Goal: Task Accomplishment & Management: Manage account settings

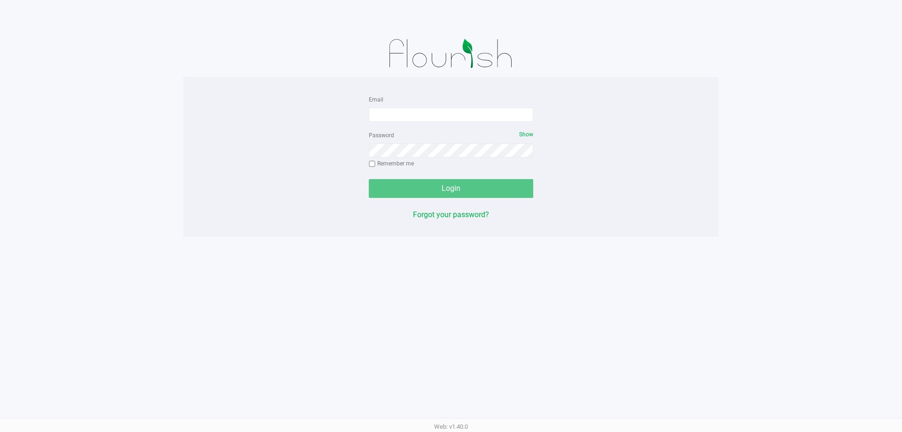
click at [402, 129] on div "Password Show Remember me" at bounding box center [451, 150] width 165 height 42
click at [418, 114] on input "Email" at bounding box center [451, 115] width 165 height 14
type input "[EMAIL_ADDRESS][DOMAIN_NAME]"
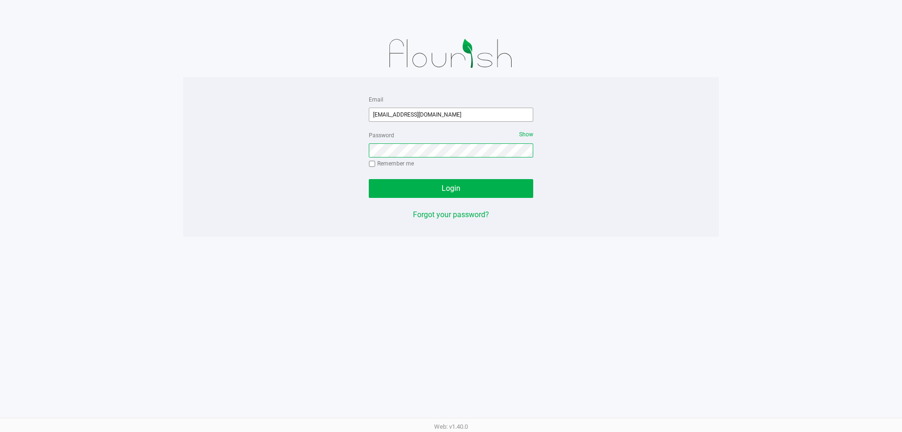
click at [369, 179] on button "Login" at bounding box center [451, 188] width 165 height 19
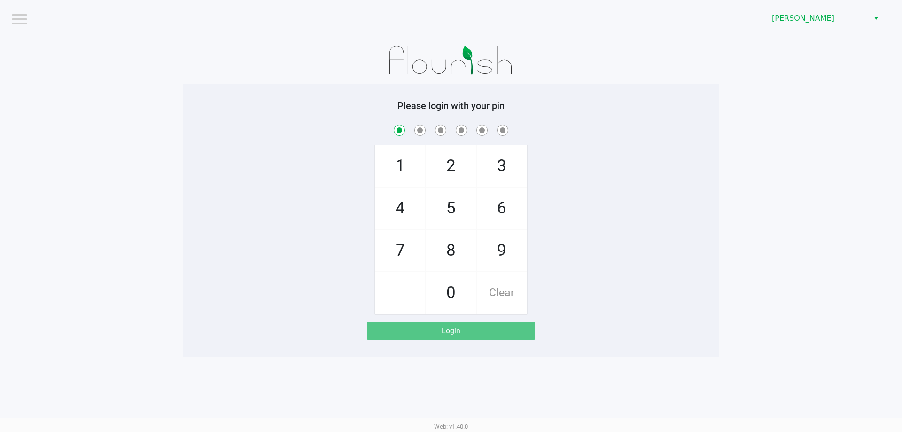
checkbox input "true"
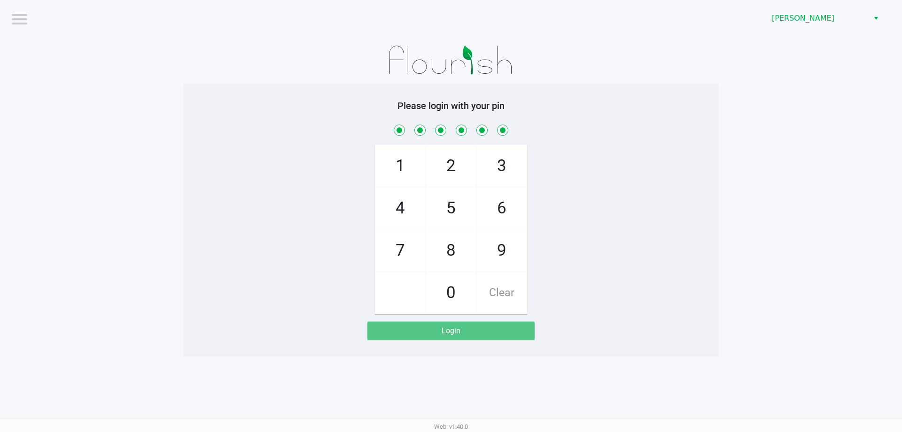
checkbox input "true"
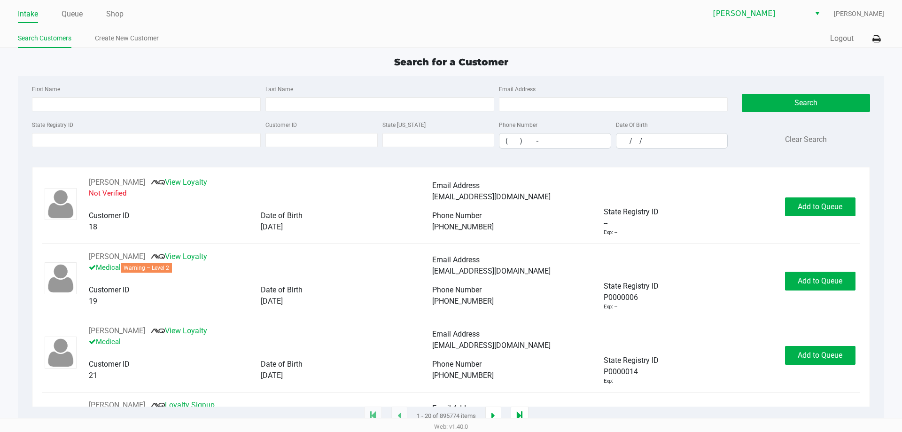
click at [62, 148] on div "State Registry ID" at bounding box center [147, 134] width 234 height 30
click at [62, 143] on input "State Registry ID" at bounding box center [146, 140] width 229 height 14
click at [80, 14] on link "Queue" at bounding box center [72, 14] width 21 height 13
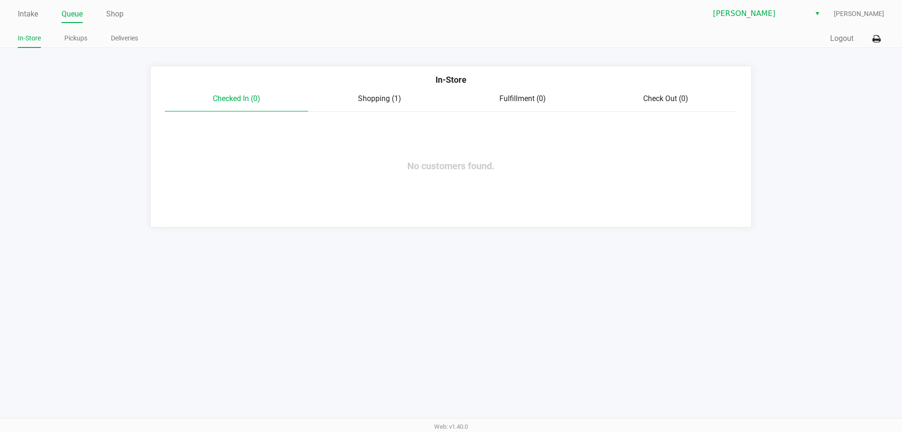
click at [73, 37] on link "Pickups" at bounding box center [75, 38] width 23 height 12
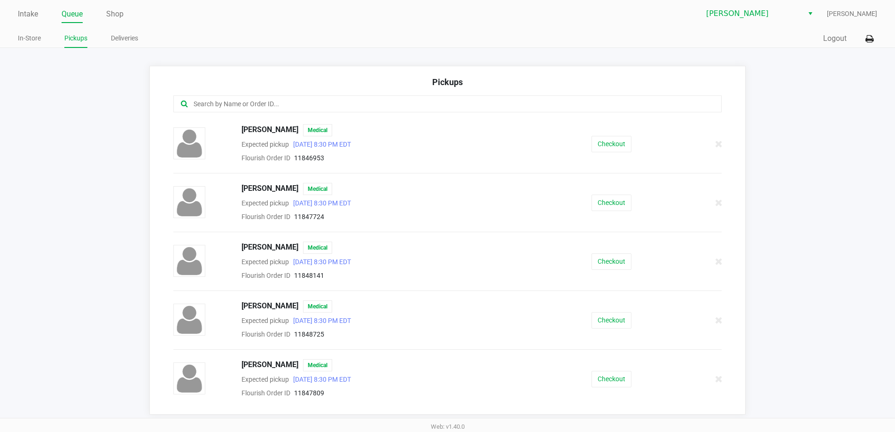
scroll to position [1, 0]
click at [28, 17] on link "Intake" at bounding box center [28, 13] width 20 height 13
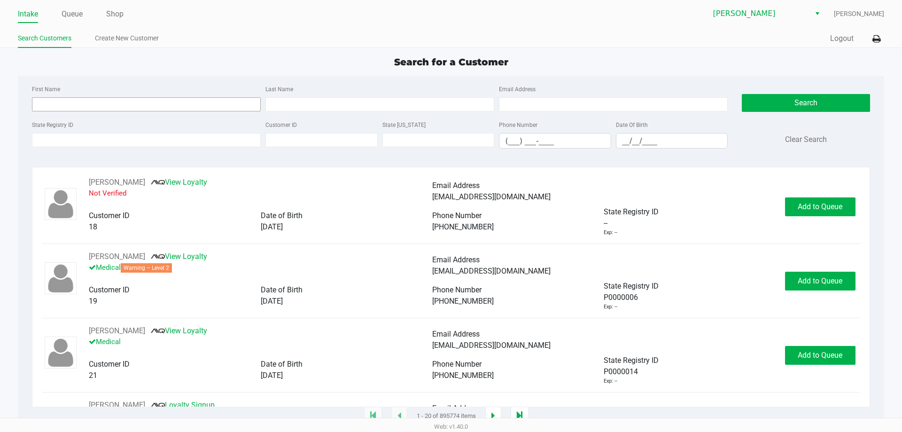
click at [103, 102] on input "First Name" at bounding box center [146, 104] width 229 height 14
type input "[PERSON_NAME]"
click at [346, 104] on input "Last Name" at bounding box center [380, 104] width 229 height 14
type input "[PERSON_NAME]"
click at [629, 140] on input "__/__/____" at bounding box center [672, 140] width 111 height 15
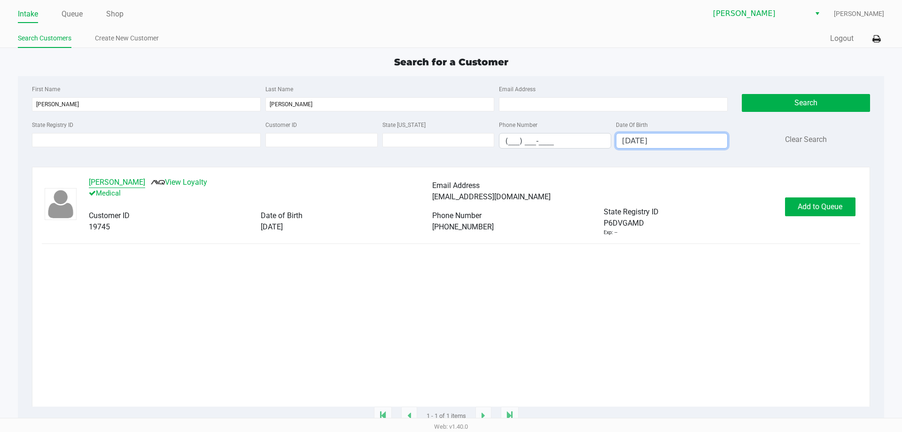
type input "[DATE]"
click at [136, 188] on button "[PERSON_NAME]" at bounding box center [117, 182] width 56 height 11
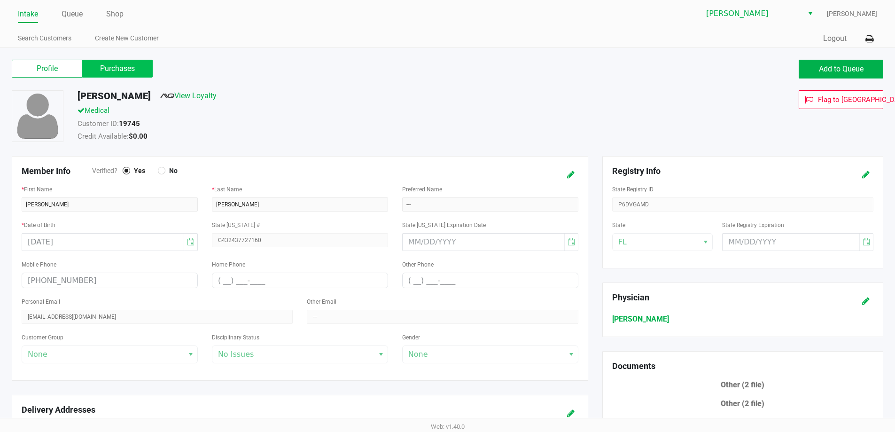
click at [125, 74] on label "Purchases" at bounding box center [117, 69] width 71 height 18
click at [0, 0] on 1 "Purchases" at bounding box center [0, 0] width 0 height 0
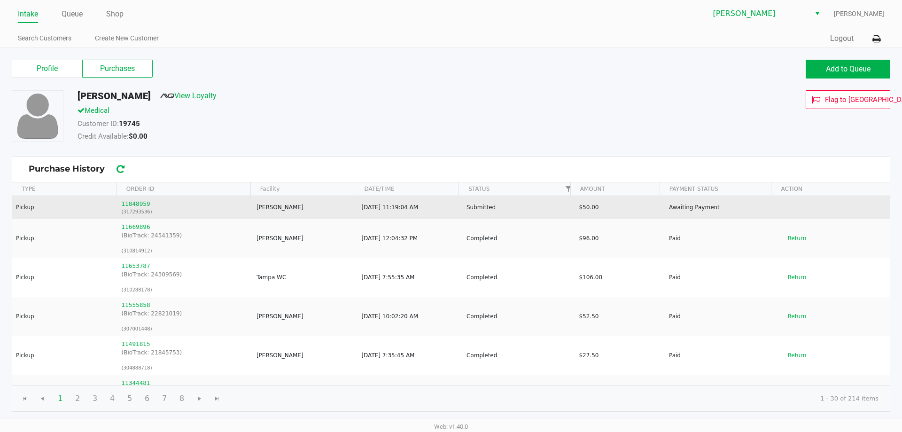
click at [142, 206] on button "11848959" at bounding box center [136, 204] width 29 height 8
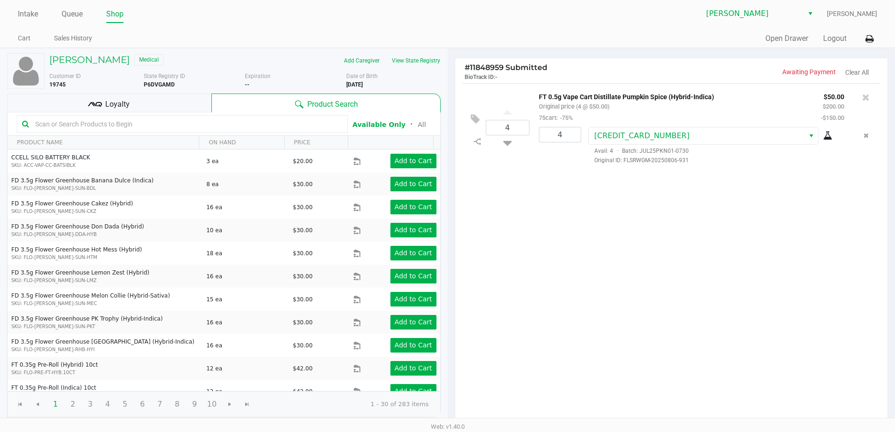
click at [134, 97] on div "Loyalty" at bounding box center [109, 103] width 204 height 19
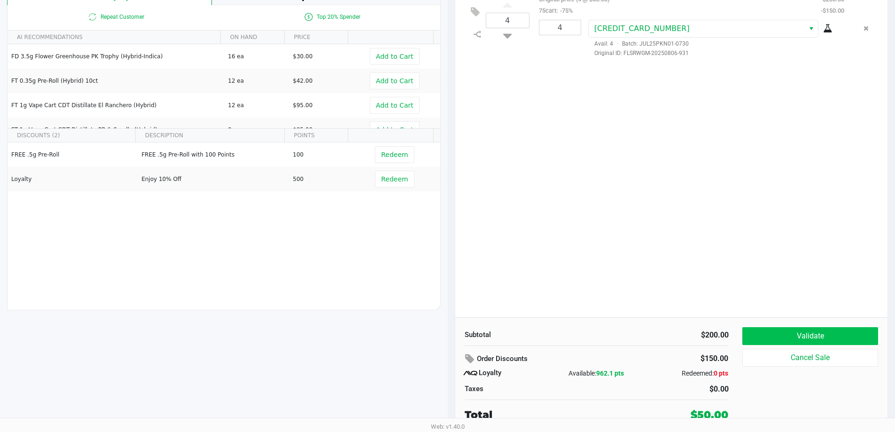
scroll to position [108, 0]
click at [807, 340] on button "Validate" at bounding box center [810, 336] width 135 height 18
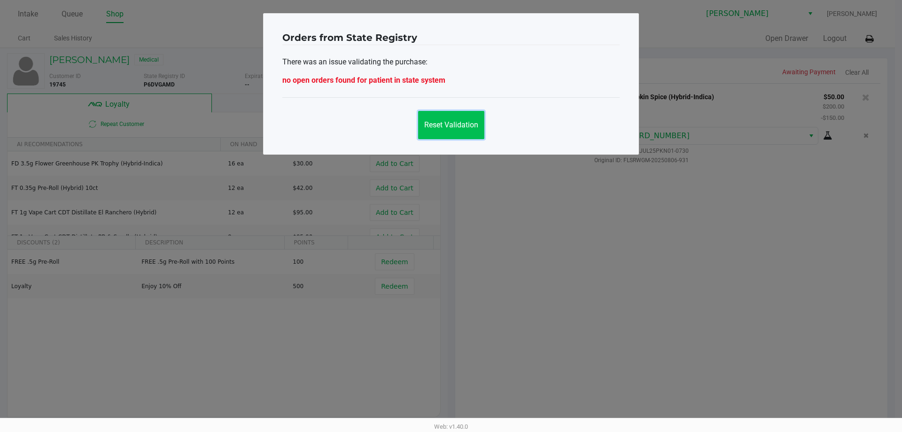
click at [462, 130] on button "Reset Validation" at bounding box center [451, 125] width 66 height 28
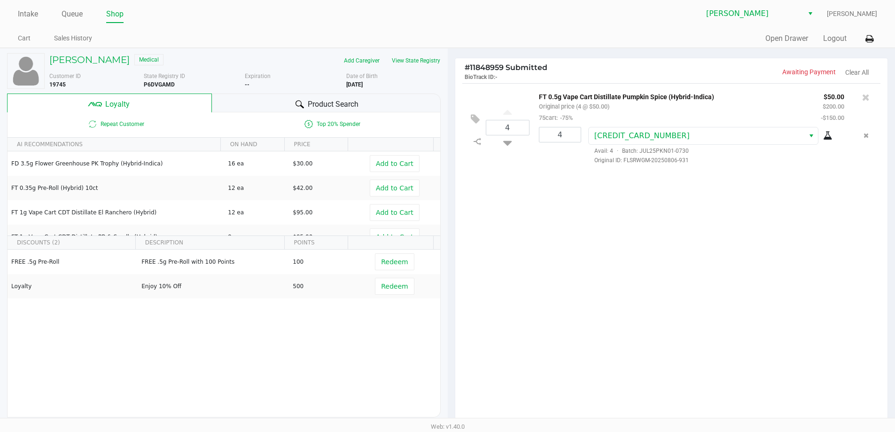
click at [157, 86] on b "P6DVGAMD" at bounding box center [159, 84] width 31 height 7
drag, startPoint x: 157, startPoint y: 86, endPoint x: 160, endPoint y: 82, distance: 4.8
click at [157, 86] on b "P6DVGAMD" at bounding box center [159, 84] width 31 height 7
copy b "P6DVGAMD"
click at [627, 308] on div "4 FT 0.5g Vape Cart Distillate Pumpkin Spice (Hybrid-Indica) Original price (4 …" at bounding box center [671, 253] width 433 height 341
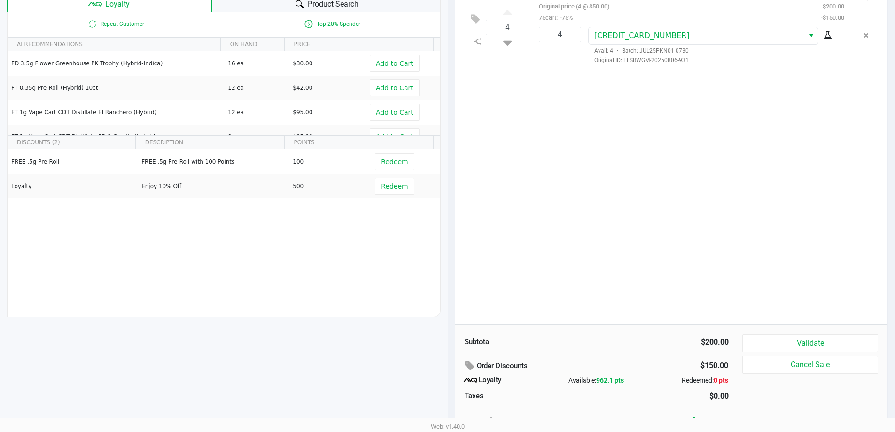
scroll to position [108, 0]
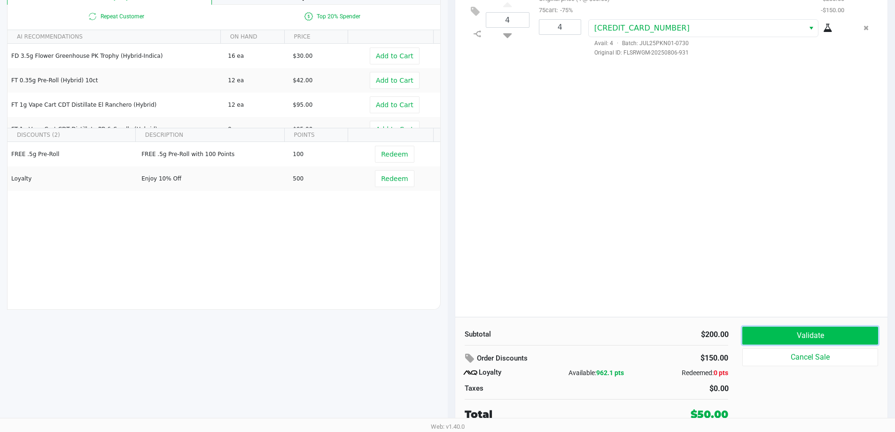
click at [818, 329] on button "Validate" at bounding box center [810, 336] width 135 height 18
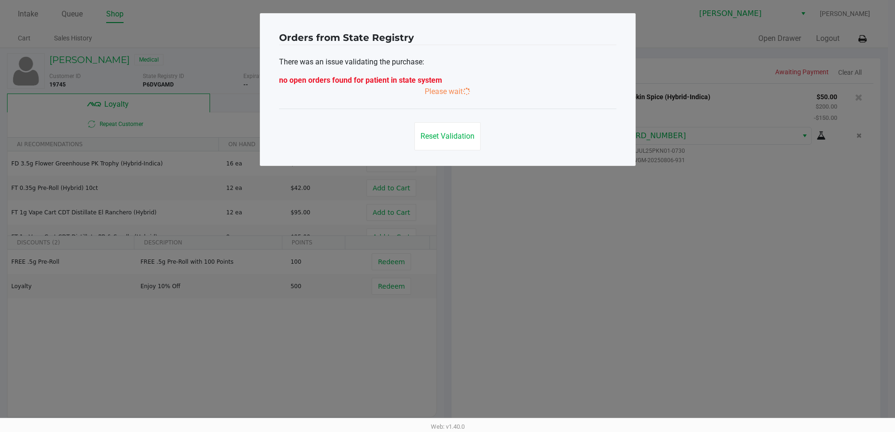
scroll to position [0, 0]
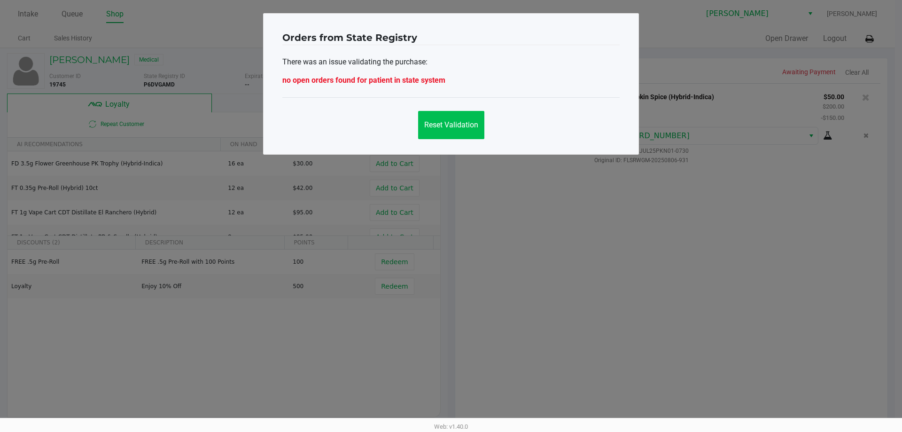
click at [457, 134] on button "Reset Validation" at bounding box center [451, 125] width 66 height 28
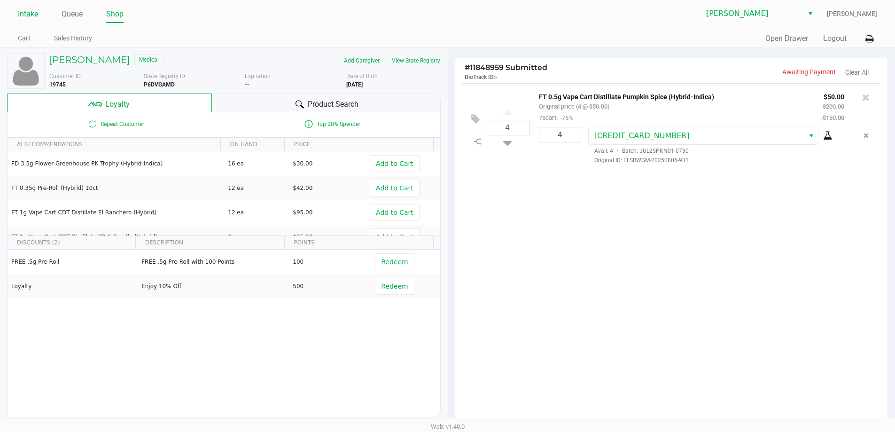
click at [36, 14] on link "Intake" at bounding box center [28, 14] width 20 height 13
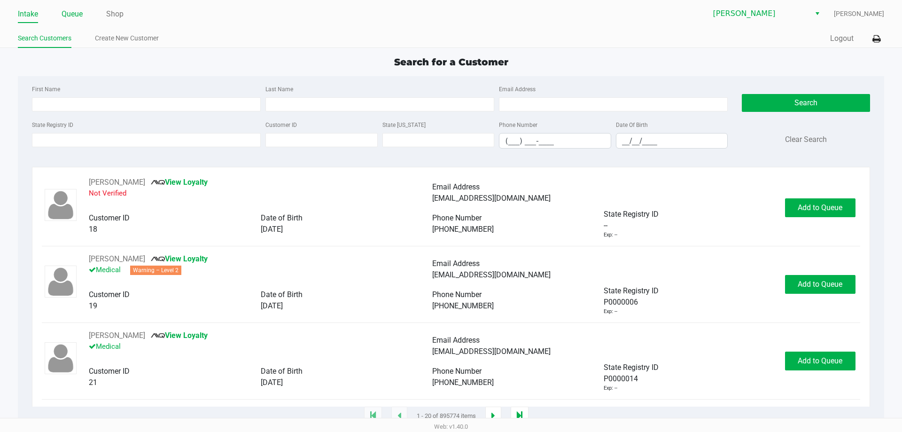
click at [72, 14] on link "Queue" at bounding box center [72, 14] width 21 height 13
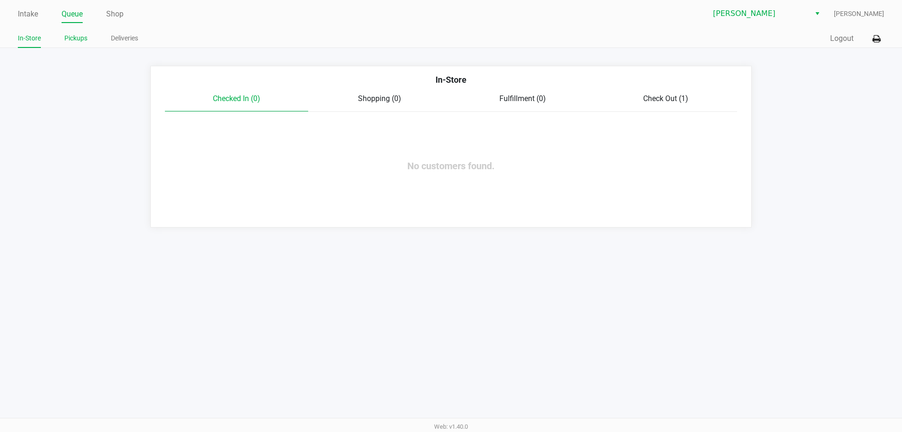
click at [77, 39] on link "Pickups" at bounding box center [75, 38] width 23 height 12
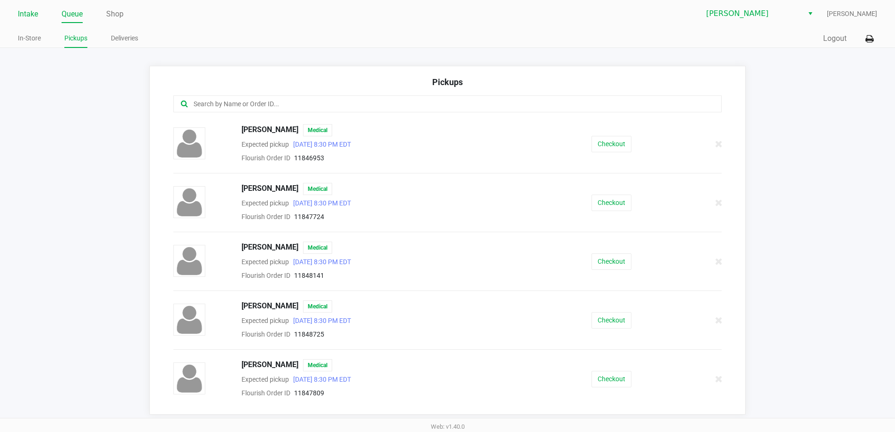
click at [26, 12] on link "Intake" at bounding box center [28, 14] width 20 height 13
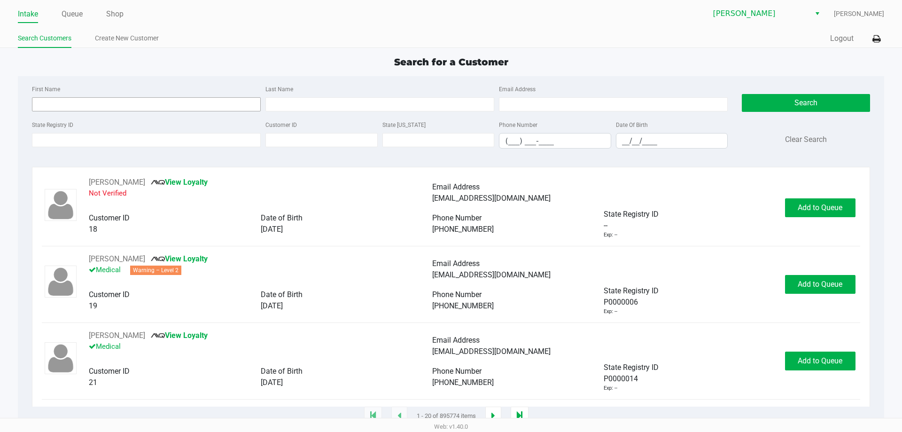
click at [101, 104] on input "First Name" at bounding box center [146, 104] width 229 height 14
type input "[PERSON_NAME]"
click at [342, 103] on input "Last Name" at bounding box center [380, 104] width 229 height 14
click at [293, 105] on input "mc garah" at bounding box center [380, 104] width 229 height 14
click at [290, 104] on input "mc garah" at bounding box center [380, 104] width 229 height 14
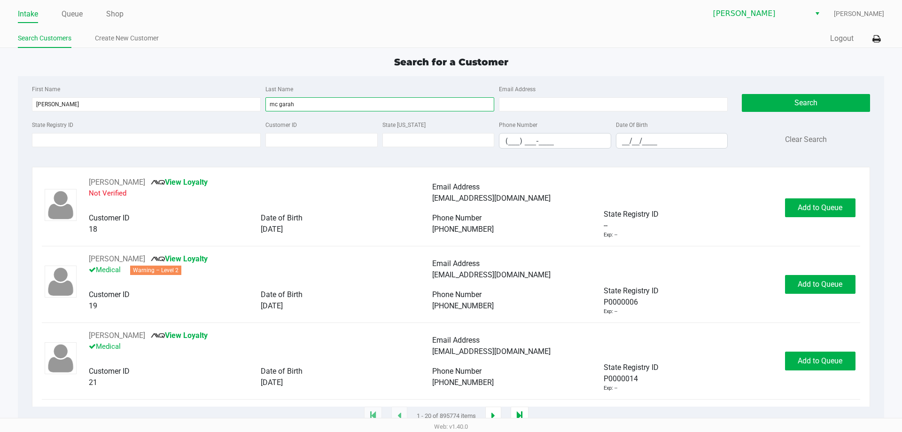
click at [283, 104] on input "mc garah" at bounding box center [380, 104] width 229 height 14
type input "[PERSON_NAME]"
click at [630, 143] on input "__/__/____" at bounding box center [672, 140] width 111 height 15
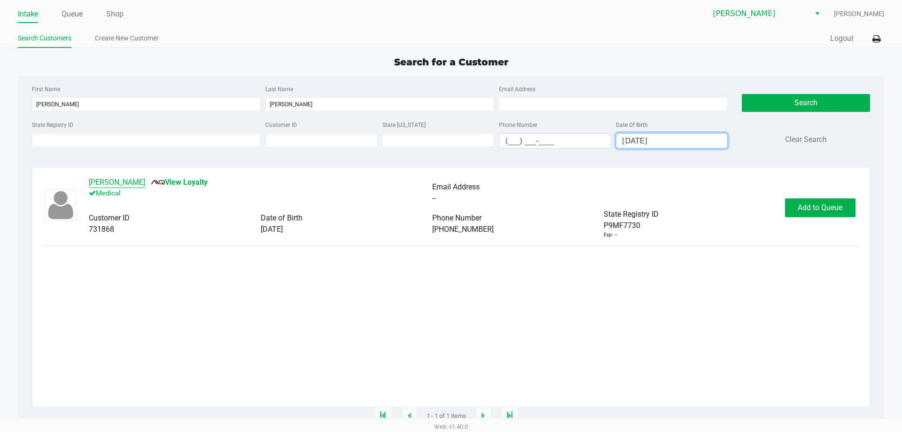
type input "[DATE]"
click at [139, 180] on button "[PERSON_NAME]" at bounding box center [117, 182] width 56 height 11
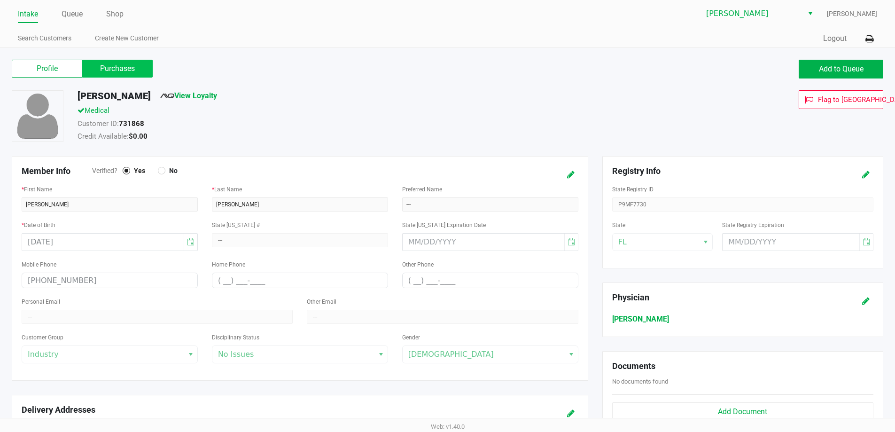
click at [123, 72] on label "Purchases" at bounding box center [117, 69] width 71 height 18
click at [0, 0] on 1 "Purchases" at bounding box center [0, 0] width 0 height 0
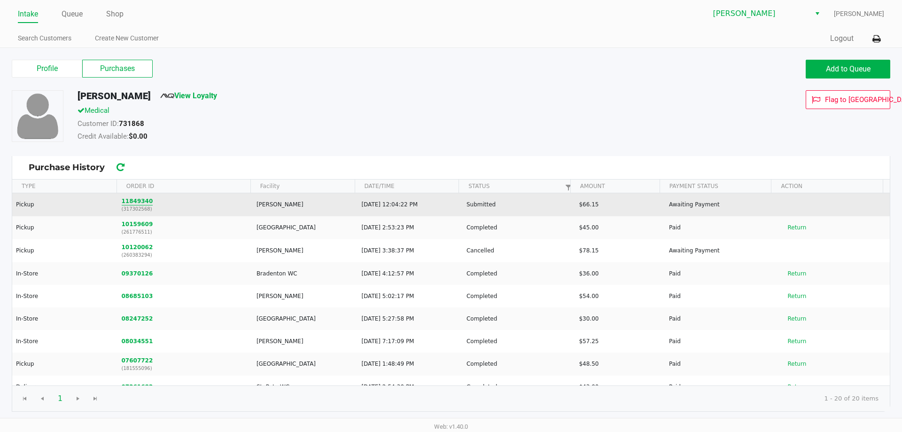
click at [139, 201] on button "11849340" at bounding box center [137, 201] width 31 height 8
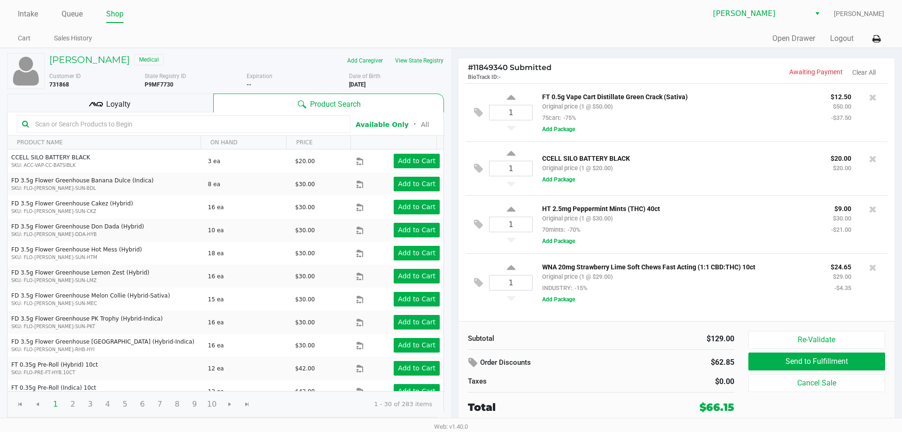
click at [145, 94] on div "Loyalty" at bounding box center [110, 103] width 206 height 19
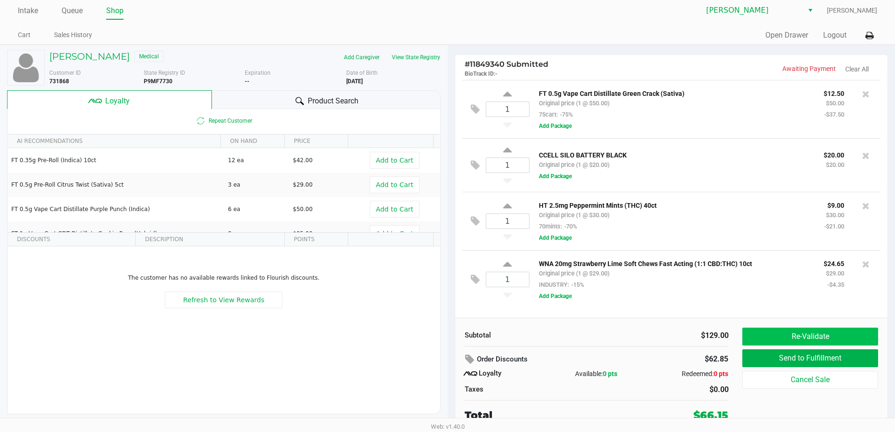
scroll to position [4, 0]
click at [819, 343] on button "Re-Validate" at bounding box center [810, 336] width 135 height 18
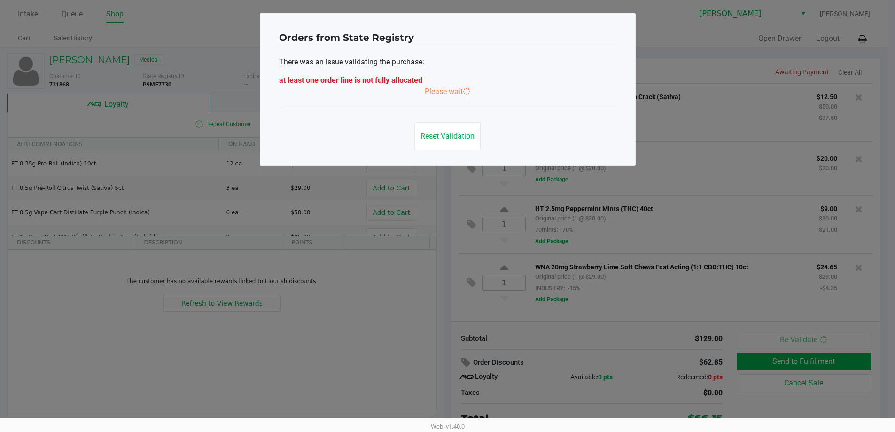
scroll to position [0, 0]
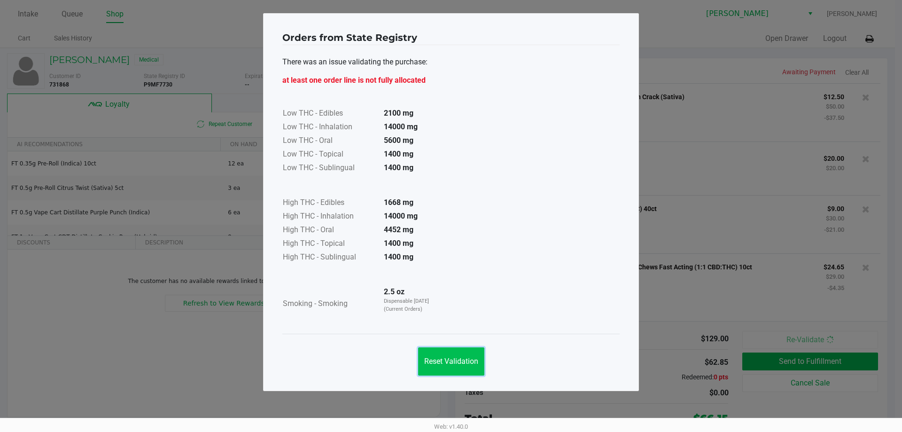
click at [449, 361] on span "Reset Validation" at bounding box center [451, 361] width 54 height 9
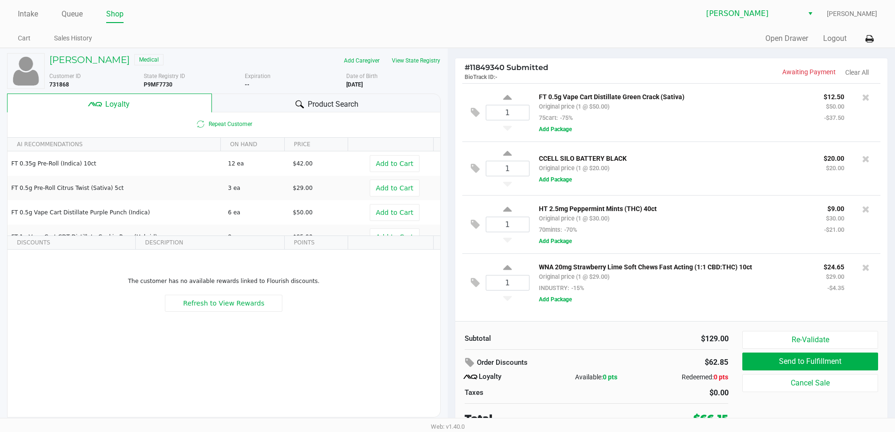
click at [665, 162] on p "CCELL SILO BATTERY BLACK" at bounding box center [674, 157] width 271 height 10
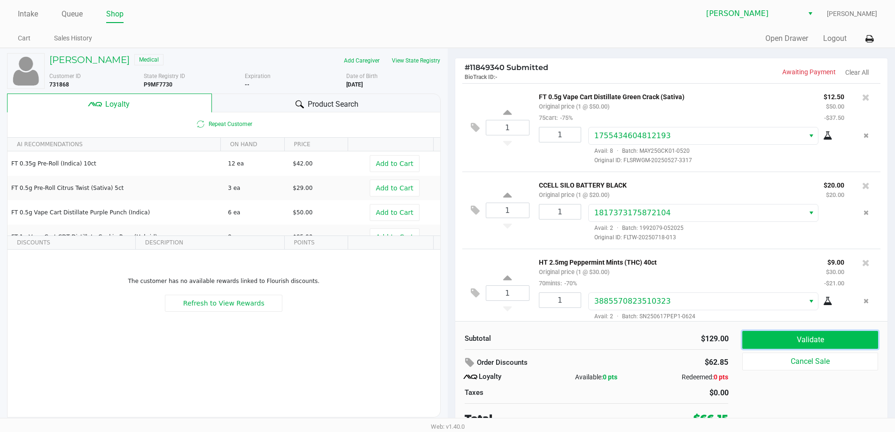
click at [815, 340] on button "Validate" at bounding box center [810, 340] width 135 height 18
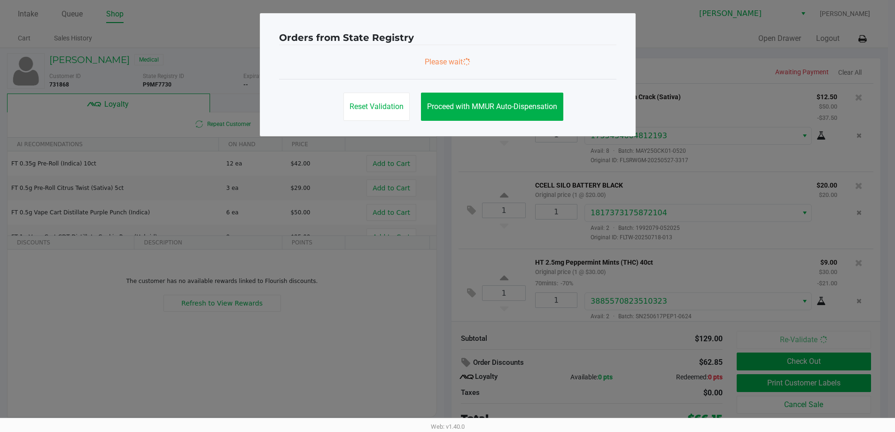
scroll to position [106, 0]
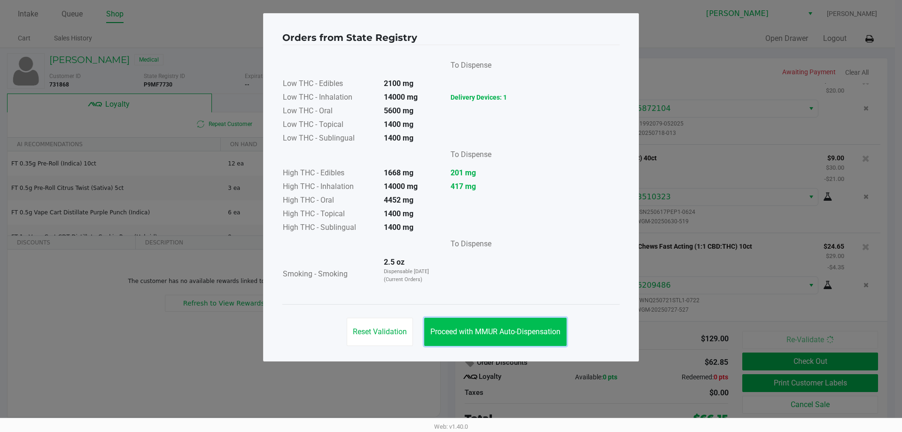
click at [505, 340] on button "Proceed with MMUR Auto-Dispensation" at bounding box center [495, 332] width 142 height 28
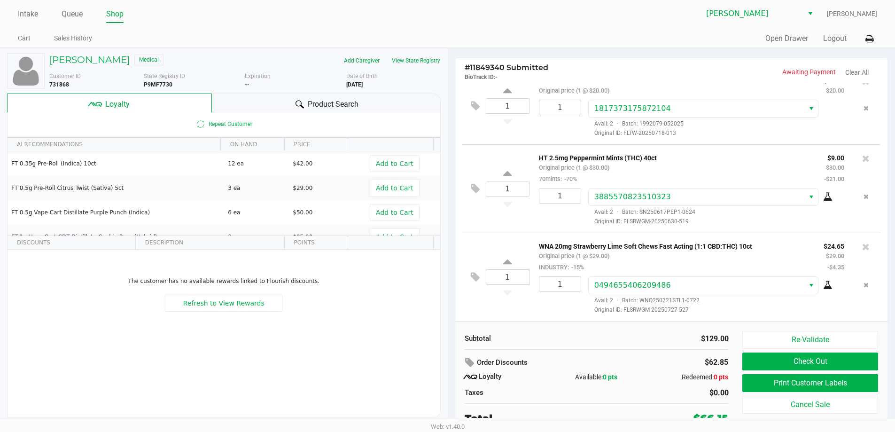
scroll to position [4, 0]
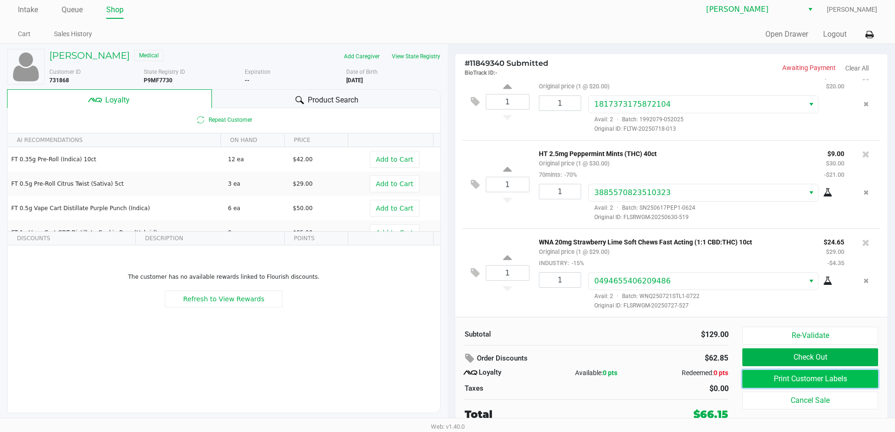
click at [790, 383] on button "Print Customer Labels" at bounding box center [810, 379] width 135 height 18
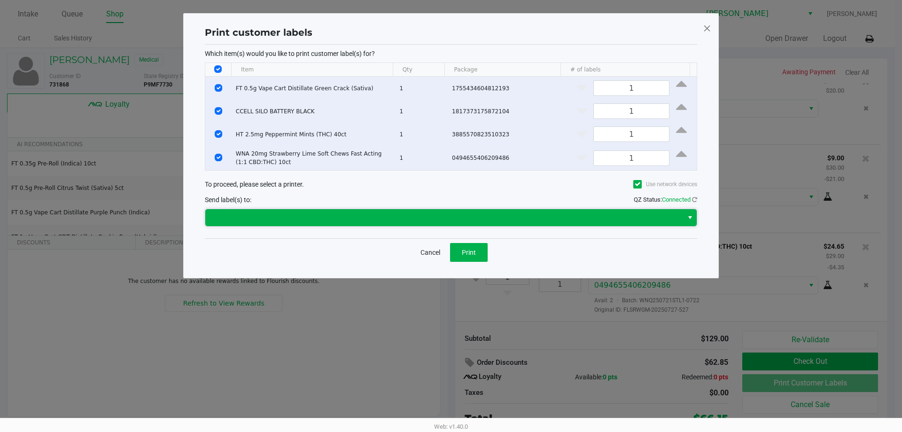
click at [390, 218] on span at bounding box center [444, 217] width 467 height 11
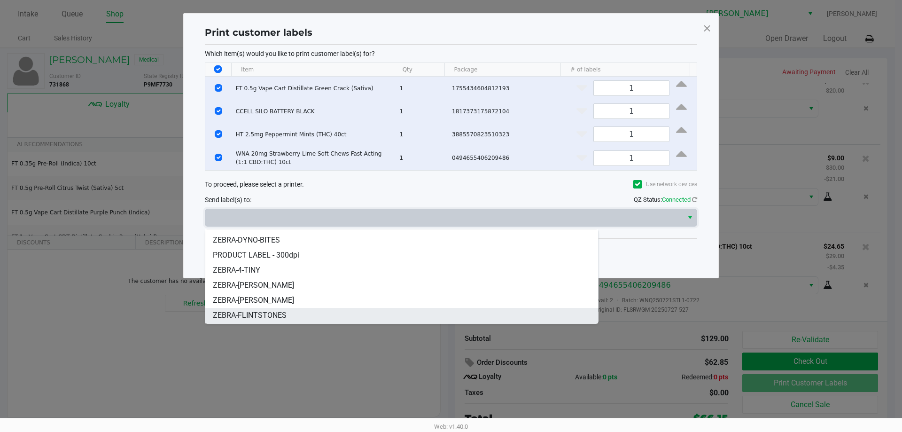
scroll to position [41, 0]
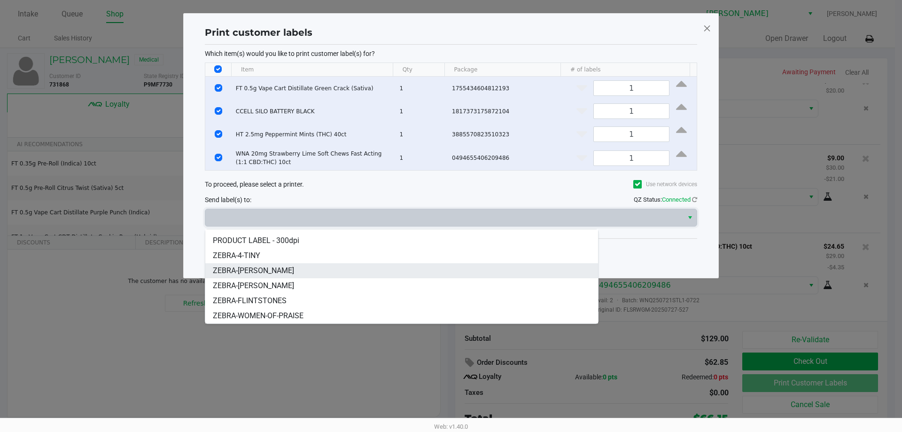
click at [260, 270] on span "ZEBRA-[PERSON_NAME]" at bounding box center [253, 270] width 81 height 11
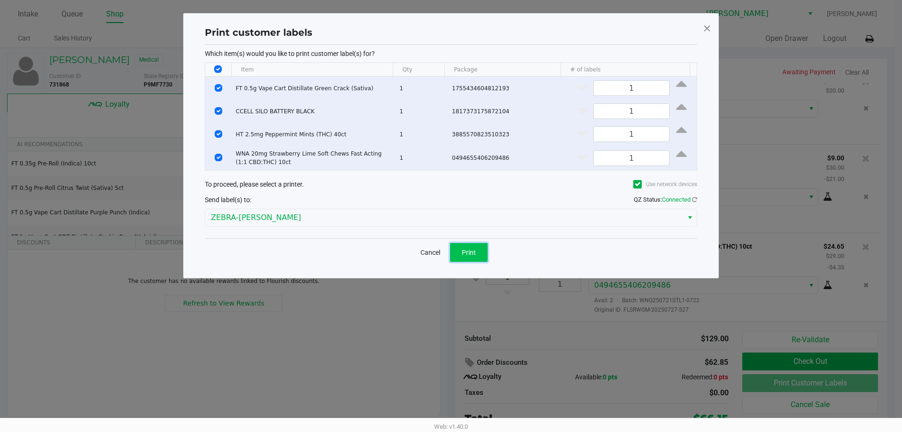
click at [457, 255] on button "Print" at bounding box center [469, 252] width 38 height 19
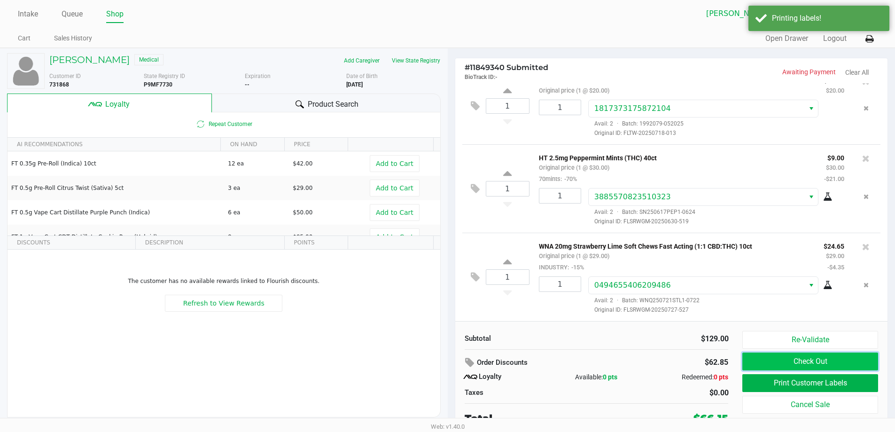
click at [804, 361] on button "Check Out" at bounding box center [810, 362] width 135 height 18
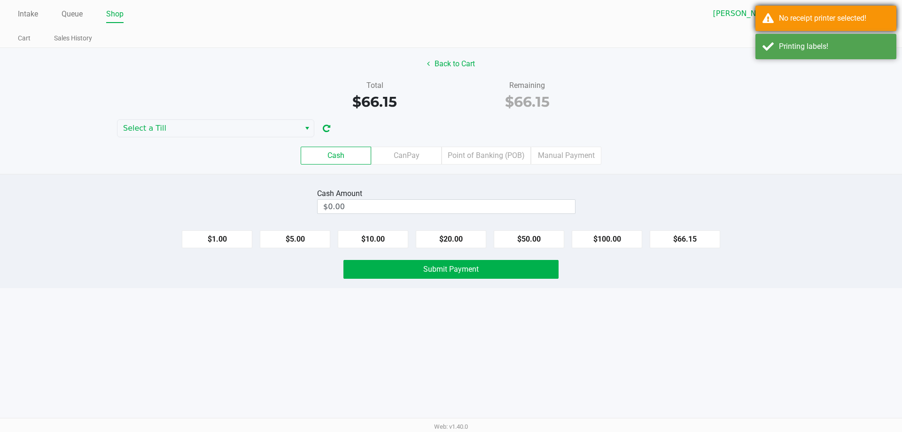
click at [825, 22] on div "No receipt printer selected!" at bounding box center [834, 18] width 110 height 11
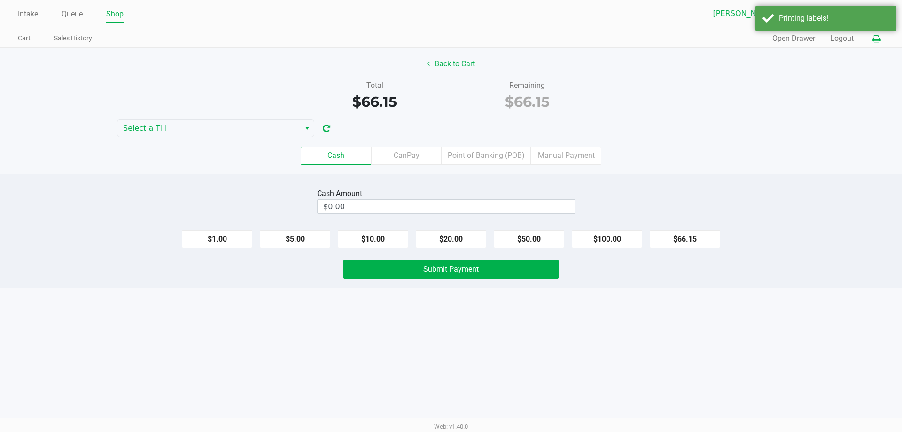
click at [874, 36] on icon at bounding box center [877, 39] width 8 height 7
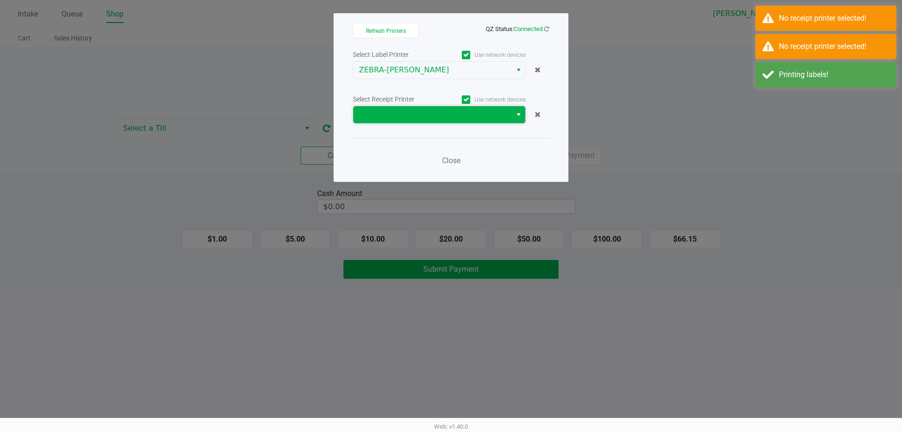
click at [446, 121] on span at bounding box center [432, 114] width 158 height 17
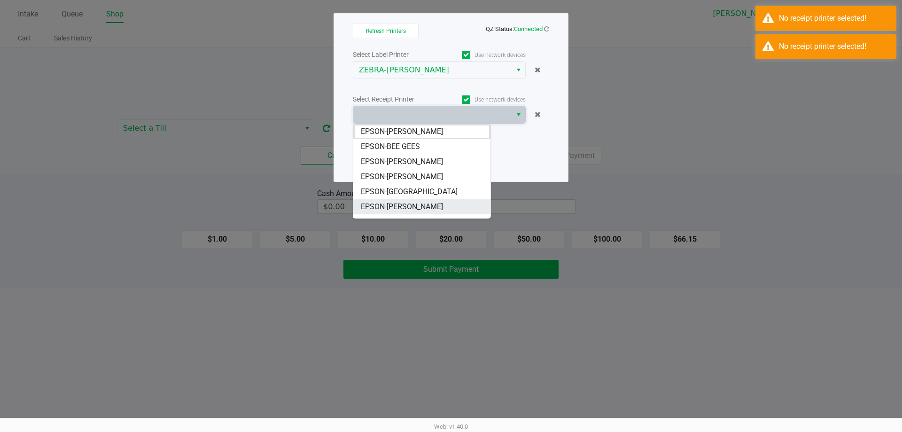
click at [422, 203] on span "EPSON-[PERSON_NAME]" at bounding box center [402, 206] width 82 height 11
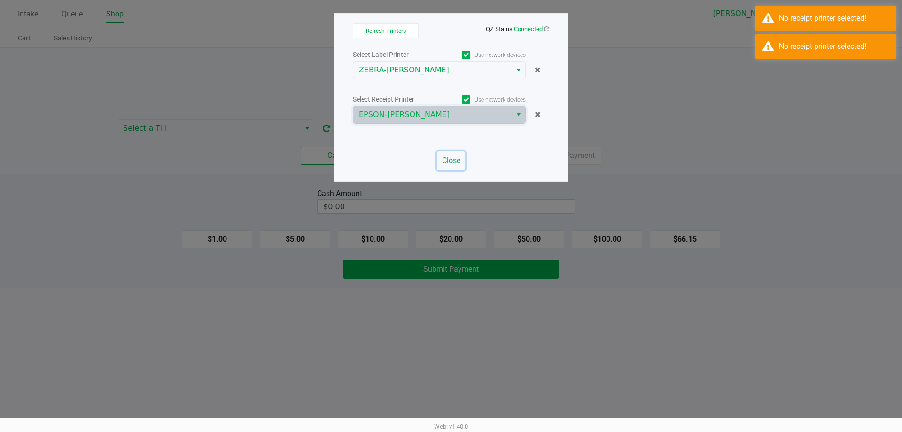
click at [453, 160] on span "Close" at bounding box center [451, 160] width 18 height 9
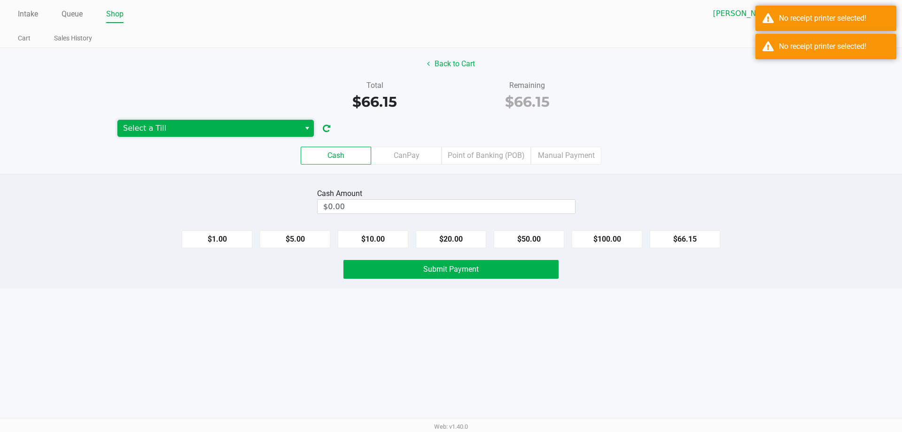
click at [228, 130] on span "Select a Till" at bounding box center [209, 128] width 172 height 11
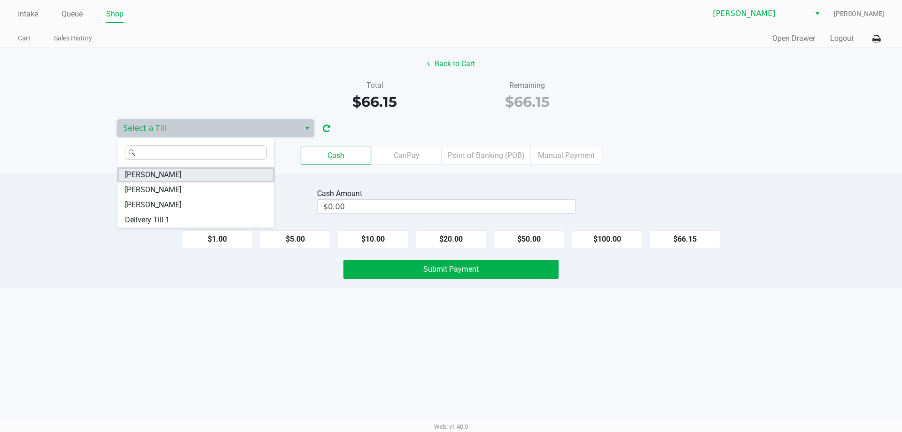
click at [157, 176] on span "[PERSON_NAME]" at bounding box center [153, 174] width 56 height 11
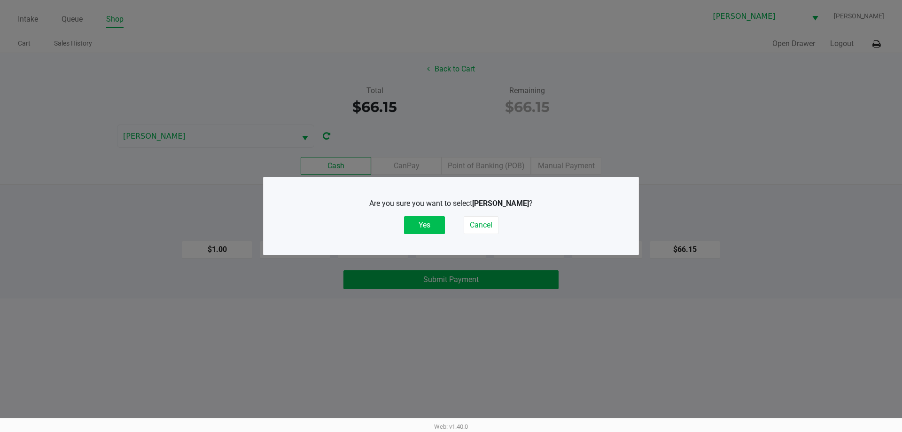
click at [419, 231] on button "Yes" at bounding box center [424, 225] width 41 height 18
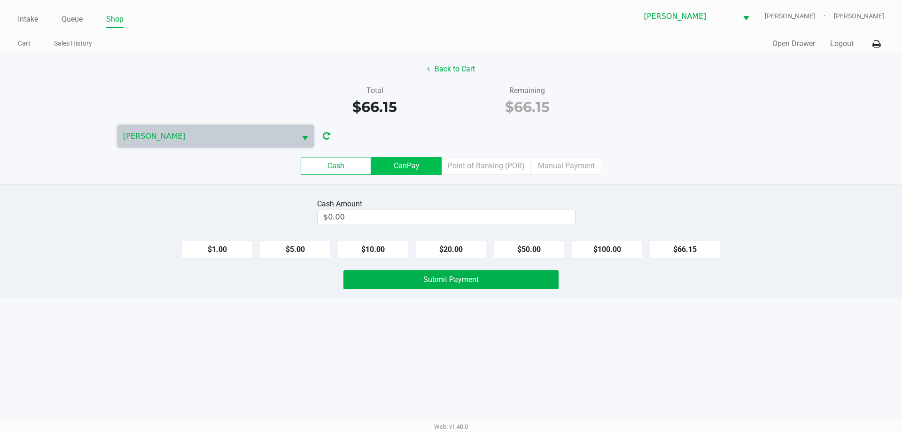
click at [407, 160] on label "CanPay" at bounding box center [406, 166] width 71 height 18
click at [0, 0] on 2 "CanPay" at bounding box center [0, 0] width 0 height 0
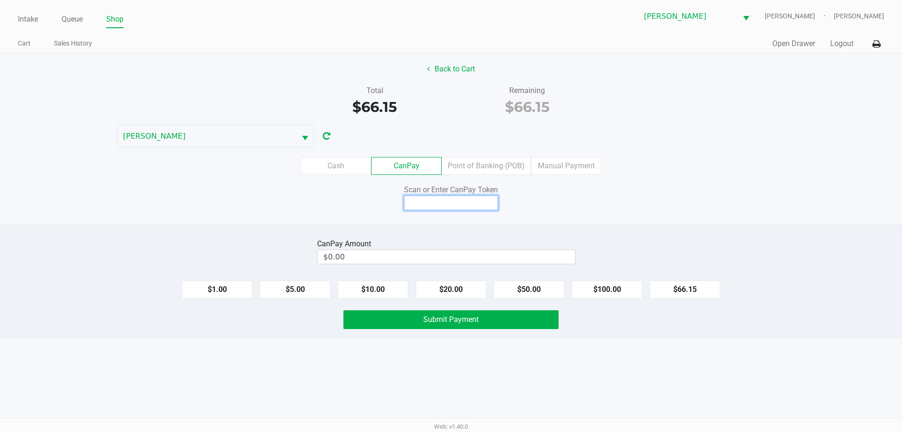
click at [465, 200] on input at bounding box center [451, 203] width 94 height 15
type input "X8948659X"
click at [686, 284] on button "$66.15" at bounding box center [685, 290] width 71 height 18
type input "$66.15"
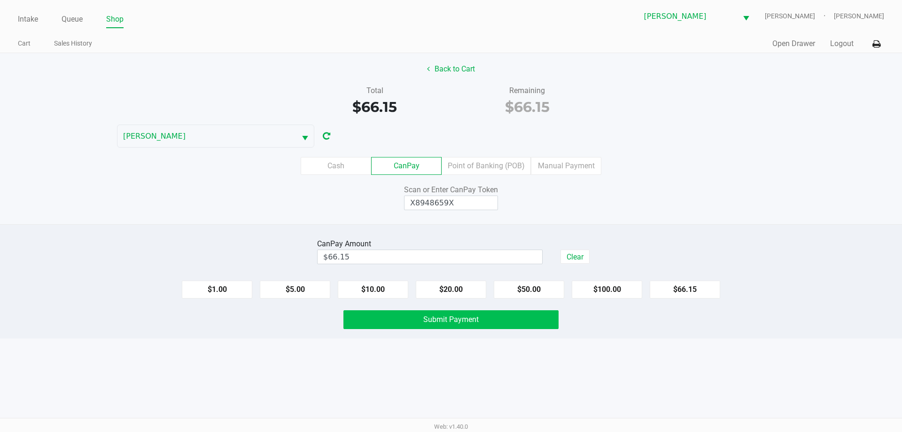
click at [491, 313] on button "Submit Payment" at bounding box center [451, 319] width 215 height 19
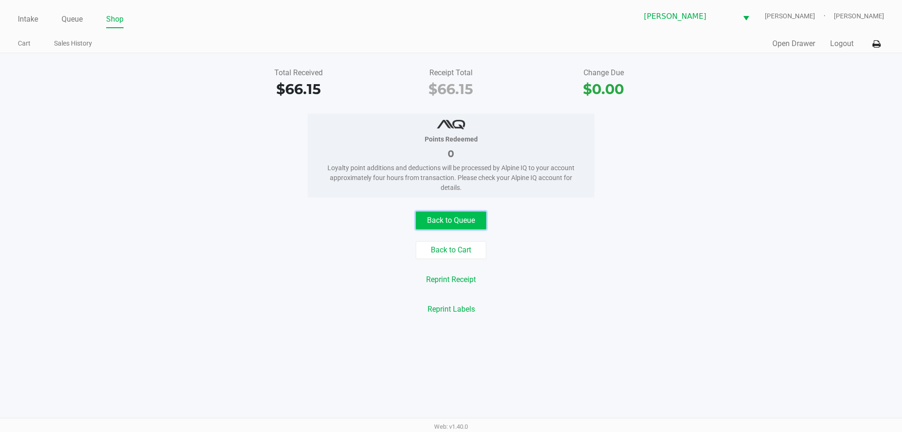
click at [459, 219] on button "Back to Queue" at bounding box center [451, 221] width 71 height 18
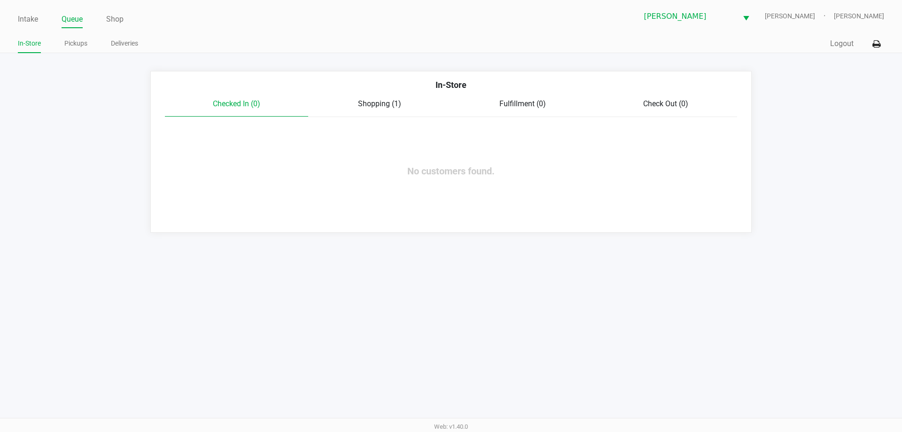
click at [24, 15] on link "Intake" at bounding box center [28, 19] width 20 height 13
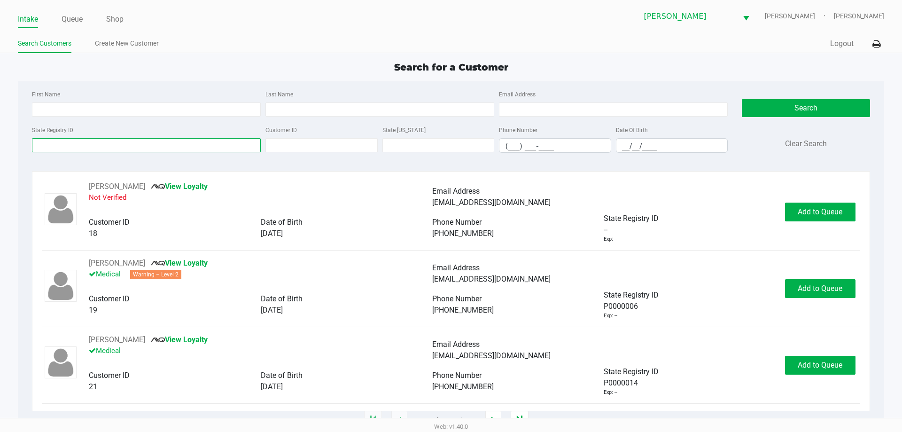
click at [116, 146] on input "State Registry ID" at bounding box center [146, 145] width 229 height 14
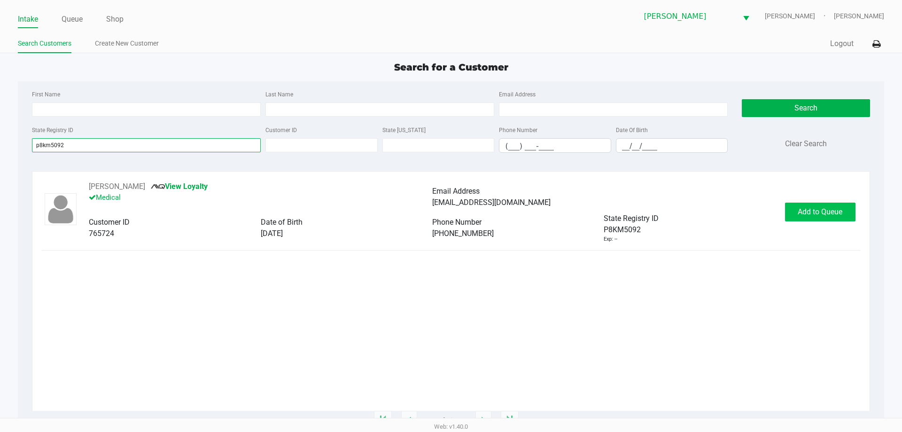
type input "p8km5092"
click at [807, 206] on button "Add to Queue" at bounding box center [820, 212] width 71 height 19
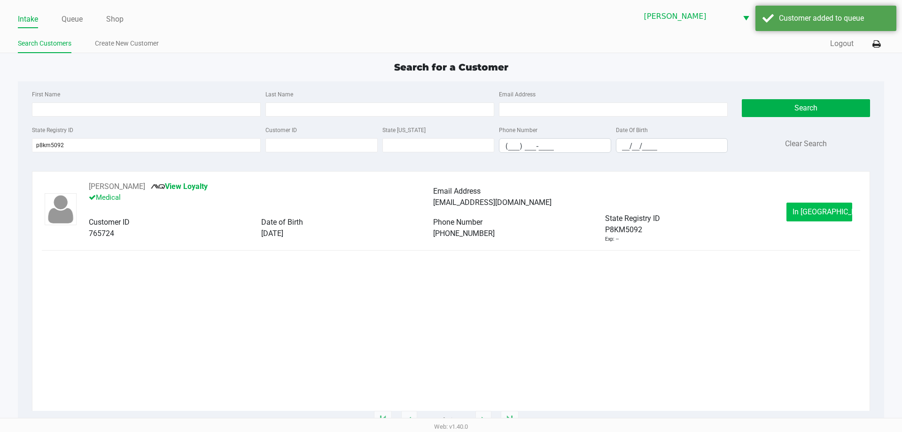
click at [815, 218] on button "In [GEOGRAPHIC_DATA]" at bounding box center [820, 212] width 66 height 19
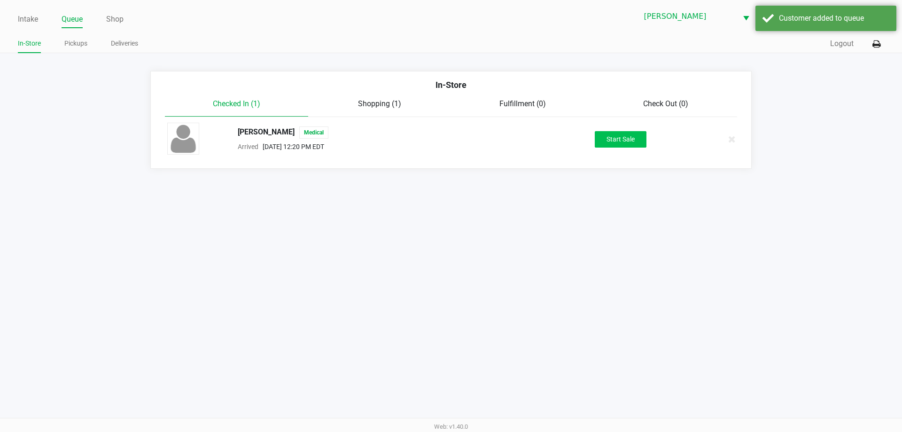
click at [627, 147] on button "Start Sale" at bounding box center [621, 139] width 52 height 16
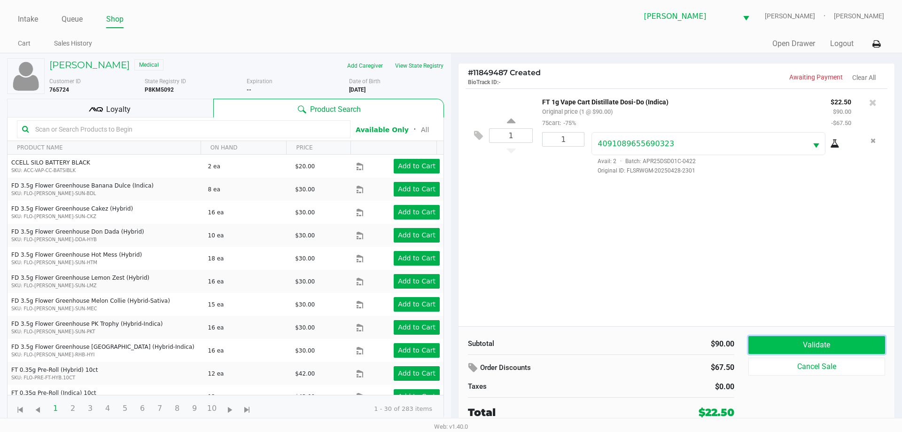
click at [773, 345] on button "Validate" at bounding box center [817, 345] width 137 height 18
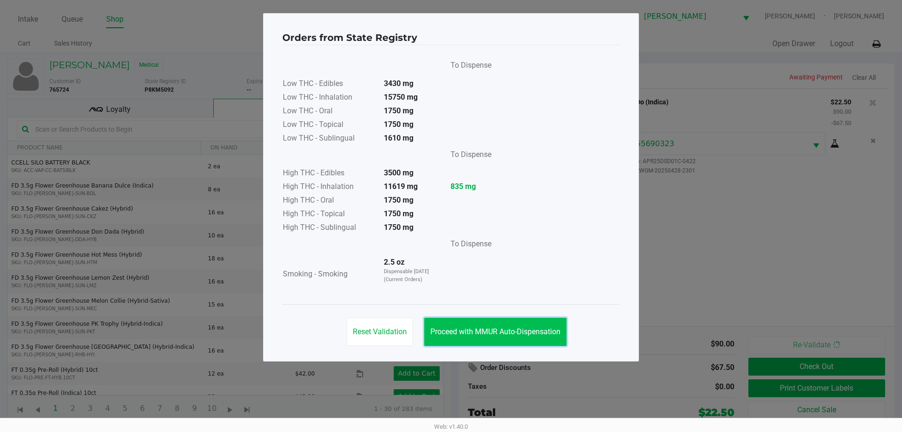
drag, startPoint x: 492, startPoint y: 342, endPoint x: 479, endPoint y: 328, distance: 18.3
click at [492, 342] on button "Proceed with MMUR Auto-Dispensation" at bounding box center [495, 332] width 142 height 28
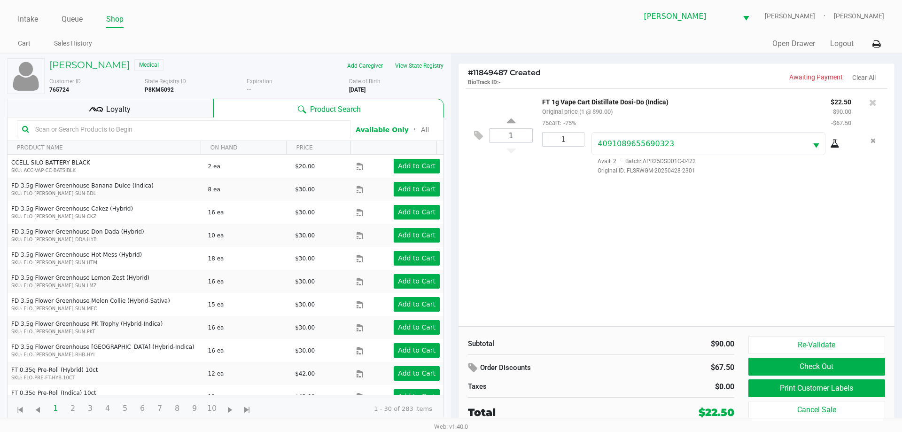
click at [125, 111] on span "Loyalty" at bounding box center [118, 109] width 24 height 11
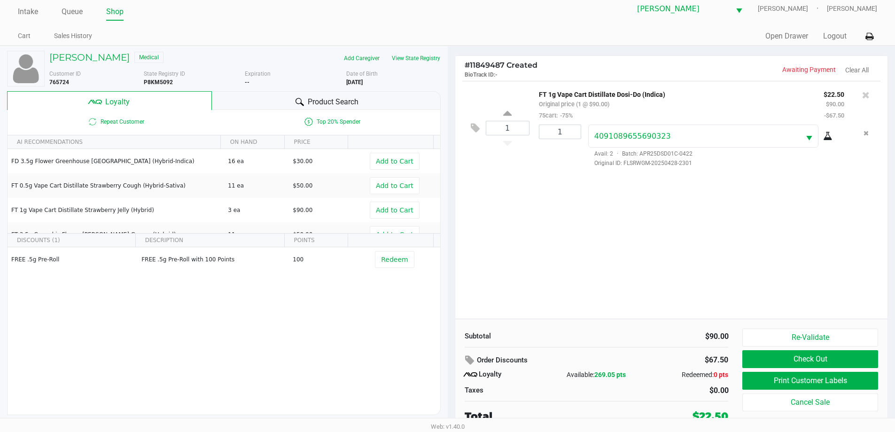
scroll to position [9, 0]
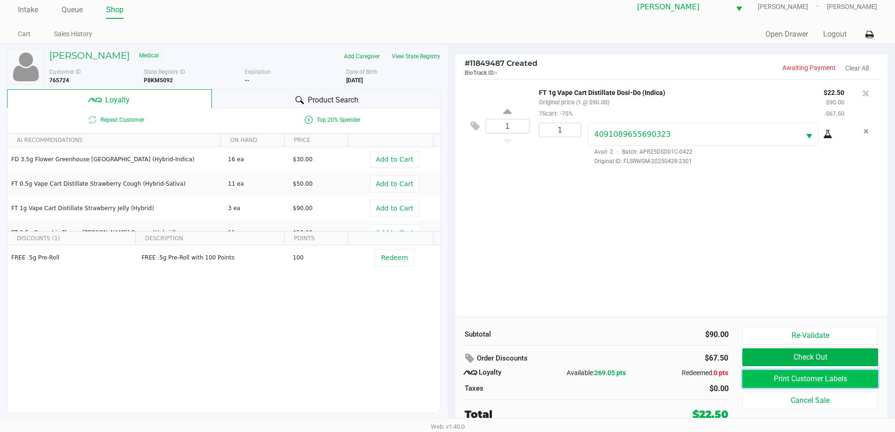
click at [826, 373] on button "Print Customer Labels" at bounding box center [810, 379] width 135 height 18
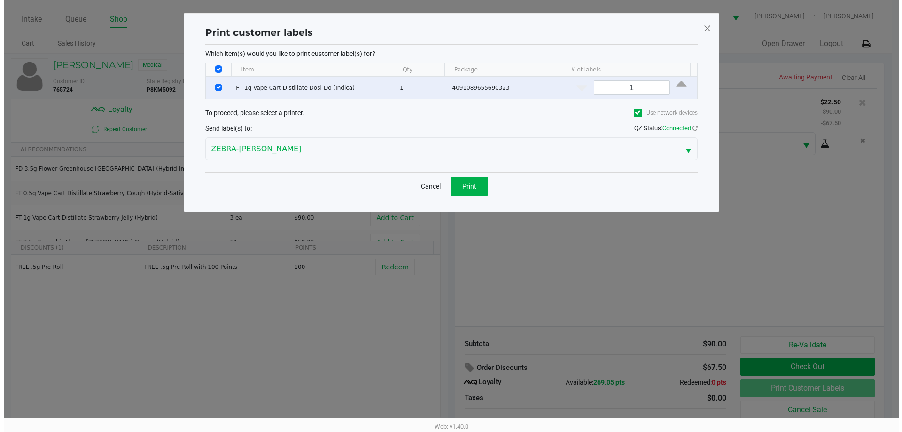
scroll to position [0, 0]
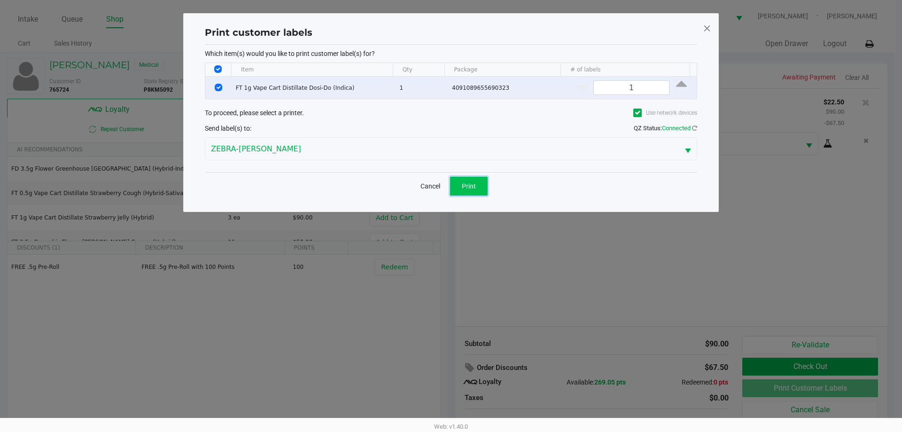
click at [464, 188] on span "Print" at bounding box center [469, 186] width 14 height 8
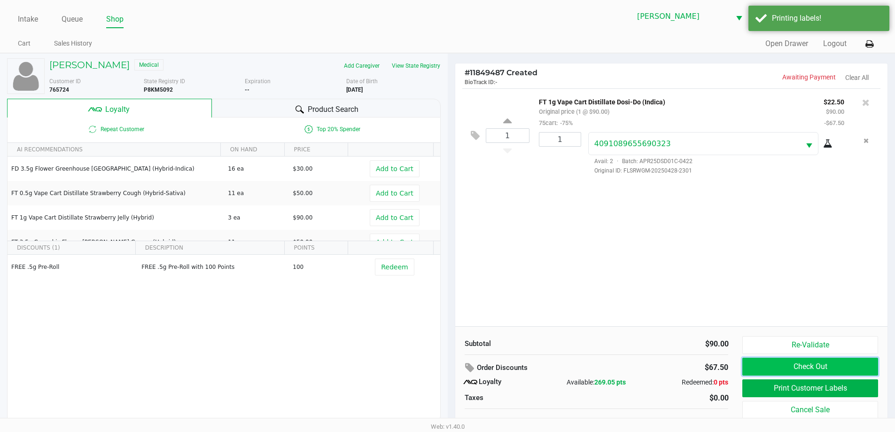
click at [816, 364] on button "Check Out" at bounding box center [810, 367] width 135 height 18
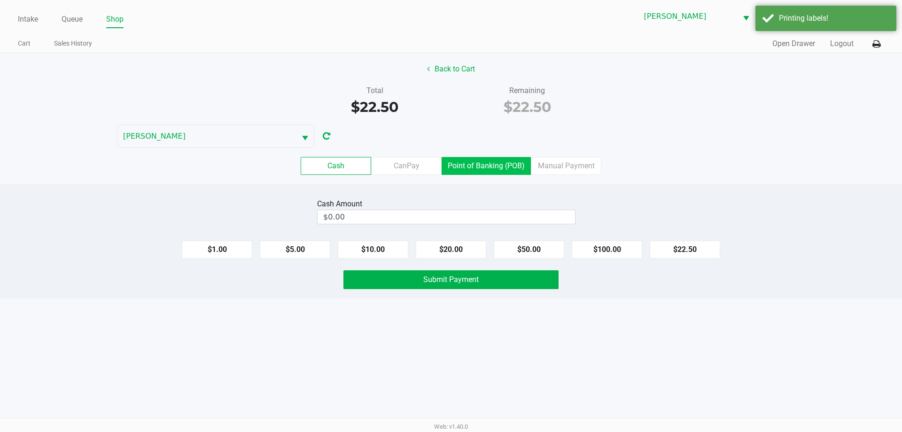
click at [494, 173] on label "Point of Banking (POB)" at bounding box center [486, 166] width 89 height 18
click at [0, 0] on 7 "Point of Banking (POB)" at bounding box center [0, 0] width 0 height 0
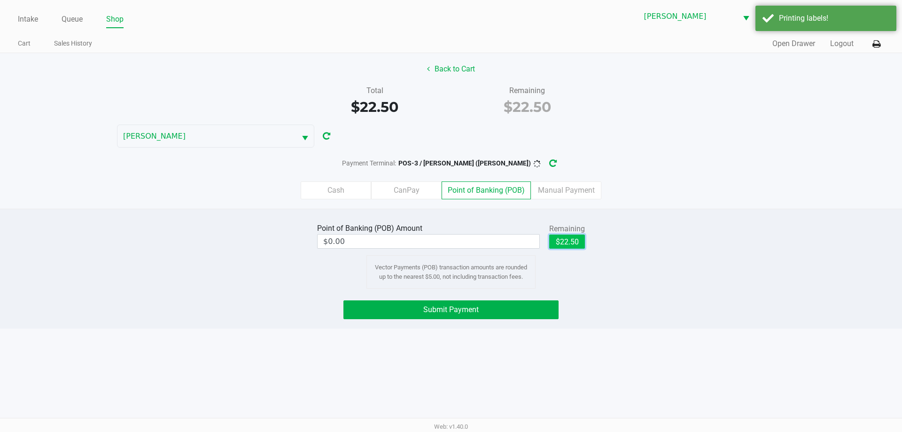
click at [559, 245] on button "$22.50" at bounding box center [567, 242] width 36 height 14
type input "$22.50"
click at [628, 244] on div "Point of Banking (POB) Amount $22.50 Remaining $22.50 Clear Vector Payments (PO…" at bounding box center [451, 255] width 917 height 68
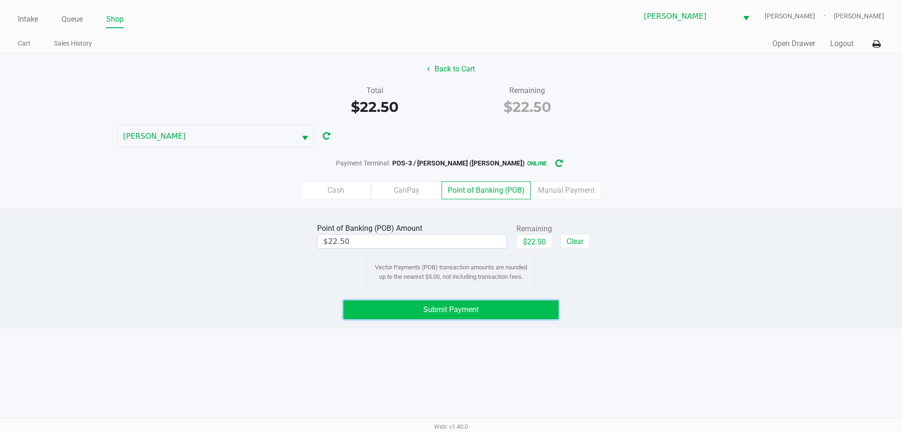
click at [510, 311] on button "Submit Payment" at bounding box center [451, 309] width 215 height 19
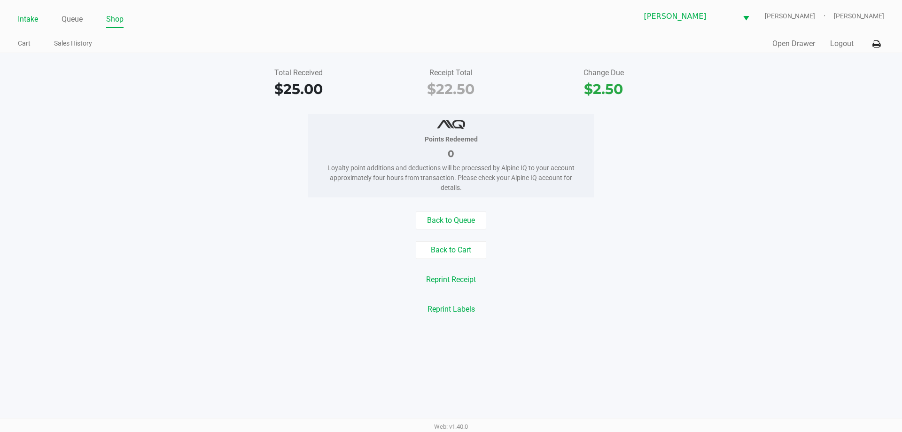
click at [26, 18] on link "Intake" at bounding box center [28, 19] width 20 height 13
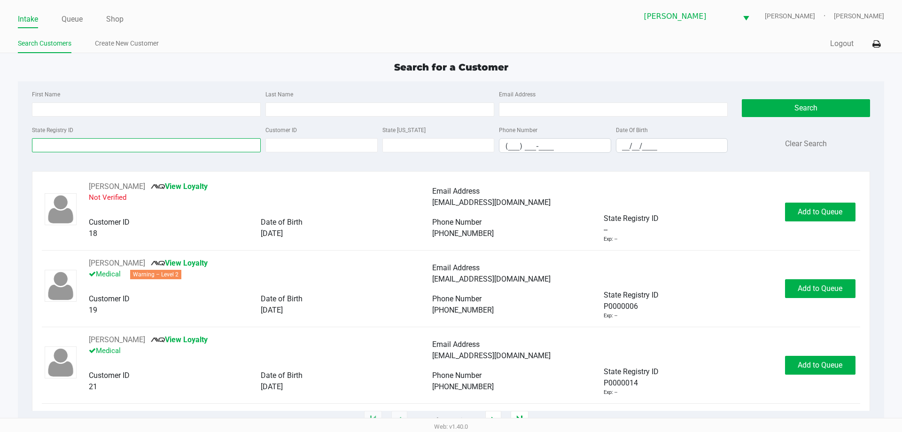
click at [92, 144] on input "State Registry ID" at bounding box center [146, 145] width 229 height 14
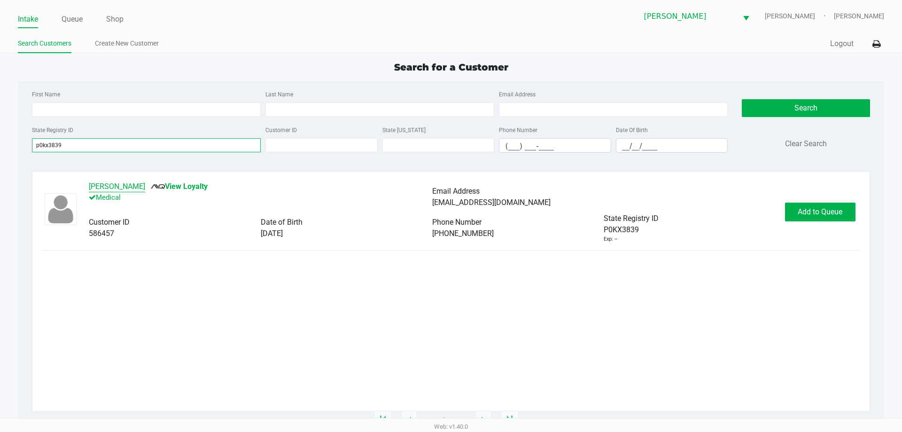
type input "p0kx3839"
click at [110, 188] on button "[PERSON_NAME]" at bounding box center [117, 186] width 56 height 11
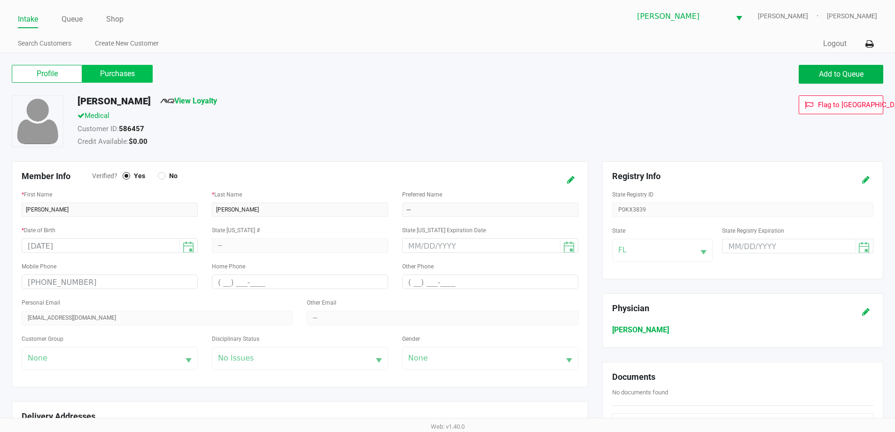
click at [115, 74] on label "Purchases" at bounding box center [117, 74] width 71 height 18
click at [0, 0] on 1 "Purchases" at bounding box center [0, 0] width 0 height 0
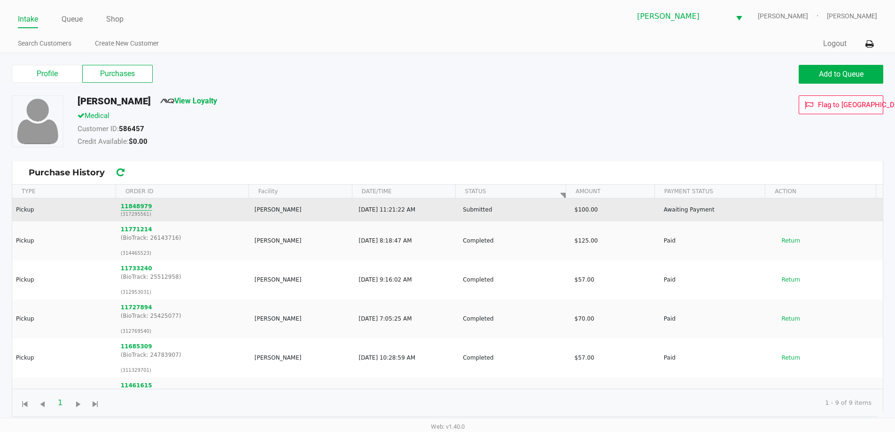
click at [140, 208] on button "11848979" at bounding box center [136, 206] width 31 height 8
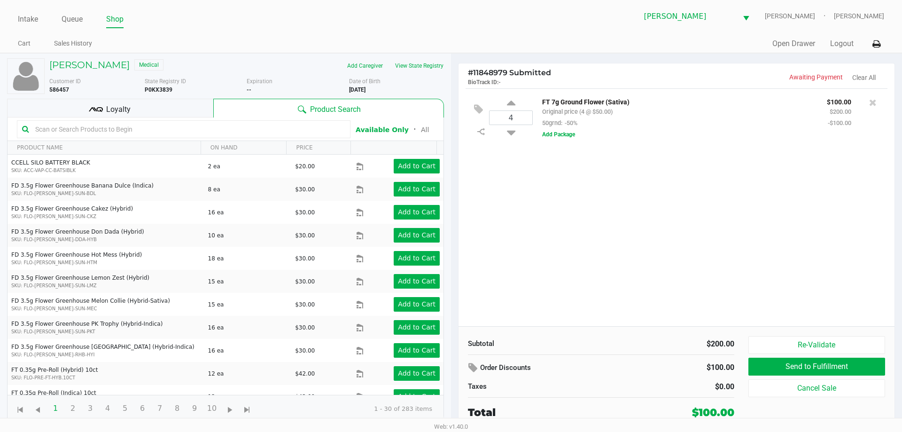
click at [576, 220] on div "4 FT 7g Ground Flower (Sativa) Original price (4 @ $50.00) 50grnd: -50% $100.00…" at bounding box center [677, 207] width 436 height 238
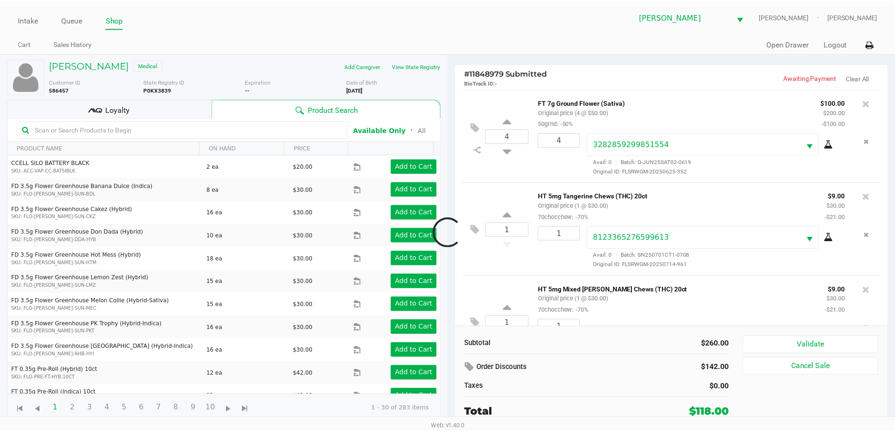
scroll to position [44, 0]
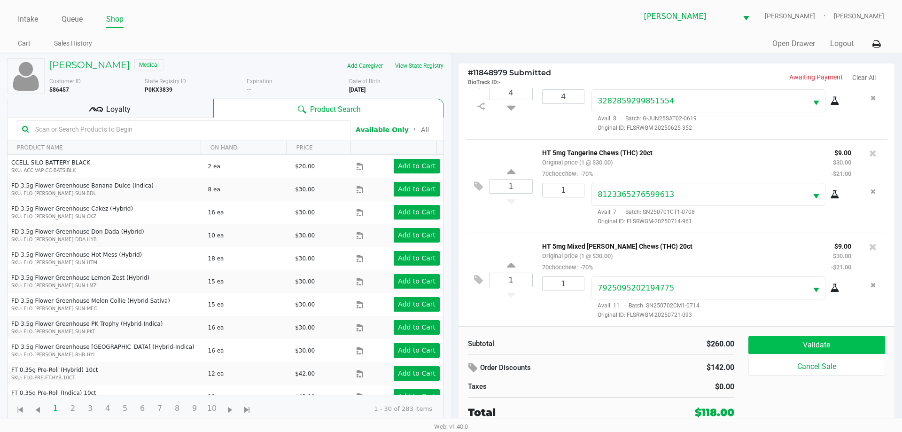
click at [791, 342] on button "Validate" at bounding box center [817, 345] width 137 height 18
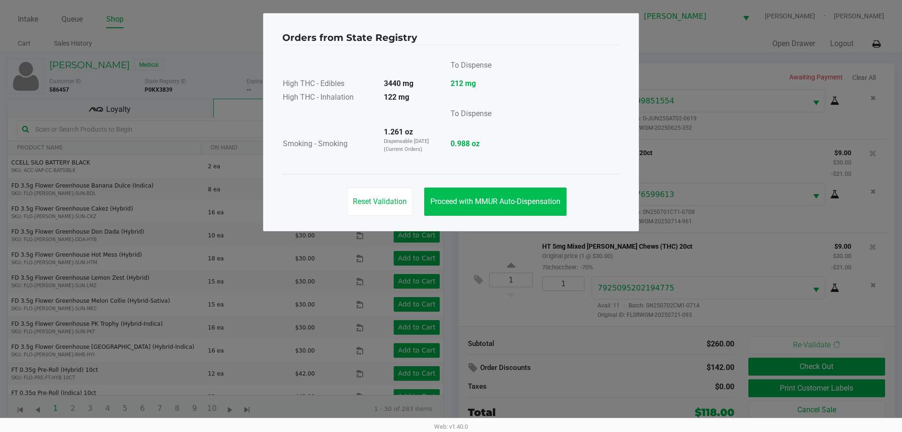
click at [476, 209] on button "Proceed with MMUR Auto-Dispensation" at bounding box center [495, 202] width 142 height 28
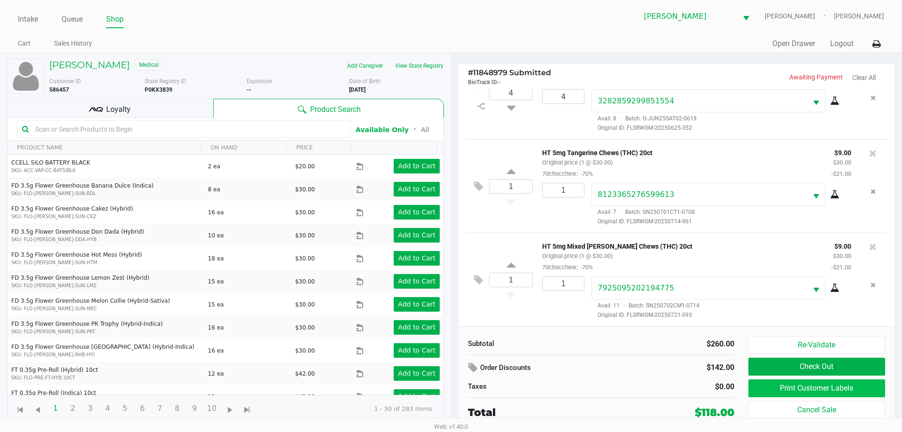
click at [819, 392] on button "Print Customer Labels" at bounding box center [817, 388] width 137 height 18
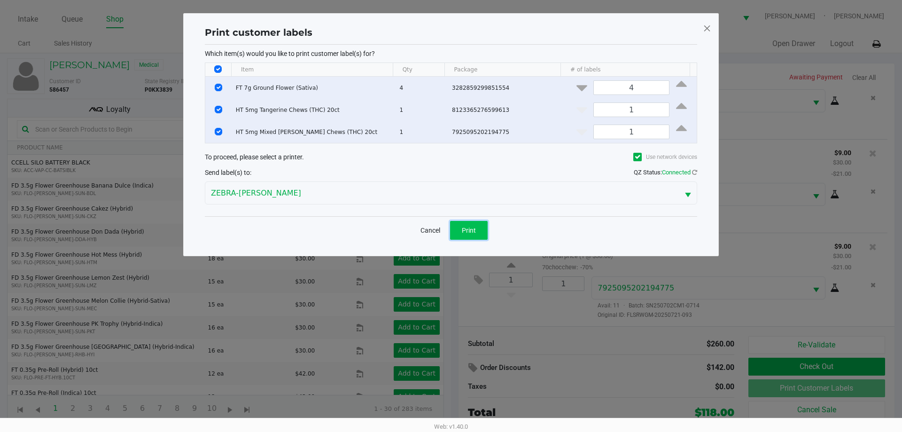
click at [464, 225] on button "Print" at bounding box center [469, 230] width 38 height 19
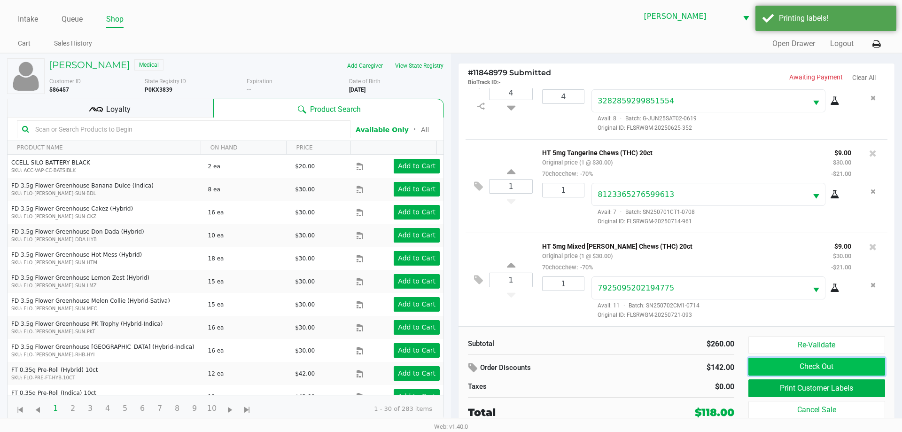
click at [813, 362] on button "Check Out" at bounding box center [817, 367] width 137 height 18
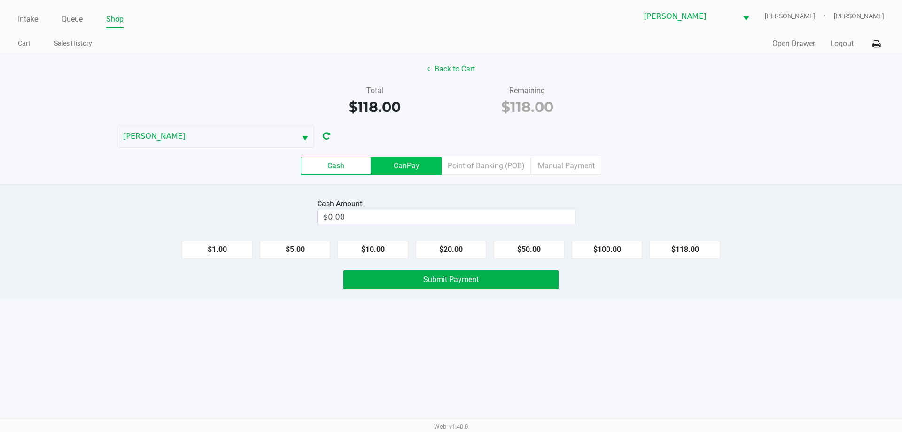
click at [410, 167] on label "CanPay" at bounding box center [406, 166] width 71 height 18
click at [0, 0] on 2 "CanPay" at bounding box center [0, 0] width 0 height 0
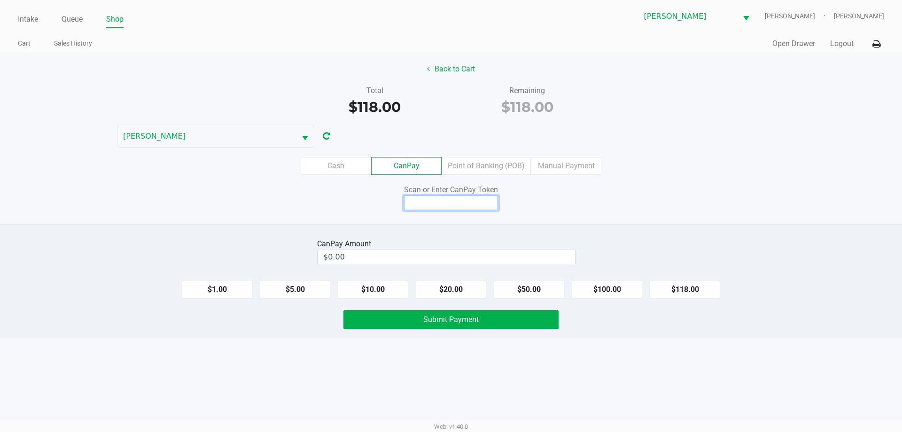
click at [450, 199] on input at bounding box center [451, 203] width 94 height 15
type input "Q5326191Q"
click at [691, 290] on button "$118.00" at bounding box center [685, 290] width 71 height 18
type input "$118.00"
click at [498, 319] on button "Submit Payment" at bounding box center [451, 319] width 215 height 19
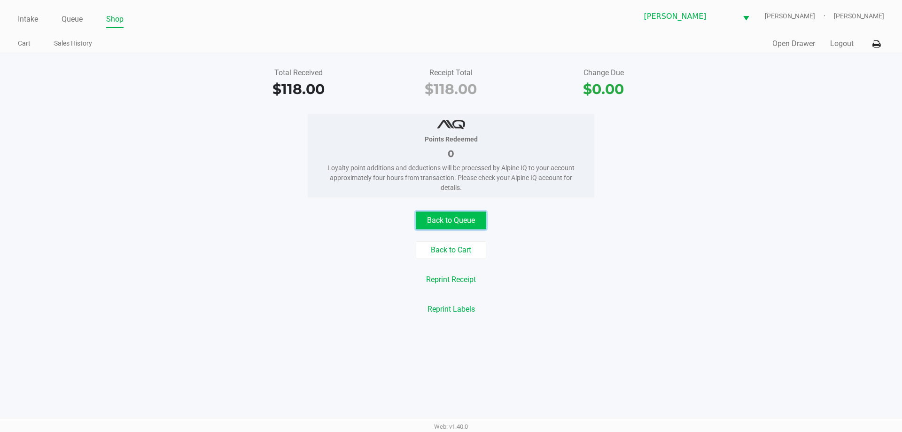
click at [444, 226] on button "Back to Queue" at bounding box center [451, 221] width 71 height 18
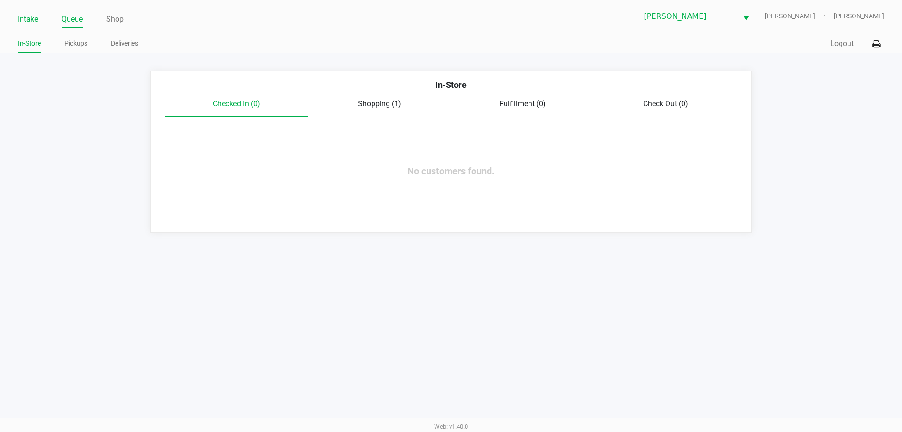
click at [32, 16] on link "Intake" at bounding box center [28, 19] width 20 height 13
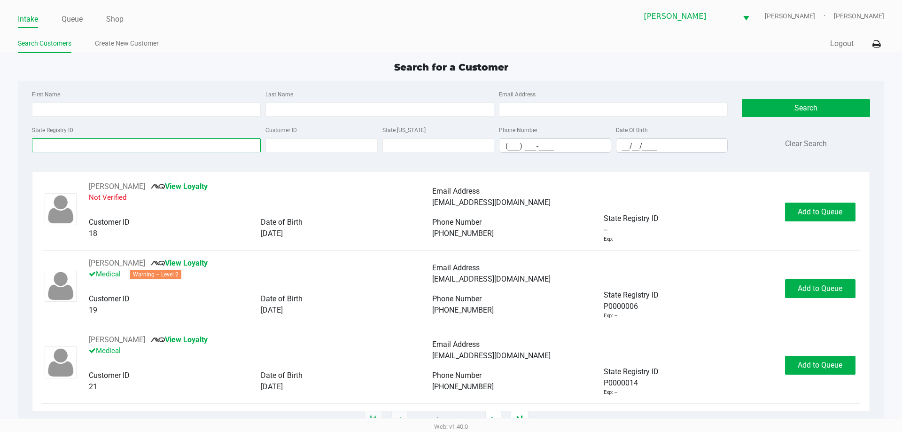
click at [78, 147] on input "State Registry ID" at bounding box center [146, 145] width 229 height 14
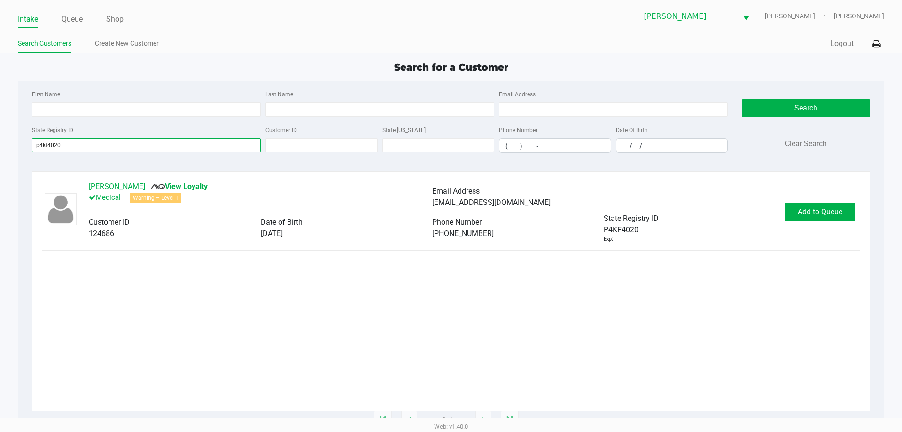
type input "p4kf4020"
click at [107, 186] on button "[PERSON_NAME]" at bounding box center [117, 186] width 56 height 11
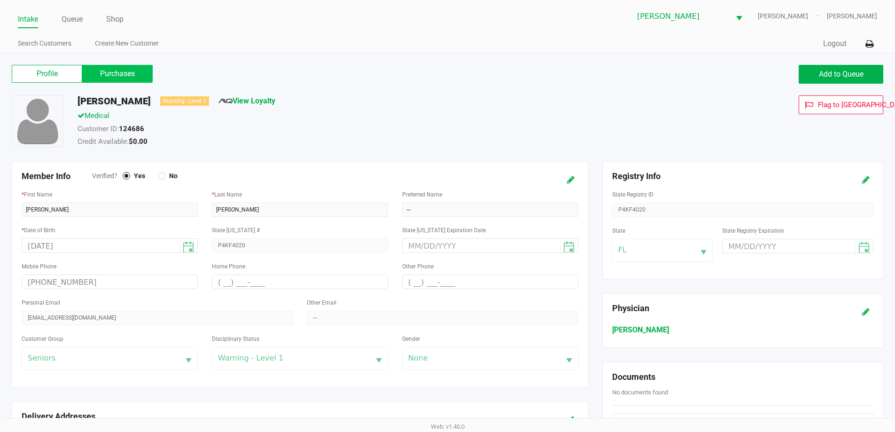
click at [110, 71] on label "Purchases" at bounding box center [117, 74] width 71 height 18
click at [0, 0] on 1 "Purchases" at bounding box center [0, 0] width 0 height 0
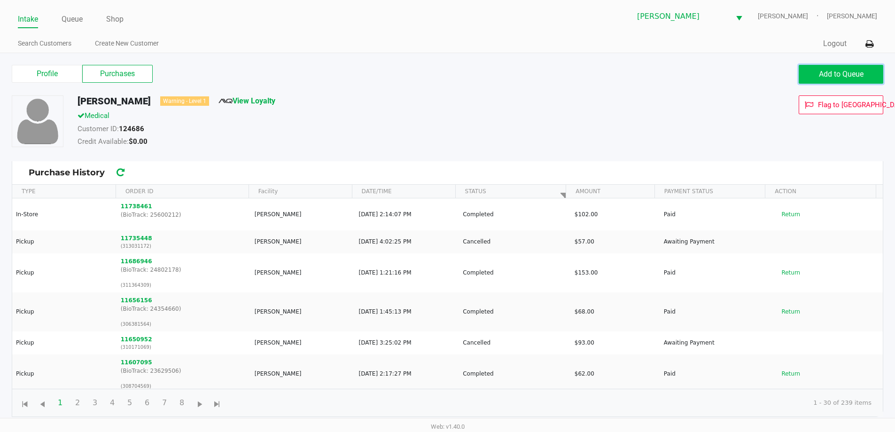
click at [829, 69] on button "Add to Queue" at bounding box center [841, 74] width 85 height 19
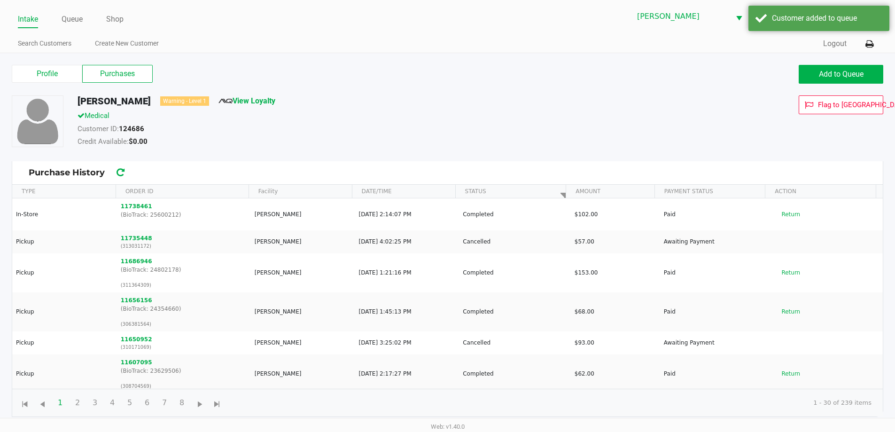
drag, startPoint x: 82, startPoint y: 16, endPoint x: 159, endPoint y: 36, distance: 80.3
click at [82, 17] on link "Queue" at bounding box center [72, 19] width 21 height 13
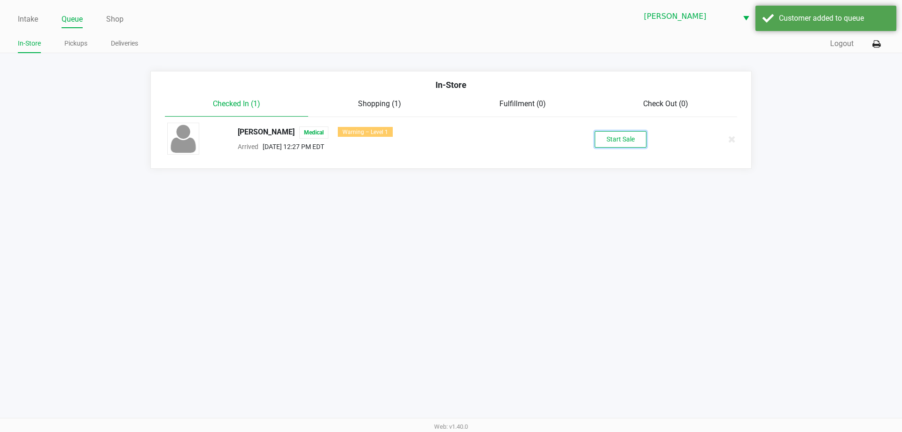
click at [601, 132] on button "Start Sale" at bounding box center [621, 139] width 52 height 16
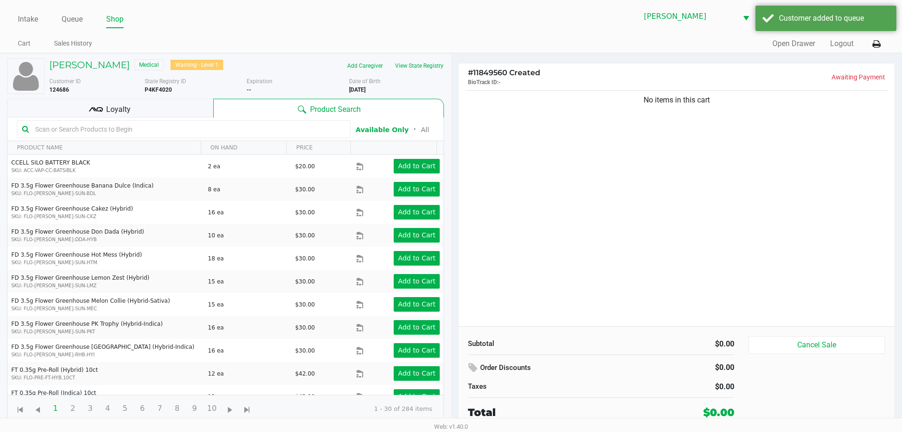
click at [508, 150] on div "No items in this cart" at bounding box center [677, 207] width 436 height 238
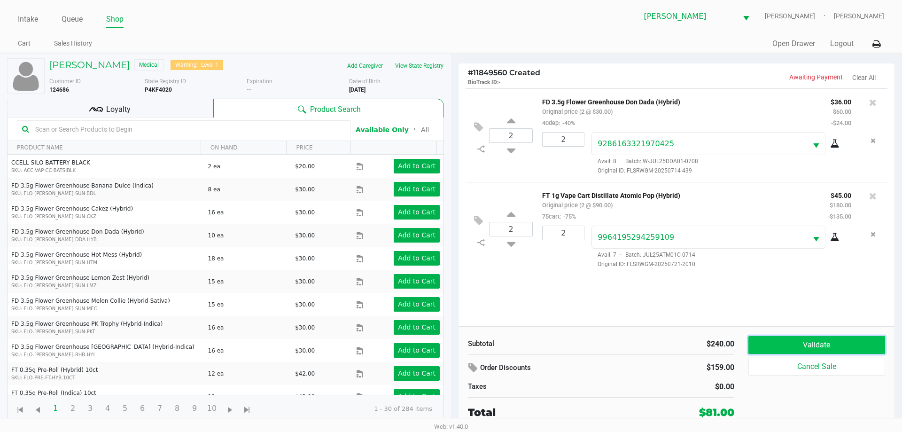
click at [786, 342] on button "Validate" at bounding box center [817, 345] width 137 height 18
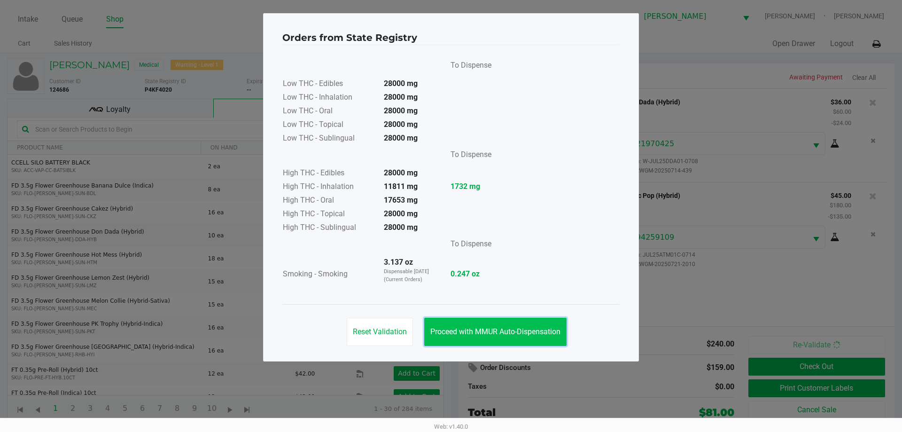
click at [510, 322] on button "Proceed with MMUR Auto-Dispensation" at bounding box center [495, 332] width 142 height 28
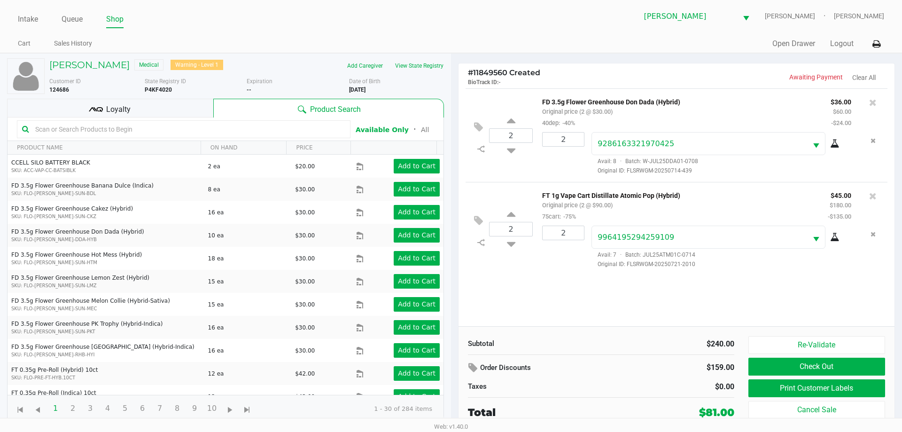
click at [147, 104] on div "Loyalty" at bounding box center [110, 108] width 206 height 19
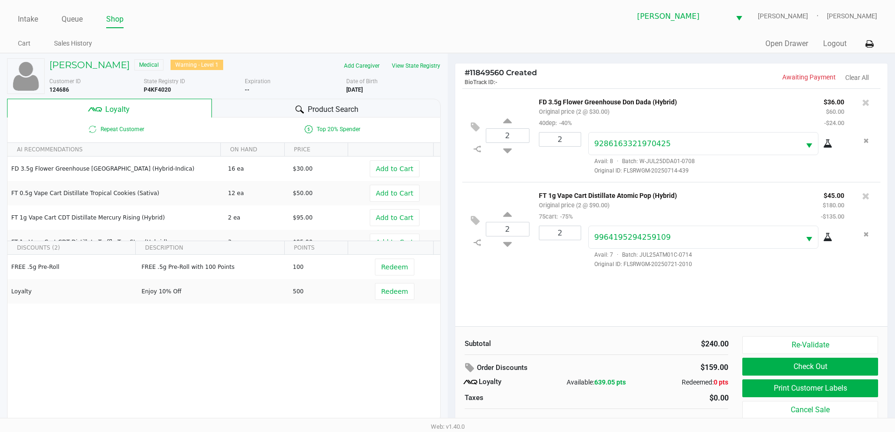
scroll to position [9, 0]
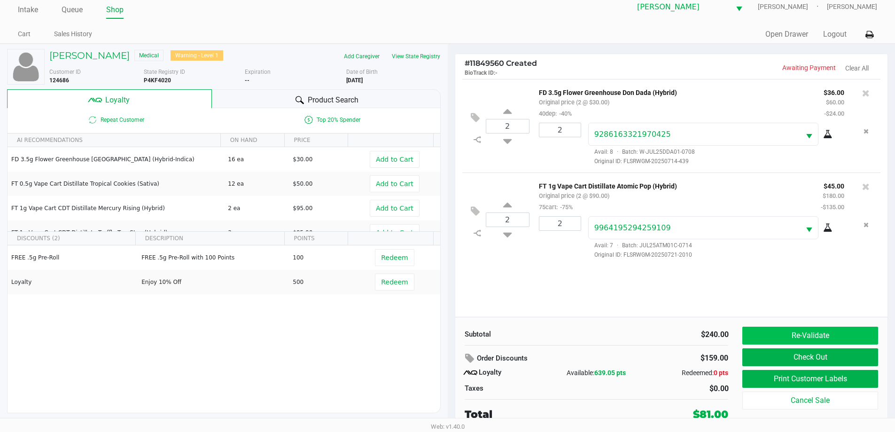
click at [817, 329] on button "Re-Validate" at bounding box center [810, 336] width 135 height 18
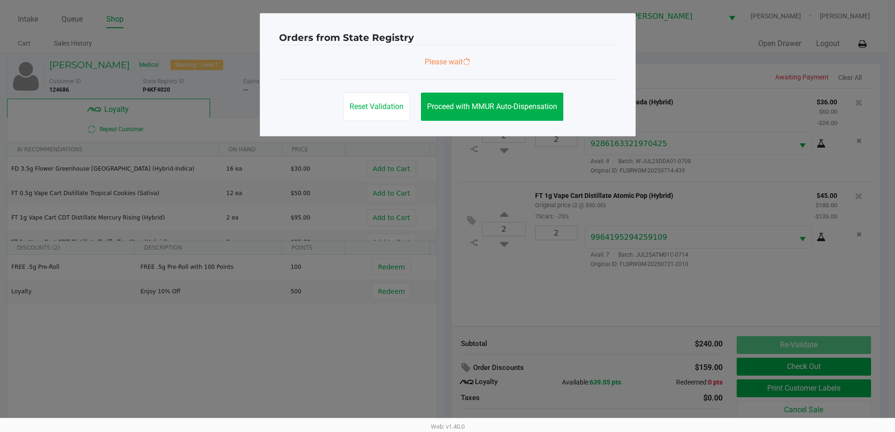
scroll to position [0, 0]
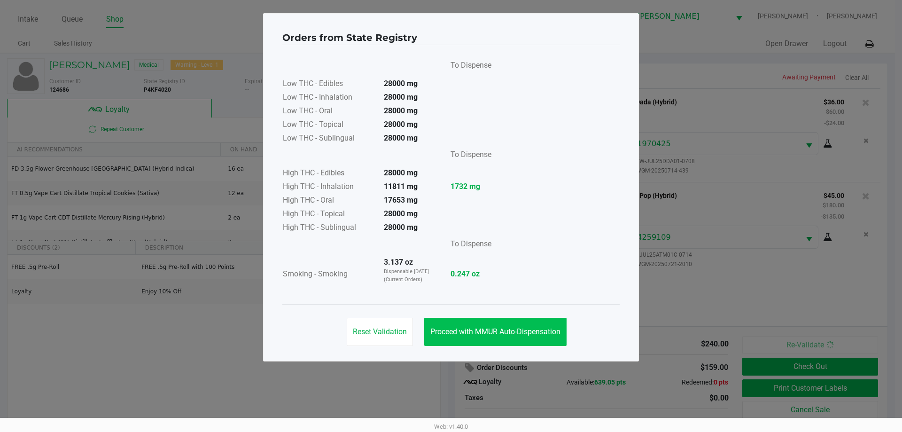
click at [509, 321] on button "Proceed with MMUR Auto-Dispensation" at bounding box center [495, 332] width 142 height 28
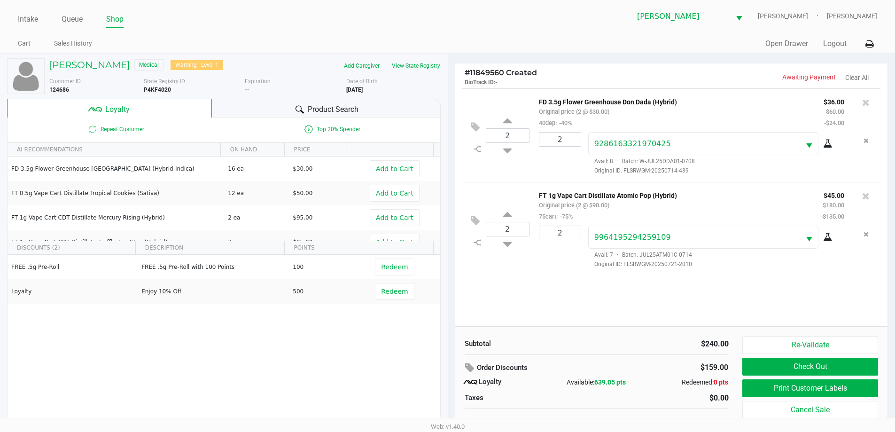
scroll to position [9, 0]
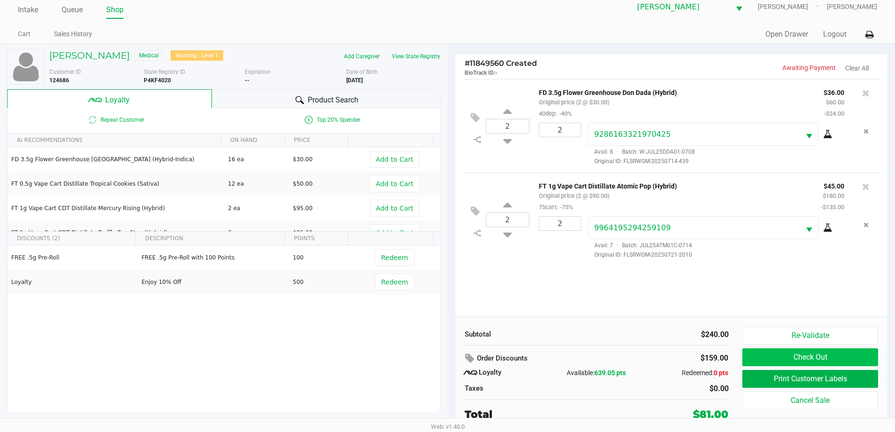
click at [796, 363] on button "Check Out" at bounding box center [810, 357] width 135 height 18
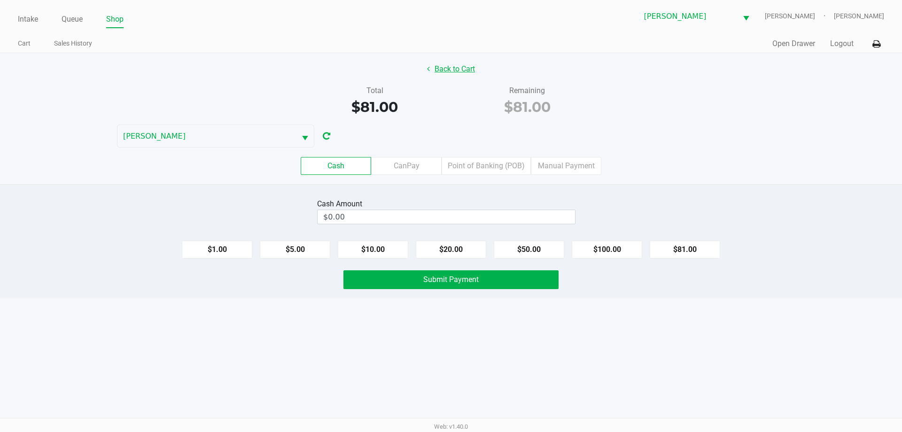
click at [455, 61] on button "Back to Cart" at bounding box center [451, 69] width 60 height 18
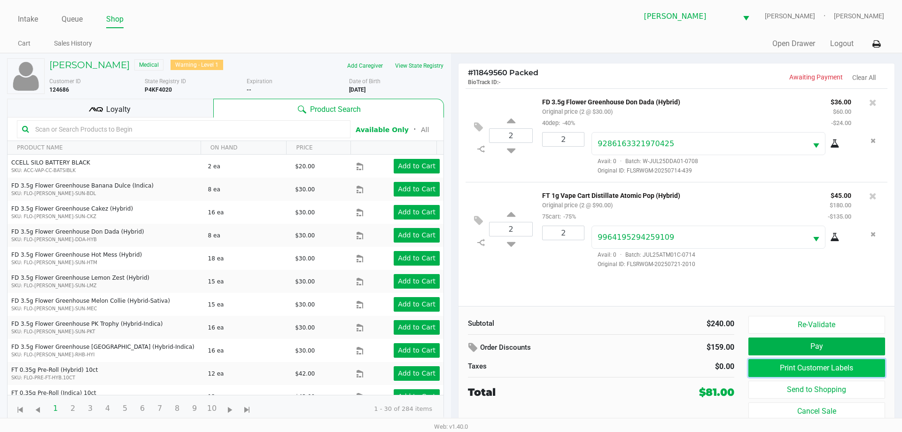
click at [810, 367] on button "Print Customer Labels" at bounding box center [817, 368] width 137 height 18
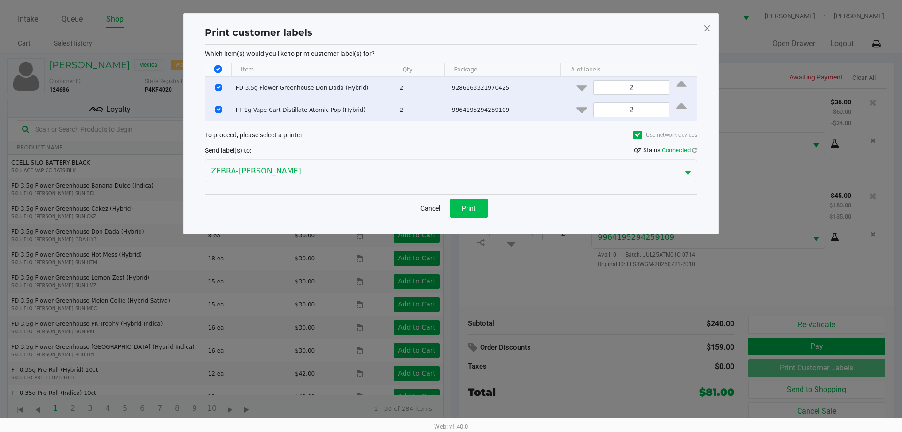
click at [470, 208] on span "Print" at bounding box center [469, 208] width 14 height 8
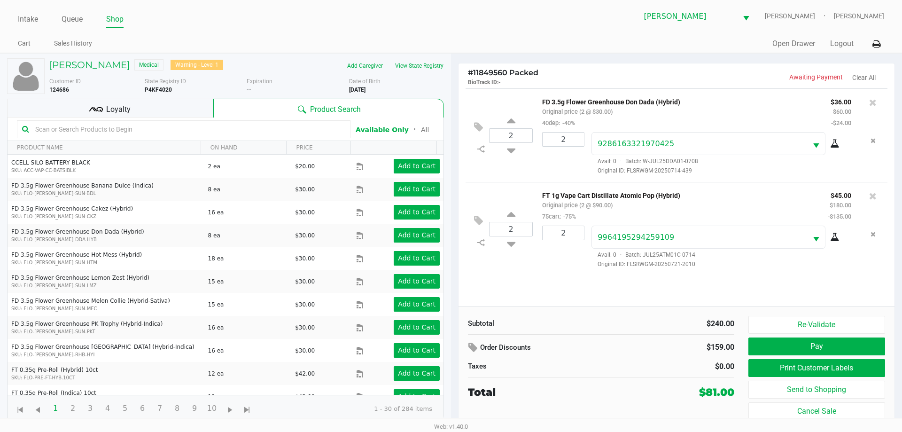
click at [806, 319] on button "Re-Validate" at bounding box center [817, 325] width 137 height 18
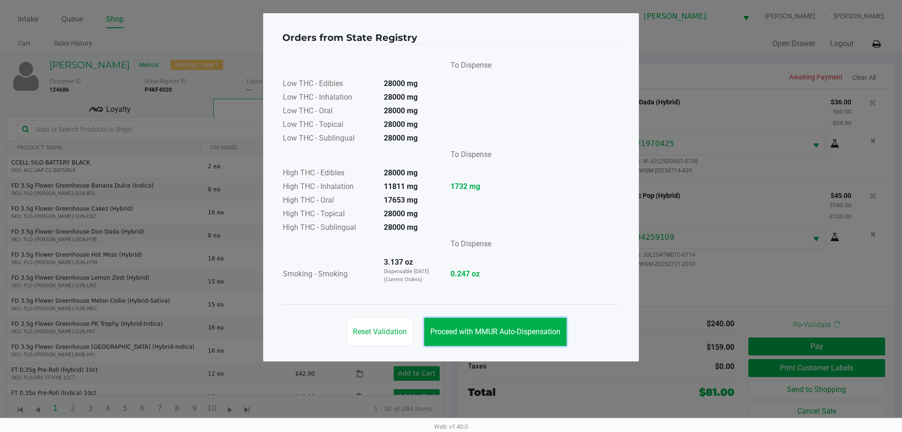
drag, startPoint x: 434, startPoint y: 336, endPoint x: 531, endPoint y: 331, distance: 96.9
click at [437, 336] on button "Proceed with MMUR Auto-Dispensation" at bounding box center [495, 332] width 142 height 28
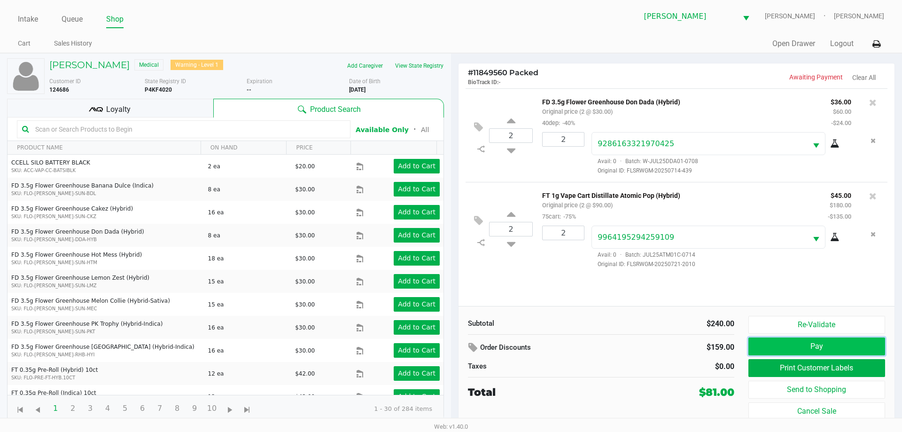
click at [835, 348] on button "Pay" at bounding box center [817, 346] width 137 height 18
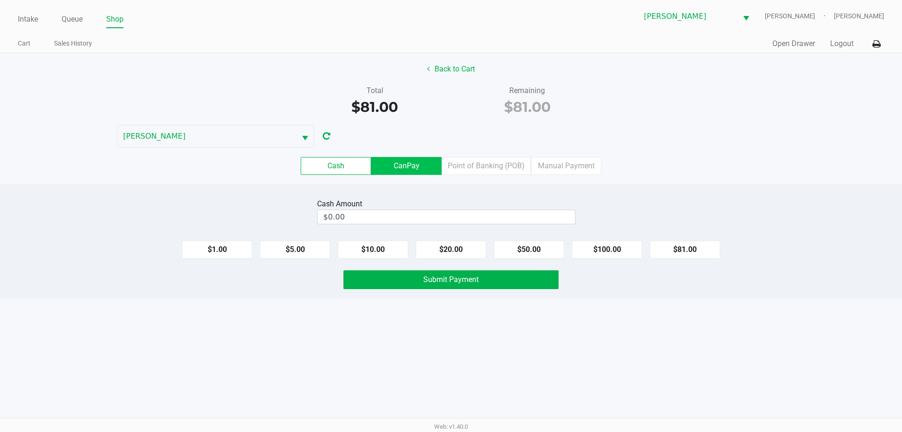
click at [386, 167] on label "CanPay" at bounding box center [406, 166] width 71 height 18
click at [0, 0] on 2 "CanPay" at bounding box center [0, 0] width 0 height 0
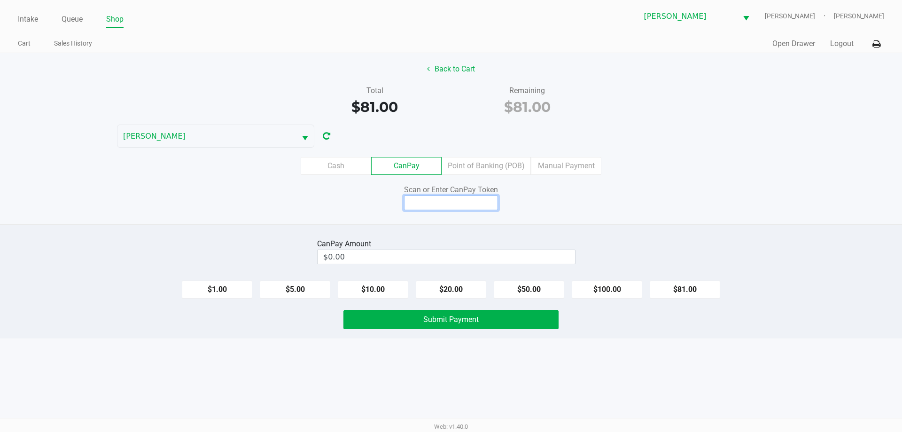
click at [428, 200] on input at bounding box center [451, 203] width 94 height 15
type input "Q0965132X"
click at [698, 289] on button "$81.00" at bounding box center [685, 290] width 71 height 18
type input "$81.00"
click at [428, 324] on button "Submit Payment" at bounding box center [451, 319] width 215 height 19
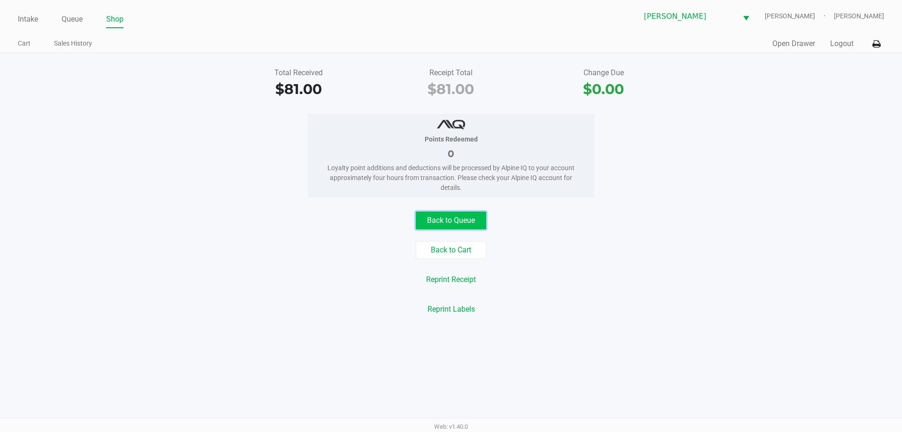
click at [478, 222] on button "Back to Queue" at bounding box center [451, 221] width 71 height 18
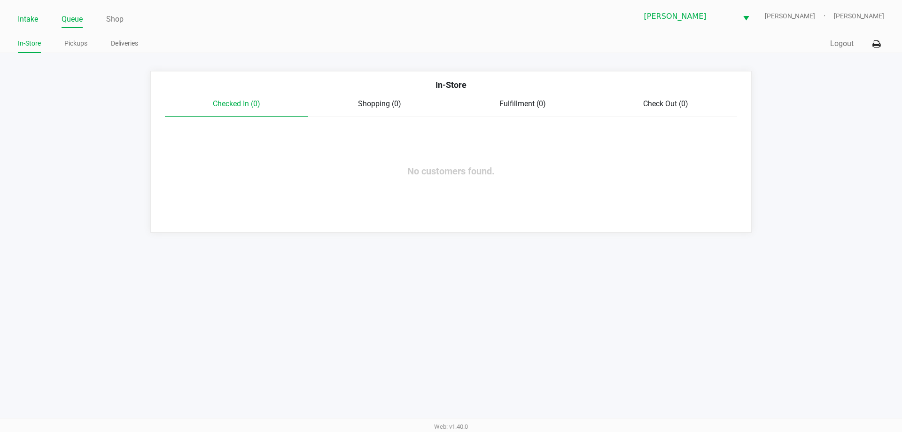
click at [32, 16] on link "Intake" at bounding box center [28, 19] width 20 height 13
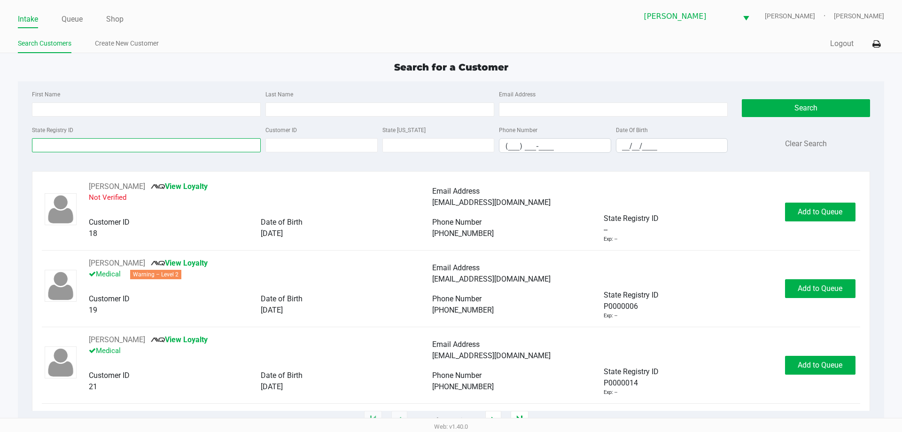
click at [85, 143] on input "State Registry ID" at bounding box center [146, 145] width 229 height 14
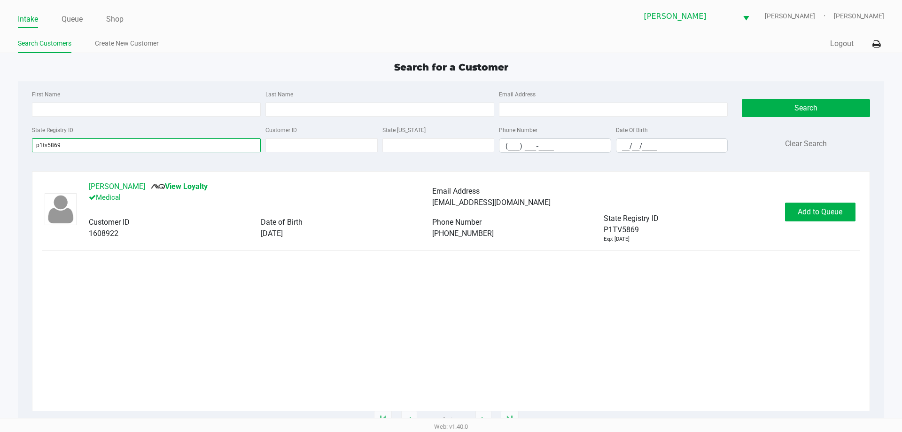
type input "p1tv5869"
click at [117, 185] on button "[PERSON_NAME]" at bounding box center [117, 186] width 56 height 11
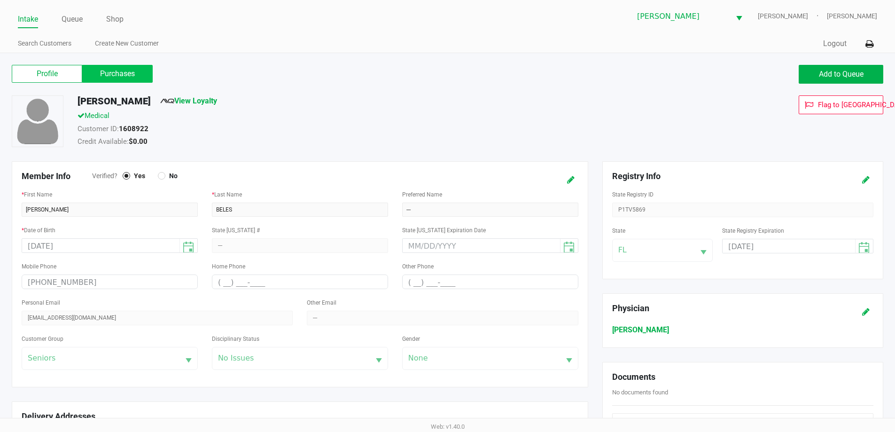
click at [103, 76] on label "Purchases" at bounding box center [117, 74] width 71 height 18
click at [0, 0] on 1 "Purchases" at bounding box center [0, 0] width 0 height 0
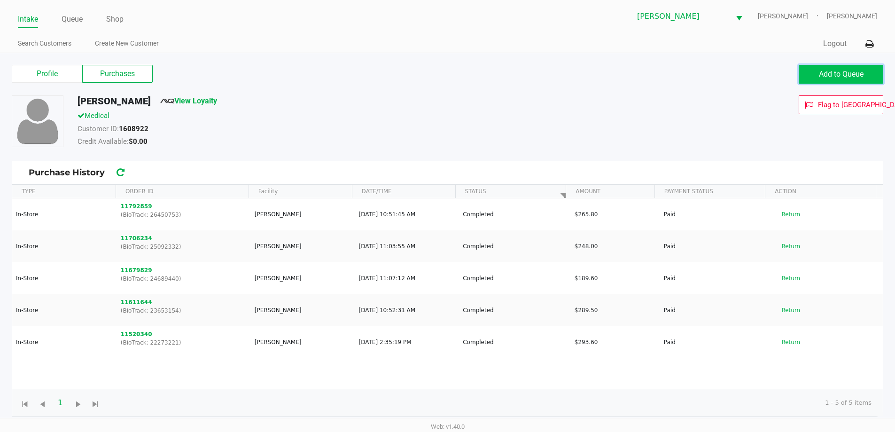
click at [849, 76] on span "Add to Queue" at bounding box center [841, 74] width 45 height 9
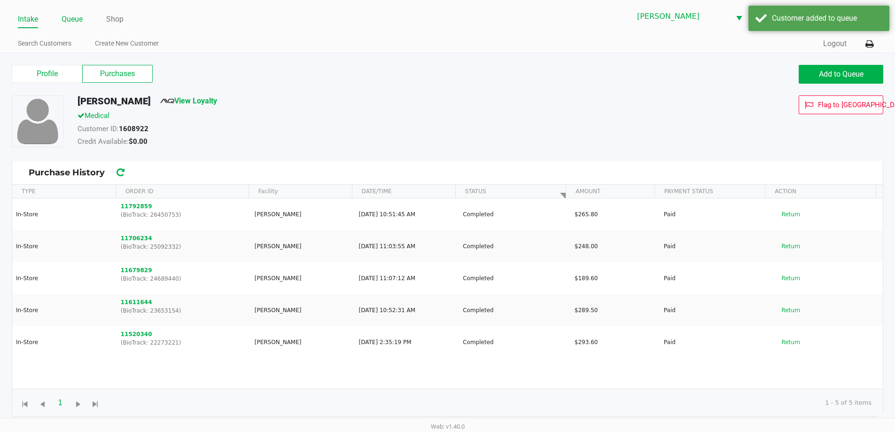
click at [79, 16] on link "Queue" at bounding box center [72, 19] width 21 height 13
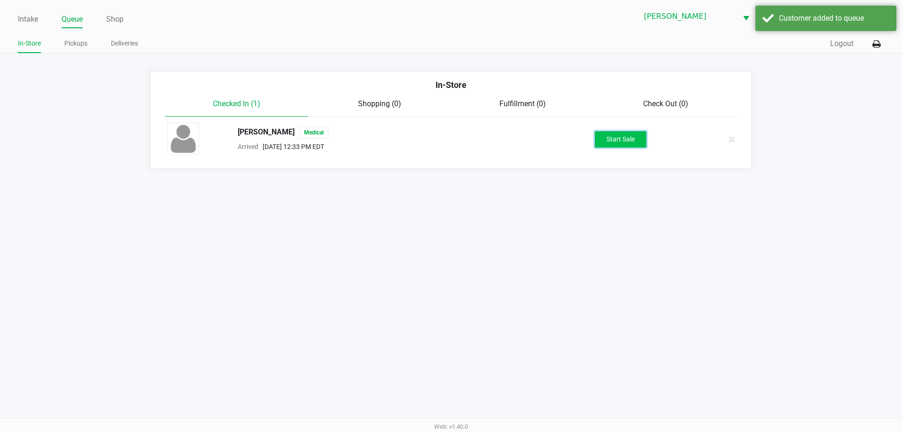
click at [616, 141] on button "Start Sale" at bounding box center [621, 139] width 52 height 16
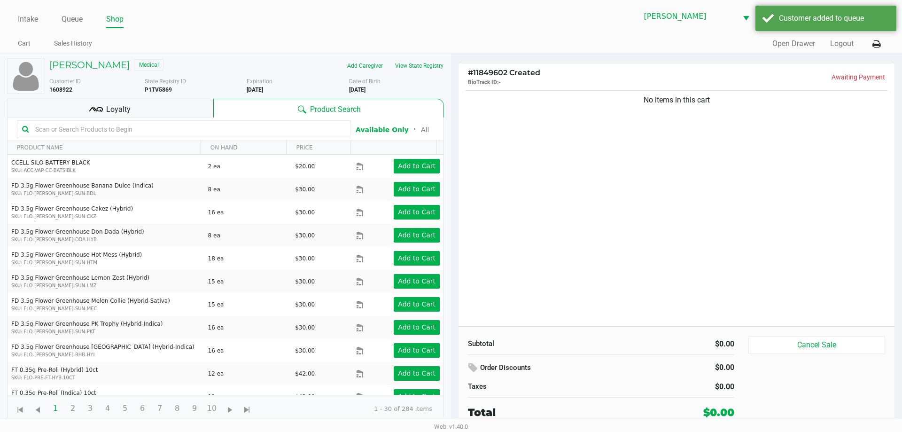
click at [480, 98] on div "No items in this cart" at bounding box center [677, 99] width 422 height 11
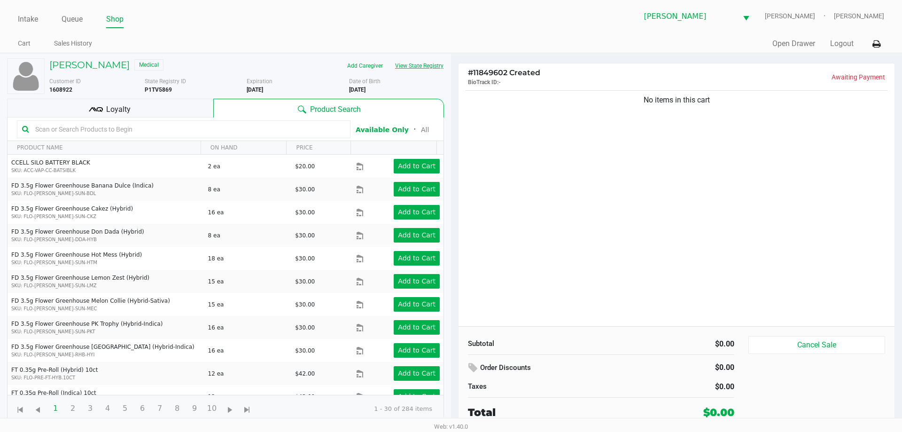
click at [434, 66] on button "View State Registry" at bounding box center [416, 65] width 55 height 15
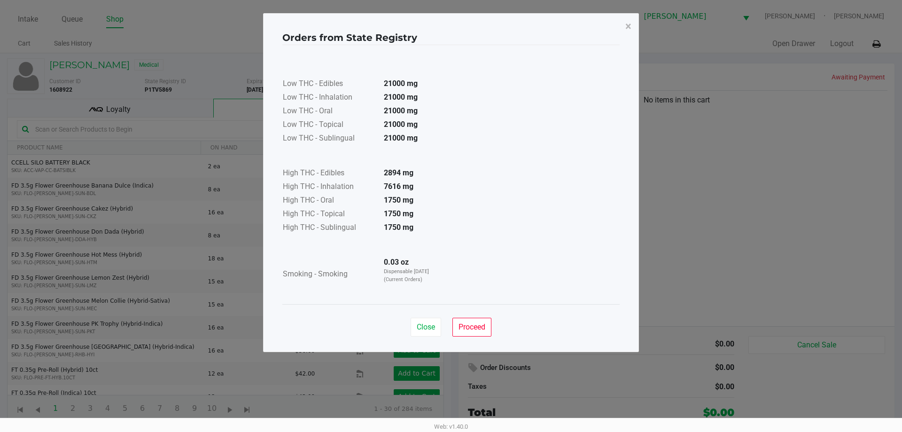
click at [467, 338] on div "Close Proceed" at bounding box center [450, 323] width 337 height 38
click at [465, 333] on button "Proceed" at bounding box center [472, 327] width 39 height 19
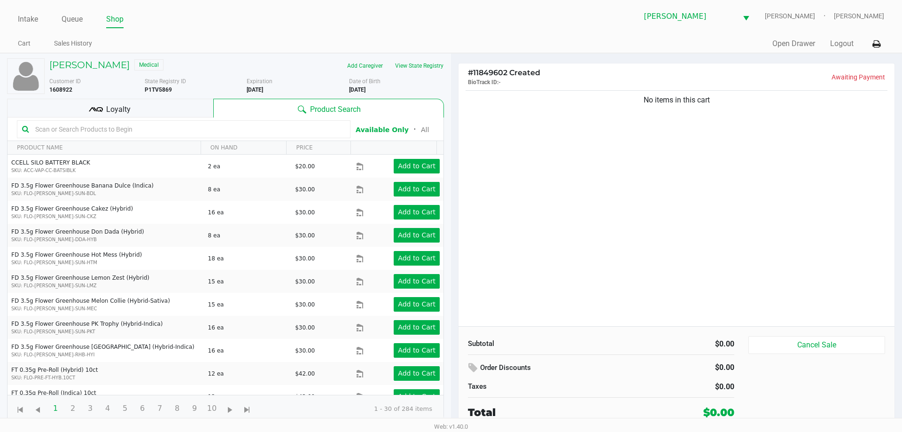
click at [165, 110] on div "Loyalty" at bounding box center [110, 108] width 206 height 19
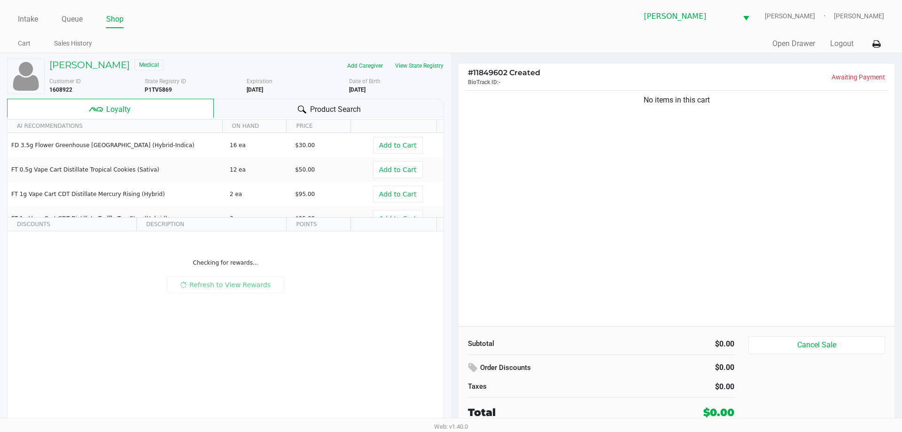
click at [607, 198] on div "No items in this cart" at bounding box center [677, 207] width 436 height 238
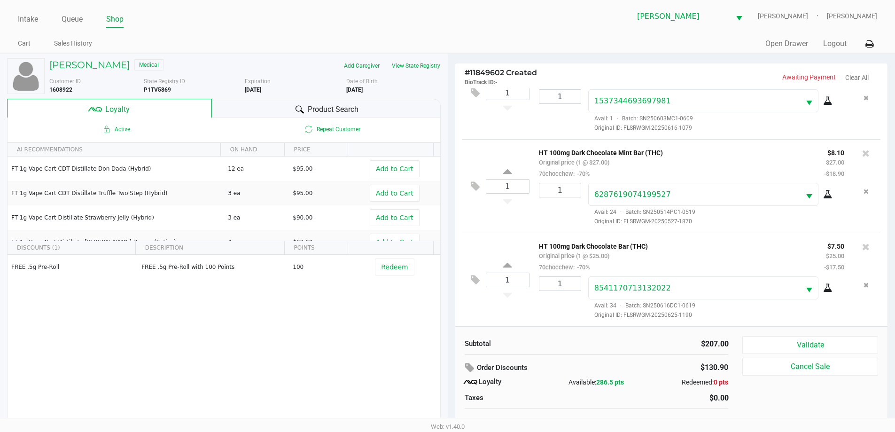
scroll to position [9, 0]
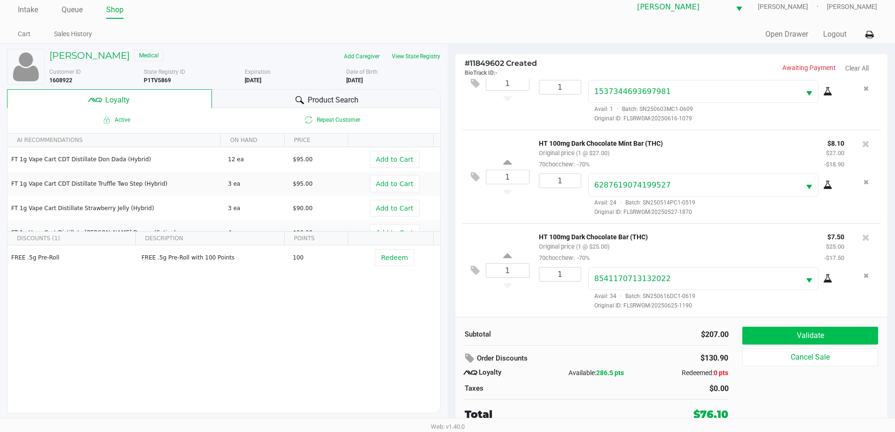
click at [811, 330] on button "Validate" at bounding box center [810, 336] width 135 height 18
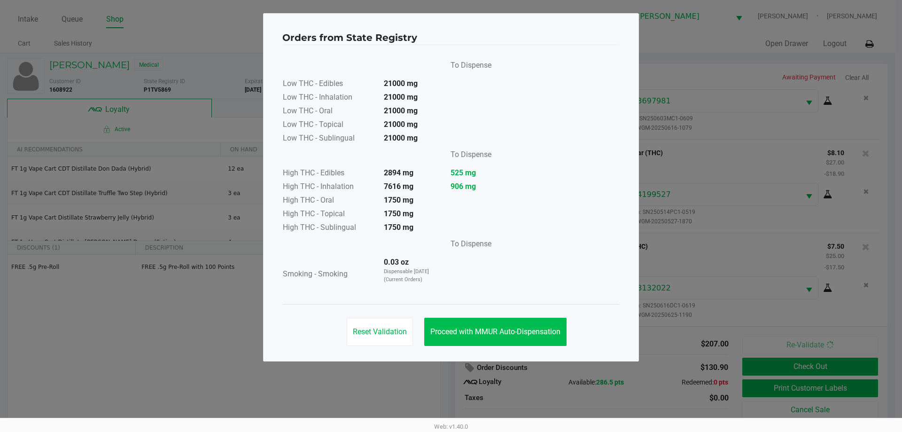
click at [504, 331] on span "Proceed with MMUR Auto-Dispensation" at bounding box center [496, 331] width 130 height 9
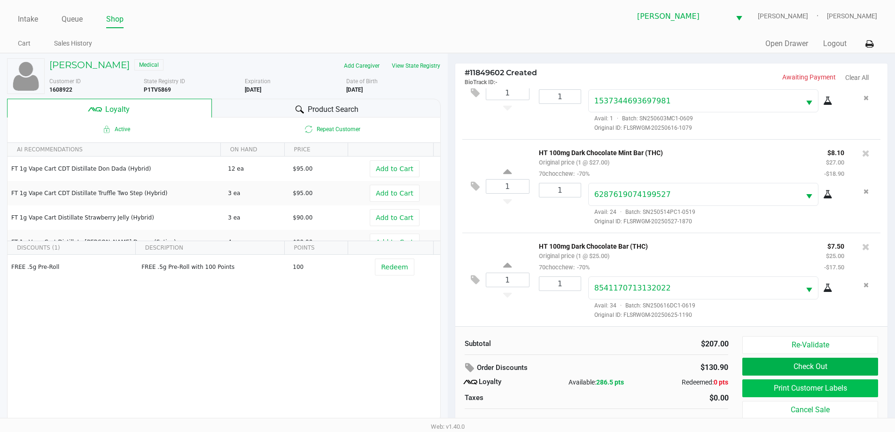
click at [795, 390] on button "Print Customer Labels" at bounding box center [810, 388] width 135 height 18
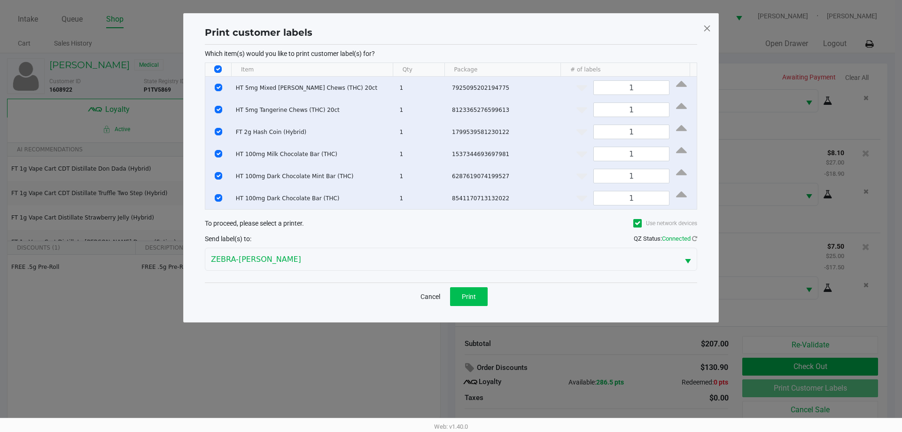
click at [478, 297] on button "Print" at bounding box center [469, 296] width 38 height 19
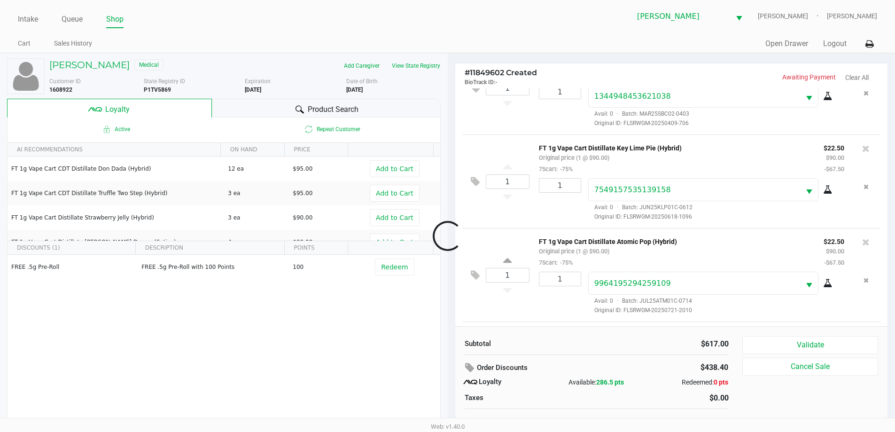
scroll to position [796, 0]
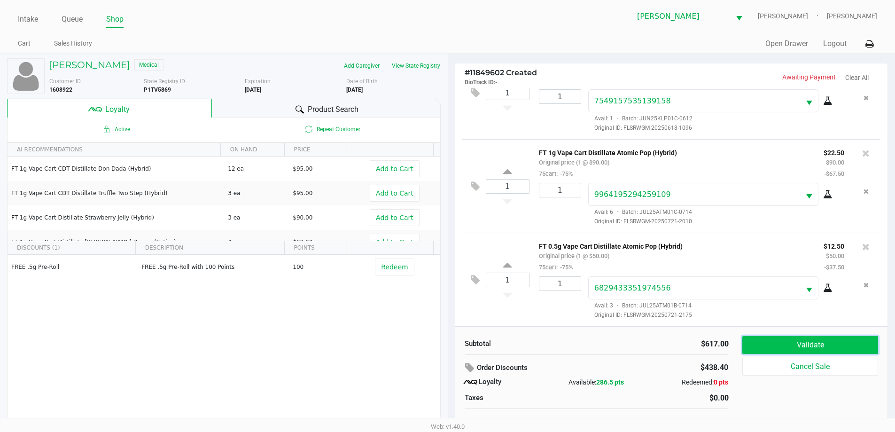
click at [772, 350] on button "Validate" at bounding box center [810, 345] width 135 height 18
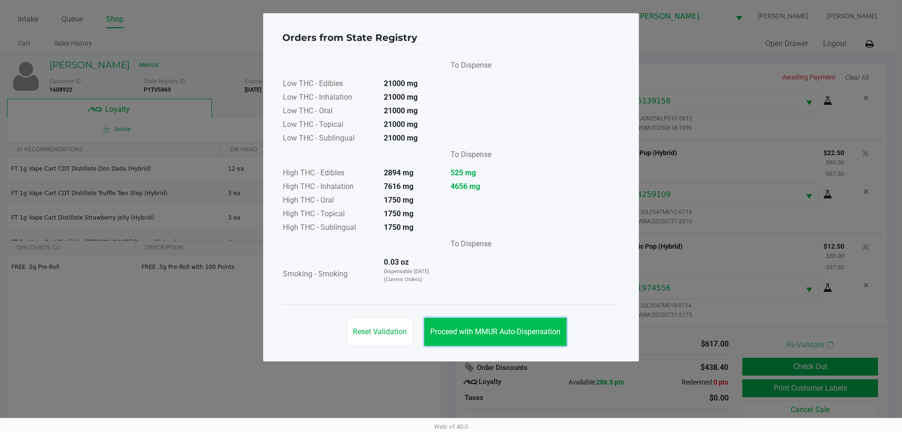
click at [500, 329] on span "Proceed with MMUR Auto-Dispensation" at bounding box center [496, 331] width 130 height 9
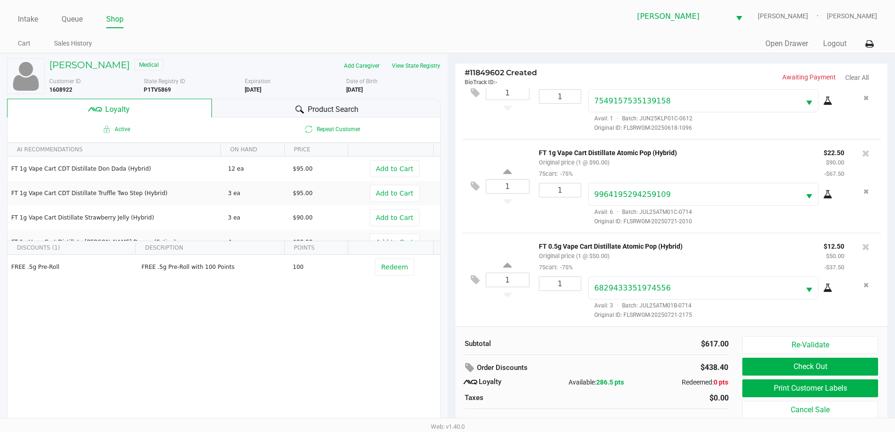
scroll to position [9, 0]
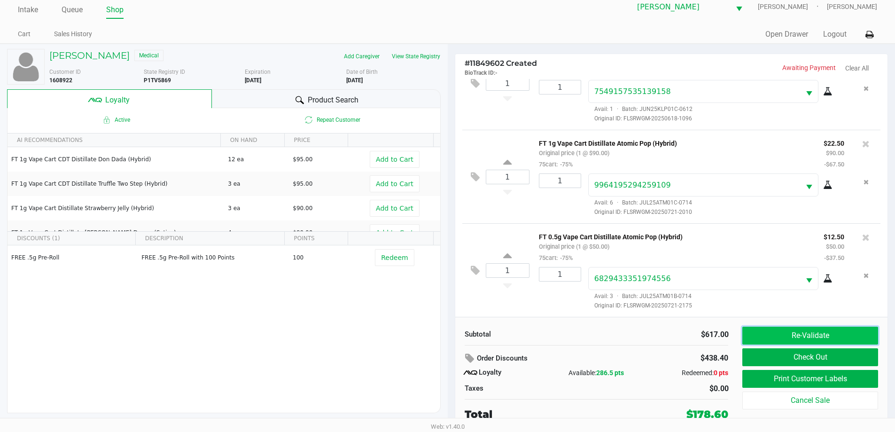
click at [794, 340] on button "Re-Validate" at bounding box center [810, 336] width 135 height 18
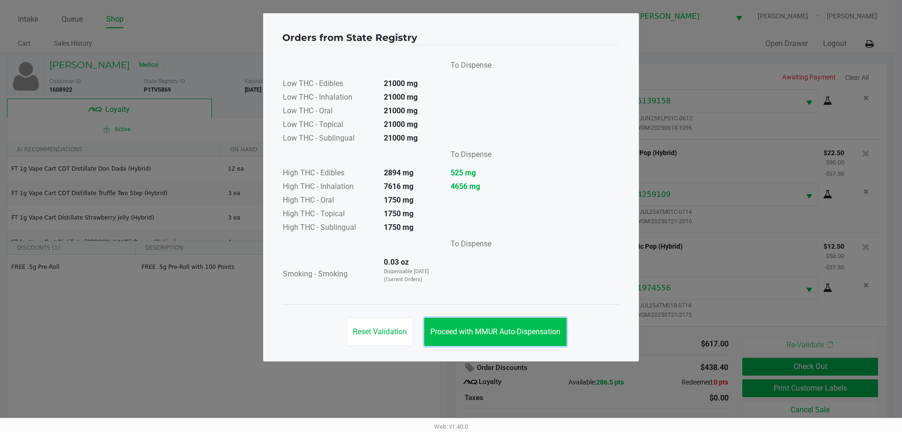
drag, startPoint x: 466, startPoint y: 326, endPoint x: 508, endPoint y: 330, distance: 42.5
click at [467, 326] on button "Proceed with MMUR Auto-Dispensation" at bounding box center [495, 332] width 142 height 28
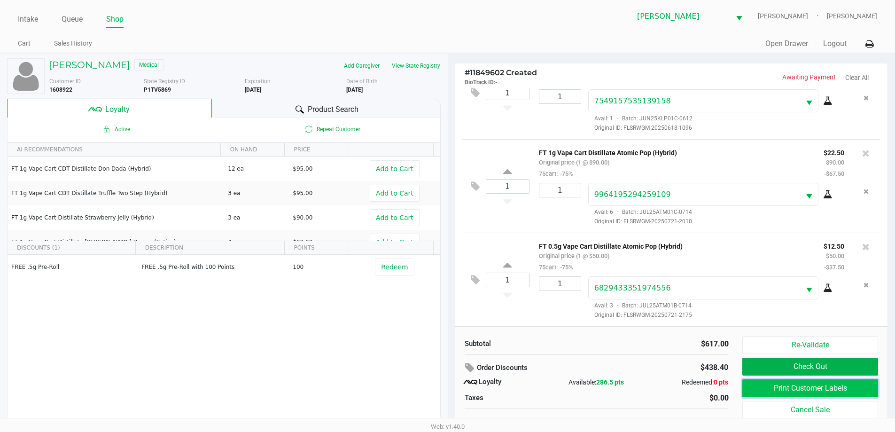
click at [815, 382] on button "Print Customer Labels" at bounding box center [810, 388] width 135 height 18
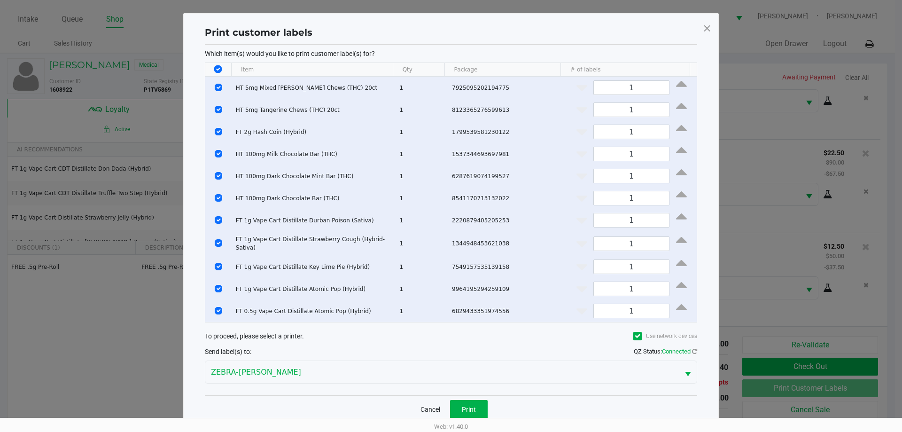
drag, startPoint x: 214, startPoint y: 68, endPoint x: 220, endPoint y: 70, distance: 6.3
click at [218, 68] on th "Data table" at bounding box center [218, 70] width 26 height 14
click at [221, 70] on input "Select All Rows" at bounding box center [218, 69] width 8 height 8
checkbox input "false"
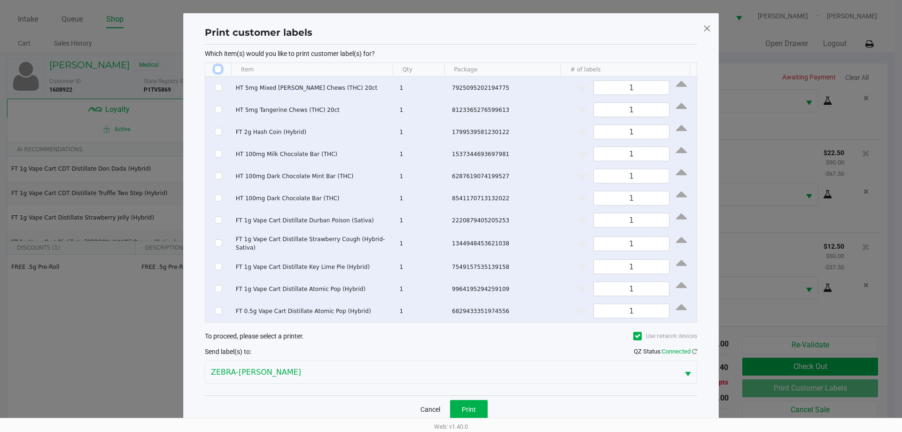
checkbox input "false"
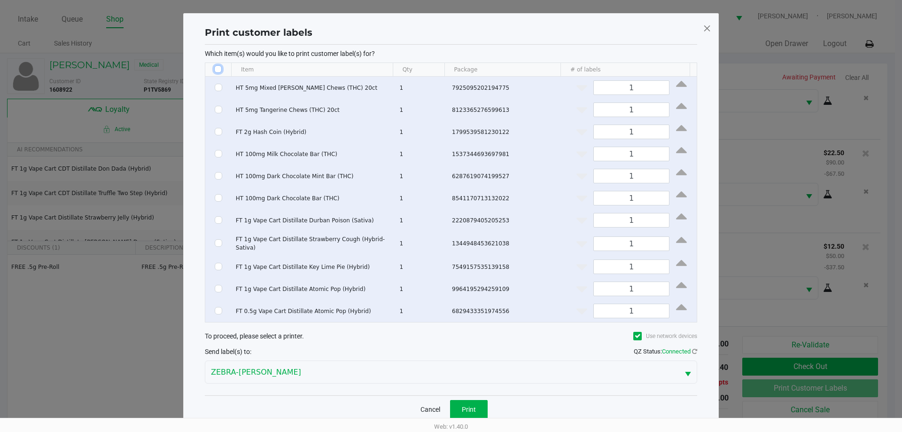
checkbox input "false"
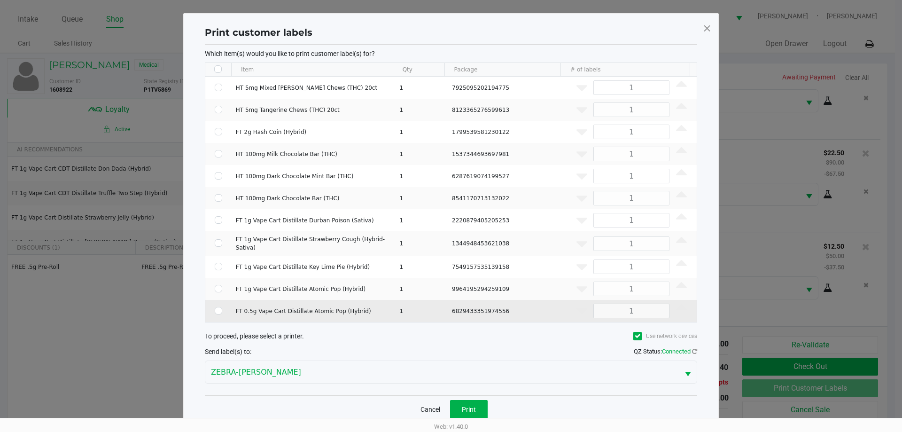
click at [219, 314] on td "Data table" at bounding box center [218, 311] width 26 height 22
click at [219, 307] on input "Select Row" at bounding box center [219, 311] width 8 height 8
checkbox input "true"
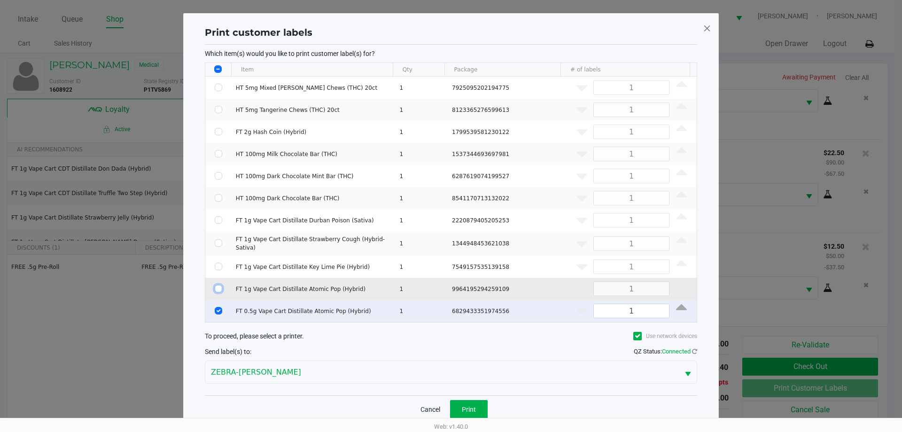
click at [217, 290] on input "Select Row" at bounding box center [219, 289] width 8 height 8
checkbox input "true"
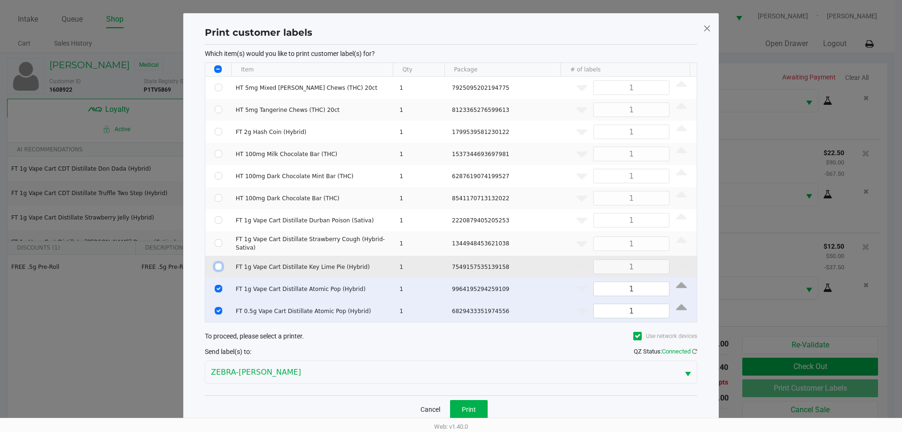
click at [217, 263] on input "Select Row" at bounding box center [219, 267] width 8 height 8
checkbox input "true"
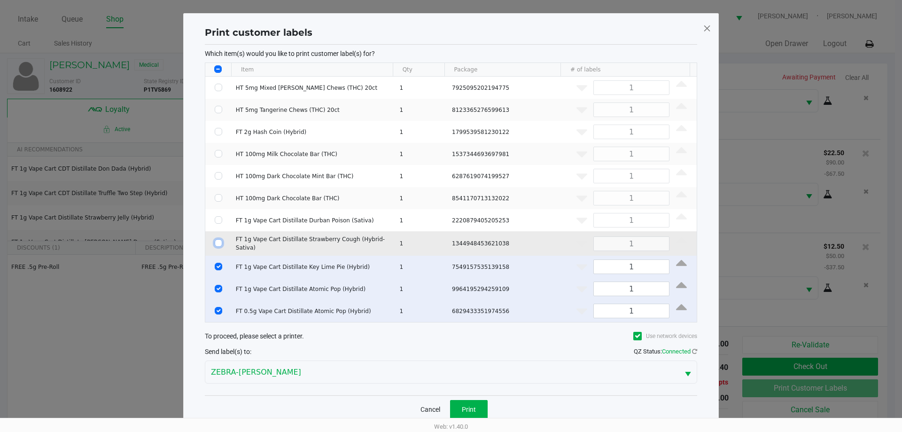
click at [217, 243] on input "Select Row" at bounding box center [219, 243] width 8 height 8
checkbox input "true"
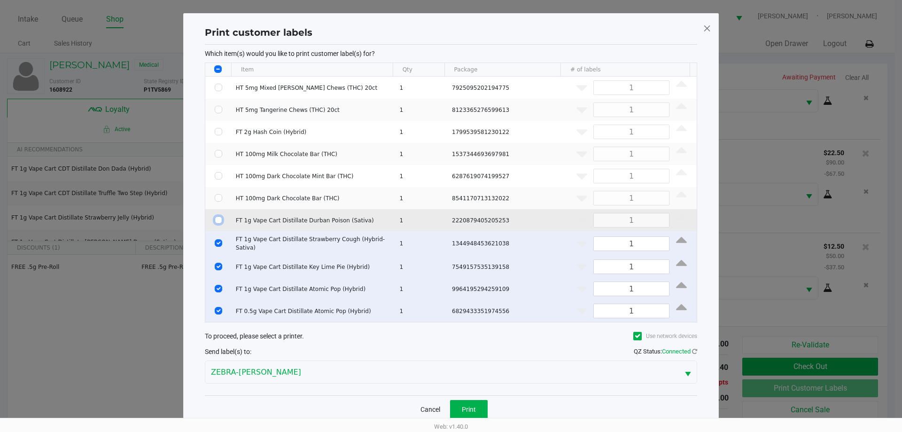
click at [218, 220] on input "Select Row" at bounding box center [219, 220] width 8 height 8
checkbox input "true"
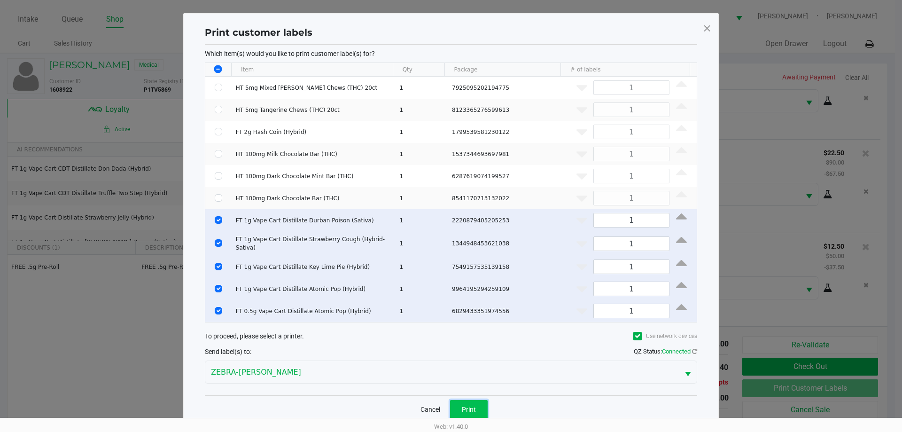
click at [476, 401] on button "Print" at bounding box center [469, 409] width 38 height 19
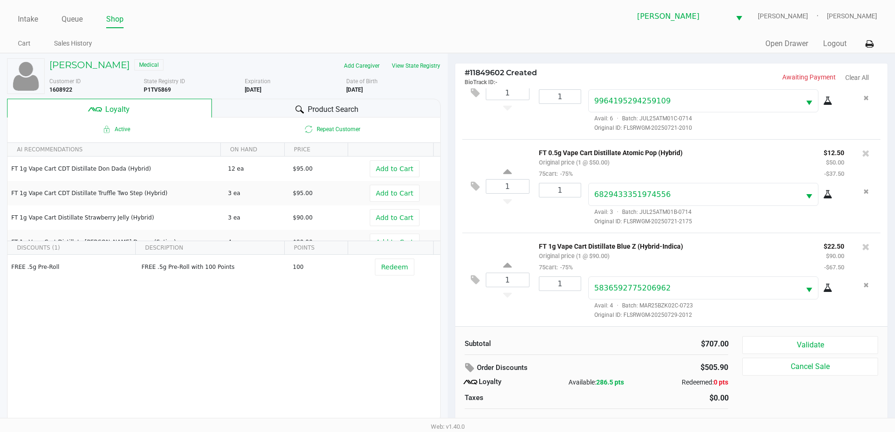
scroll to position [9, 0]
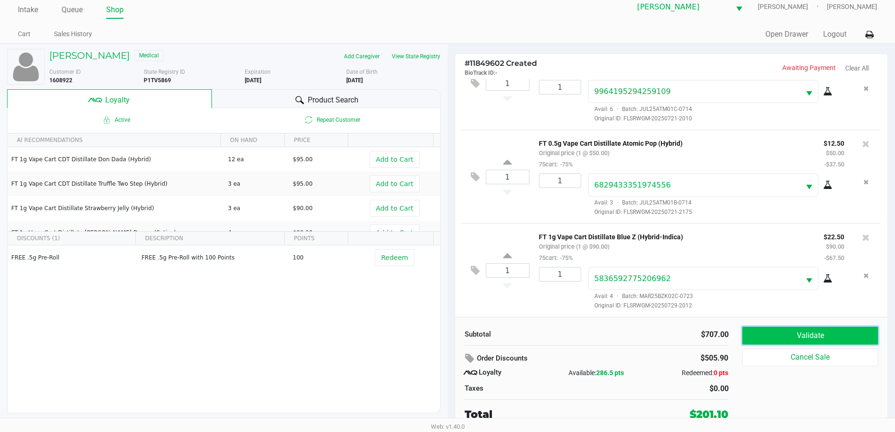
click at [807, 332] on button "Validate" at bounding box center [810, 336] width 135 height 18
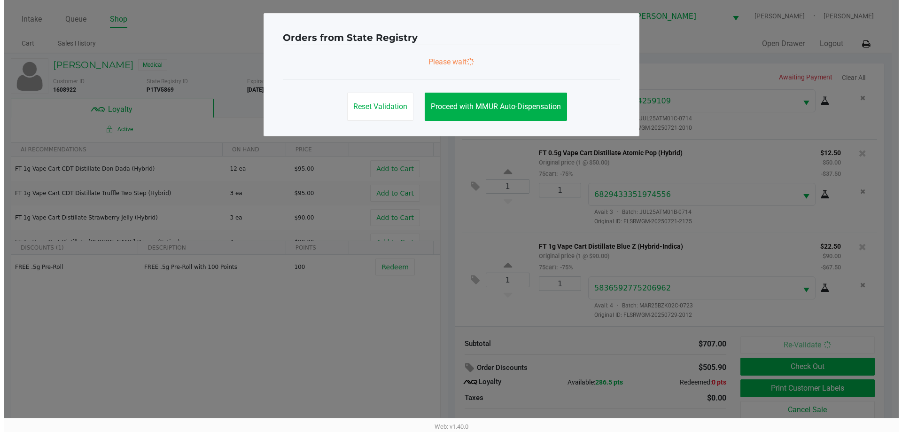
scroll to position [0, 0]
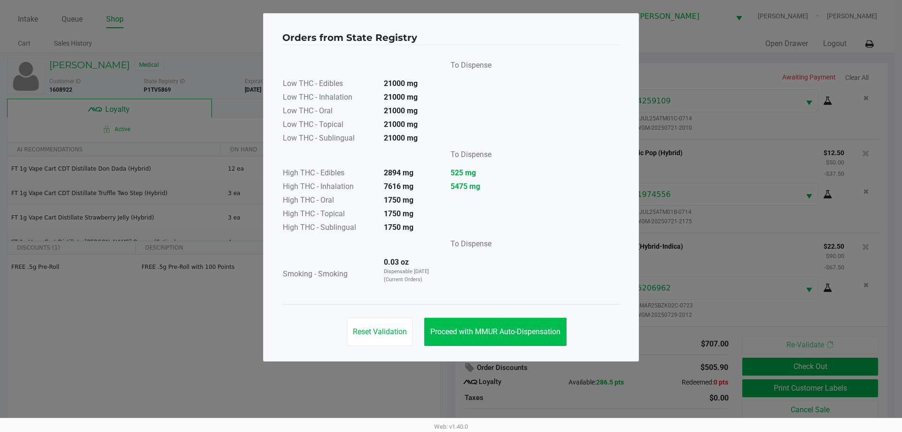
click at [499, 331] on span "Proceed with MMUR Auto-Dispensation" at bounding box center [496, 331] width 130 height 9
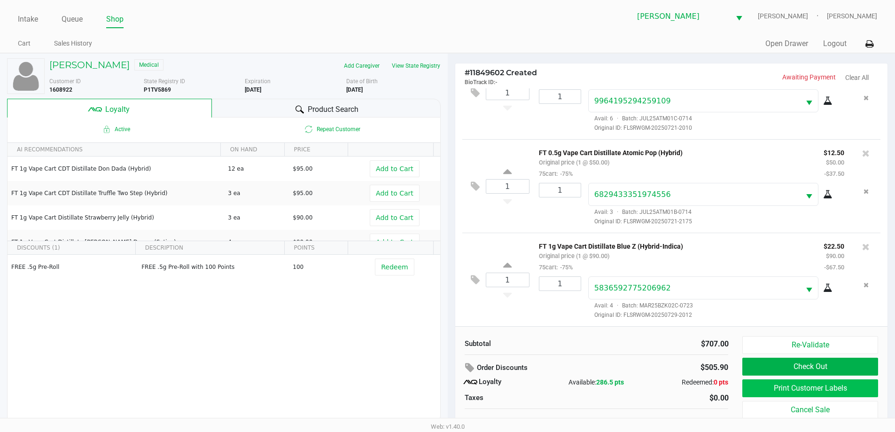
click at [814, 389] on button "Print Customer Labels" at bounding box center [810, 388] width 135 height 18
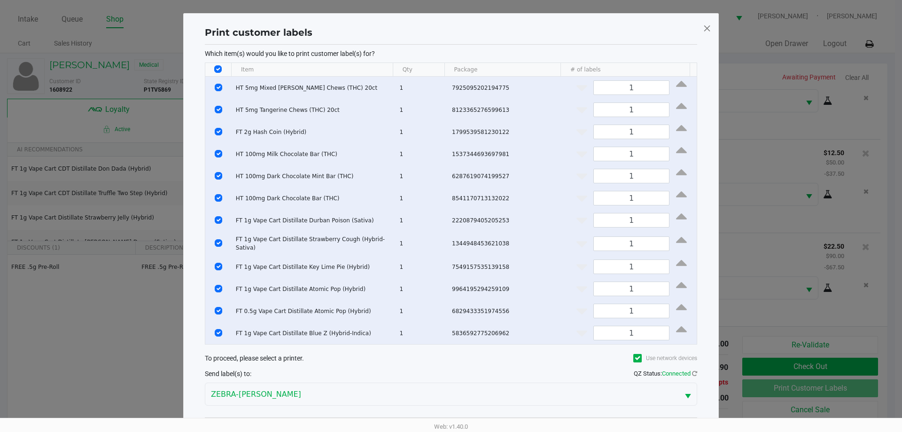
click at [219, 68] on input "Select All Rows" at bounding box center [218, 69] width 8 height 8
checkbox input "false"
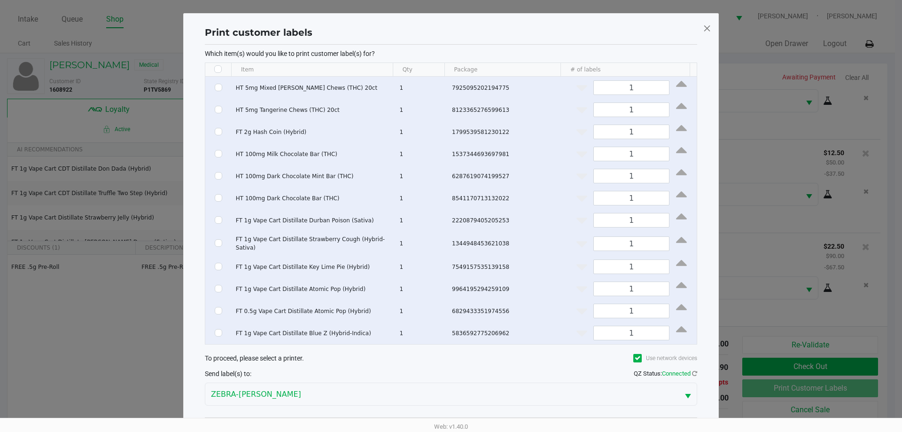
checkbox input "false"
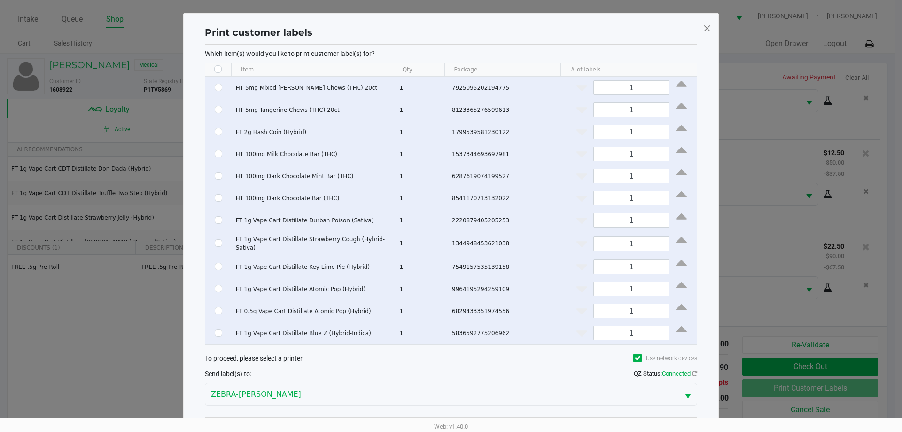
checkbox input "false"
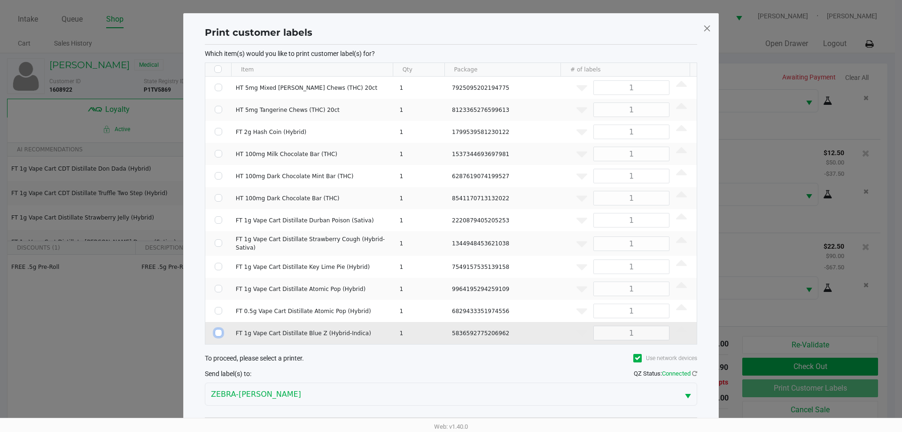
click at [218, 330] on input "Select Row" at bounding box center [219, 333] width 8 height 8
checkbox input "true"
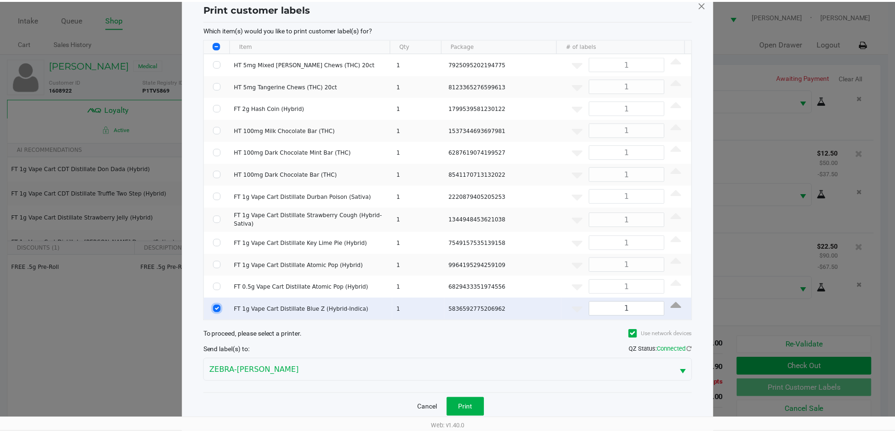
scroll to position [36, 0]
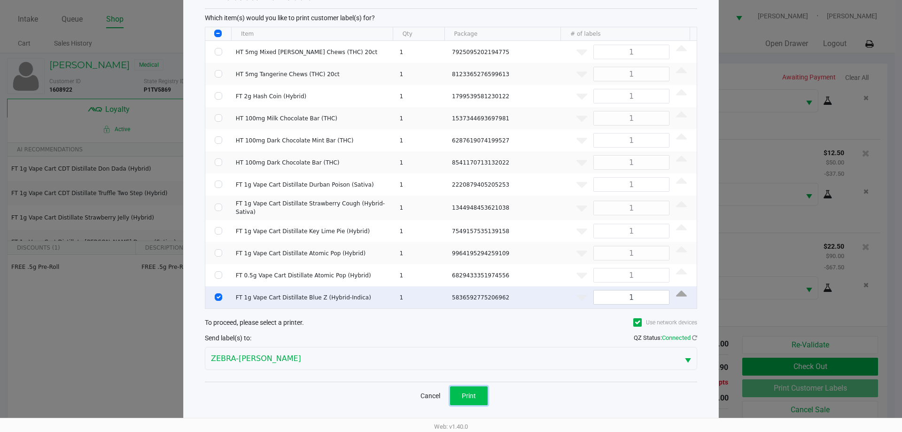
click at [473, 392] on span "Print" at bounding box center [469, 396] width 14 height 8
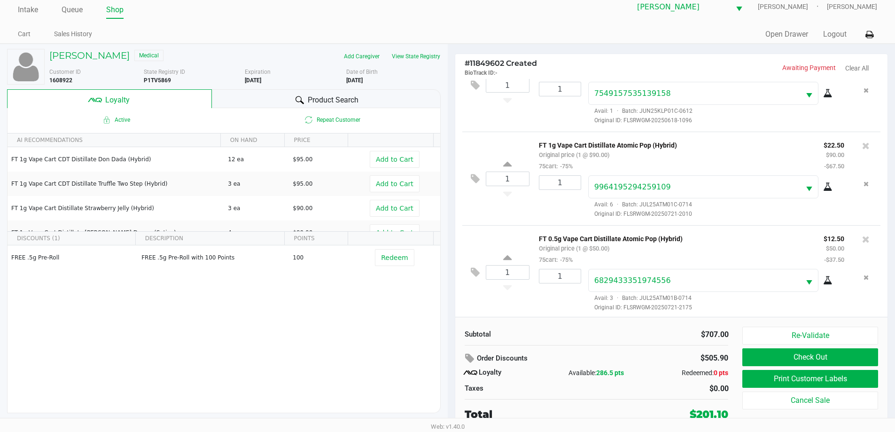
scroll to position [890, 0]
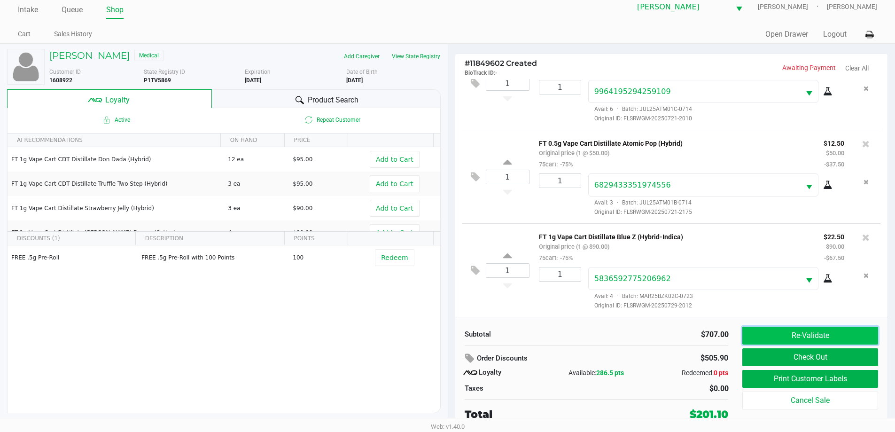
click at [811, 338] on button "Re-Validate" at bounding box center [810, 336] width 135 height 18
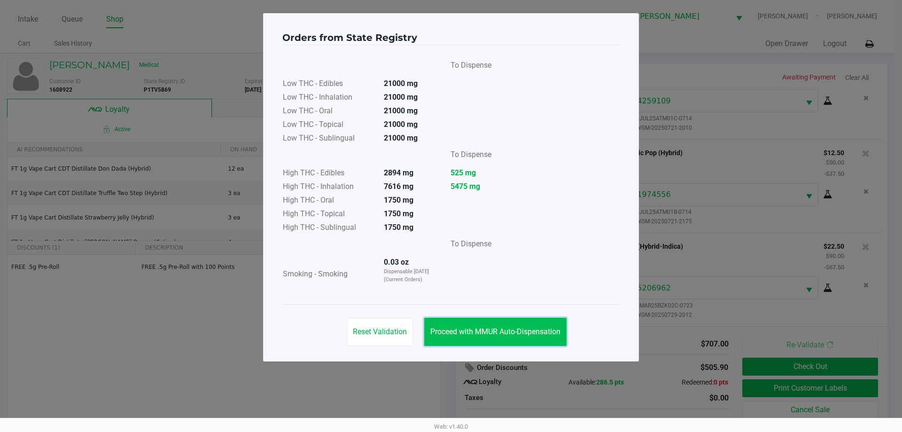
click at [514, 328] on span "Proceed with MMUR Auto-Dispensation" at bounding box center [496, 331] width 130 height 9
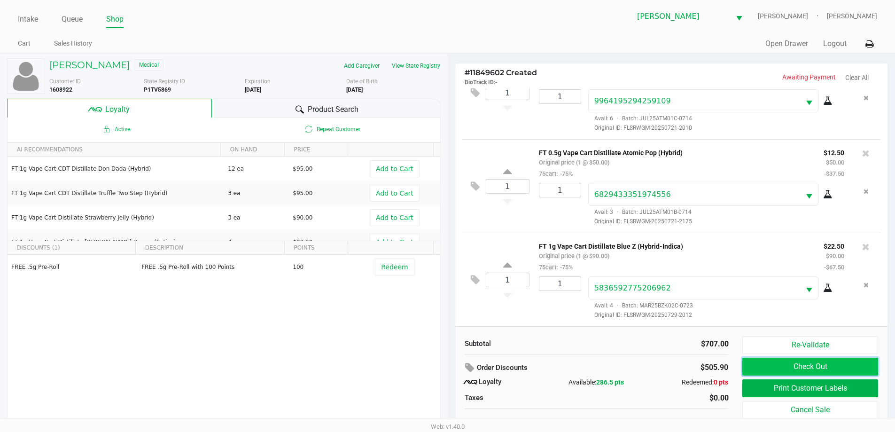
click at [799, 364] on button "Check Out" at bounding box center [810, 367] width 135 height 18
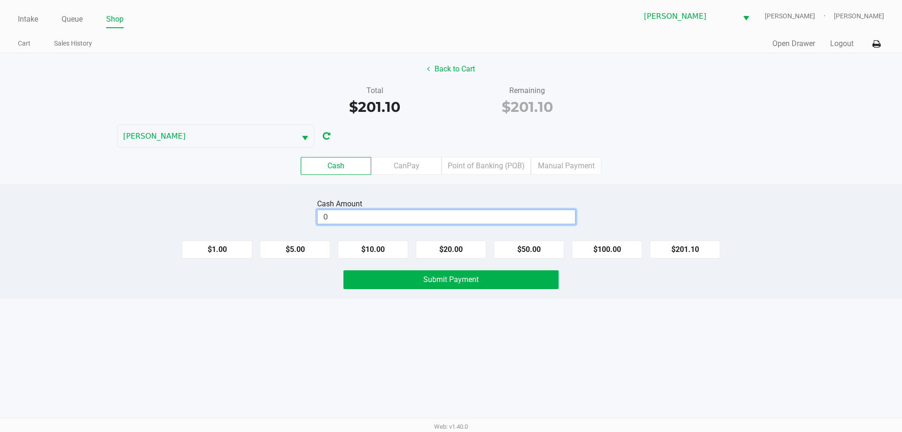
click at [441, 219] on input "0" at bounding box center [447, 217] width 258 height 14
type input "$205.00"
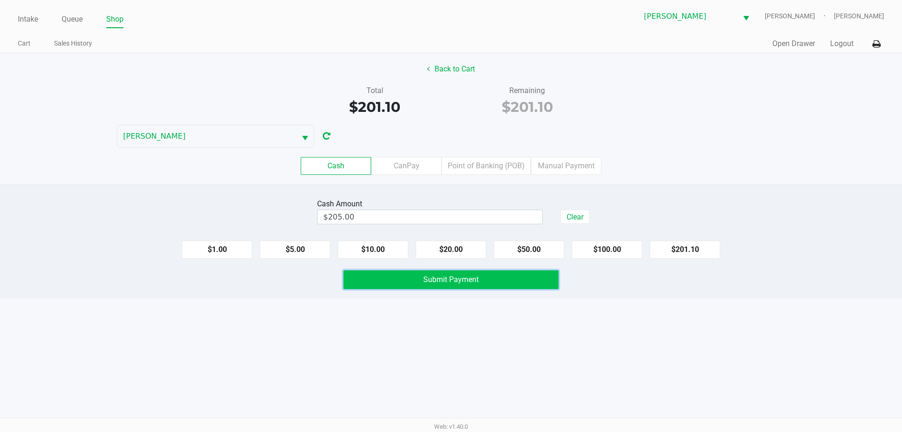
click at [502, 278] on button "Submit Payment" at bounding box center [451, 279] width 215 height 19
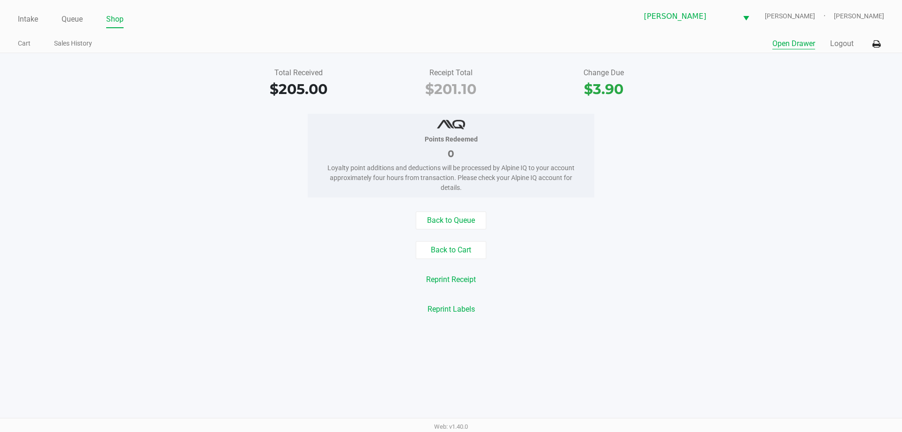
click at [779, 49] on button "Open Drawer" at bounding box center [794, 43] width 43 height 11
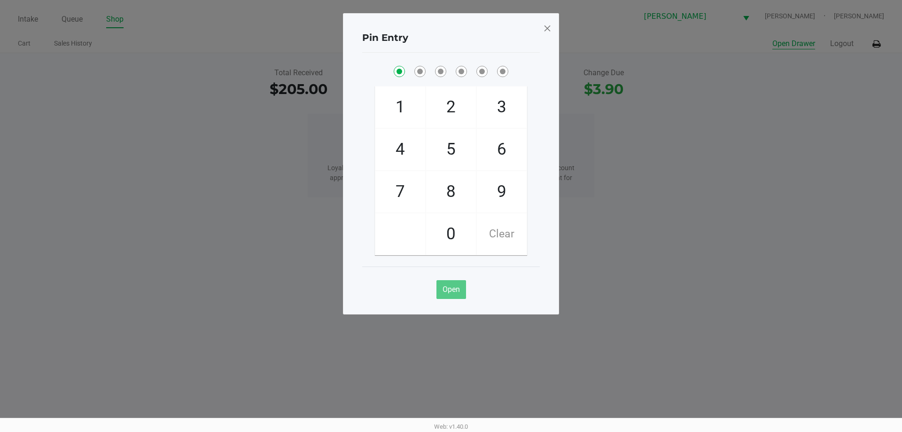
checkbox input "true"
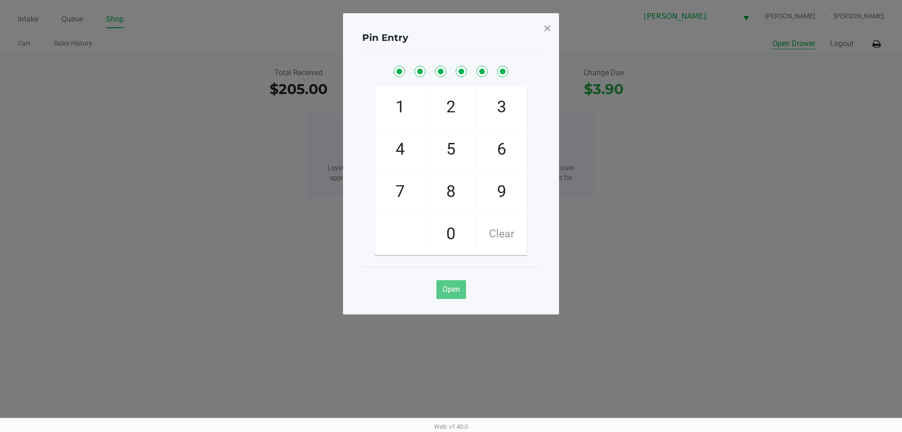
checkbox input "true"
click at [549, 29] on span at bounding box center [547, 28] width 8 height 15
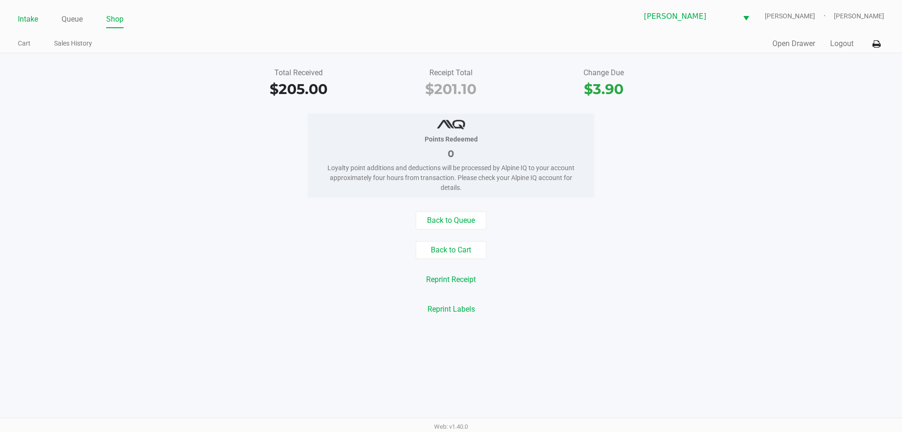
click at [26, 16] on link "Intake" at bounding box center [28, 19] width 20 height 13
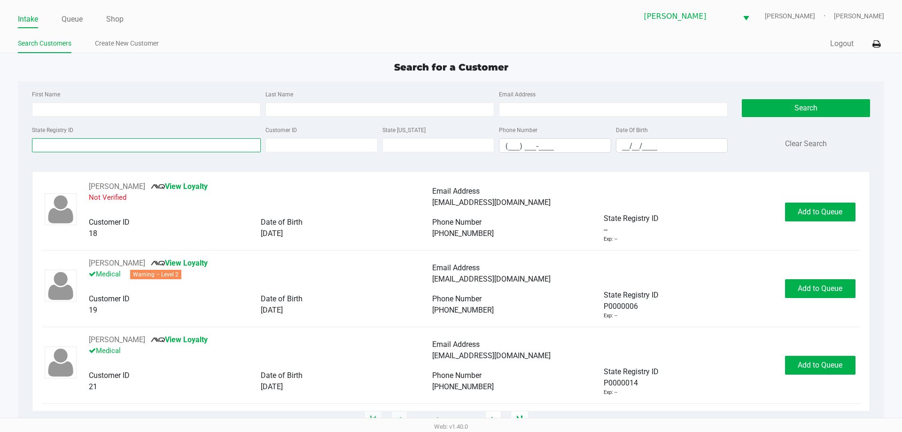
click at [124, 145] on input "State Registry ID" at bounding box center [146, 145] width 229 height 14
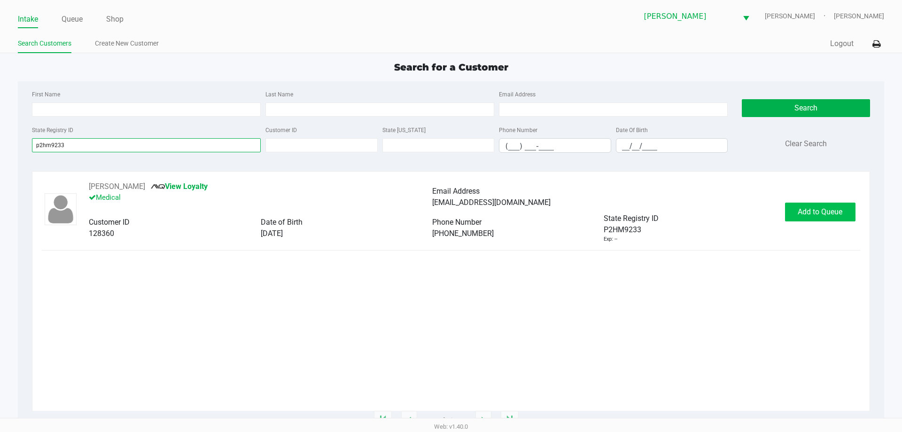
type input "p2hm9233"
click at [805, 219] on button "Add to Queue" at bounding box center [820, 212] width 71 height 19
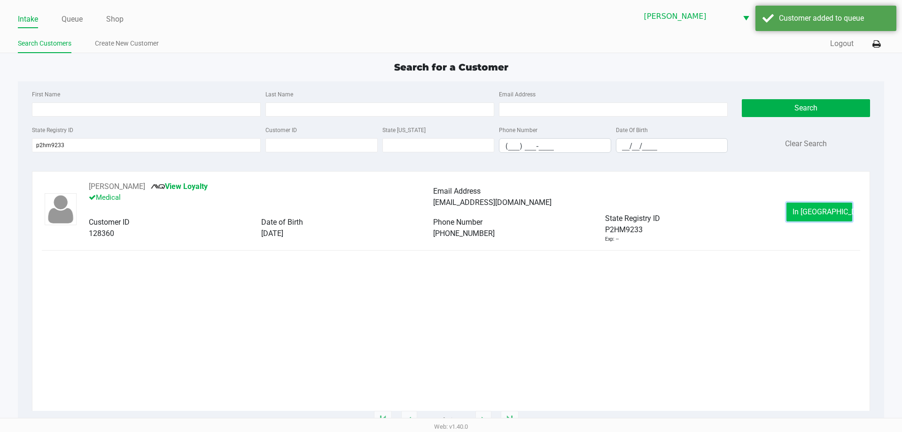
click at [814, 212] on span "In [GEOGRAPHIC_DATA]" at bounding box center [832, 211] width 79 height 9
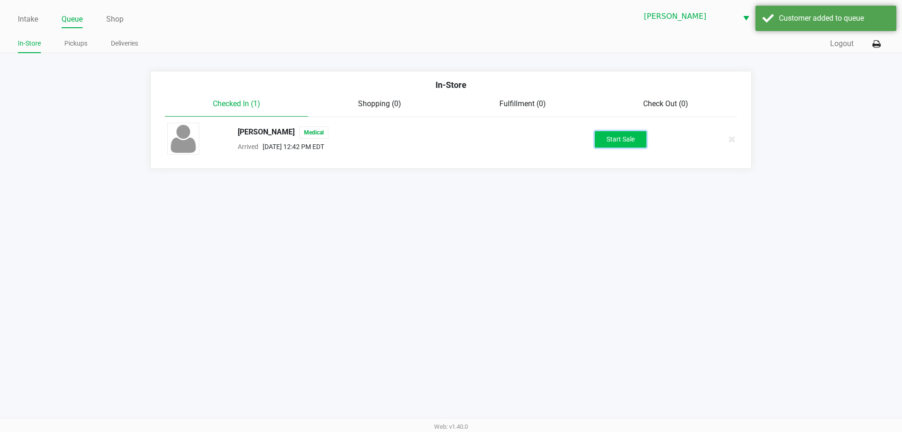
click at [617, 135] on button "Start Sale" at bounding box center [621, 139] width 52 height 16
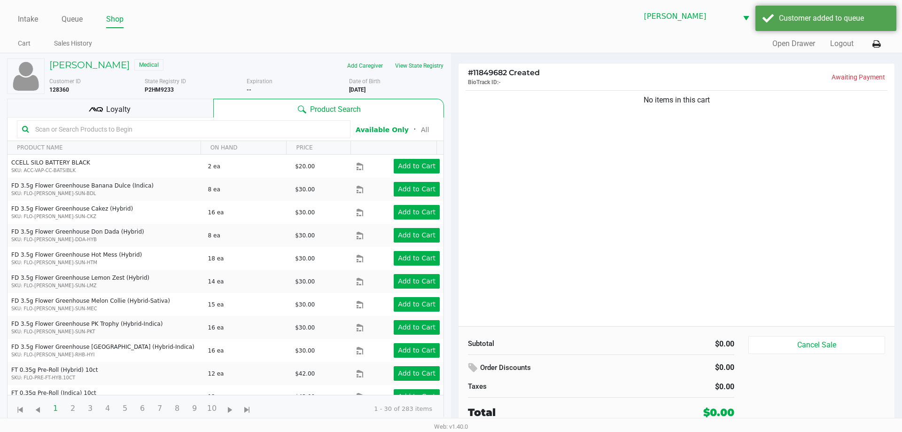
click at [558, 177] on div "No items in this cart" at bounding box center [677, 207] width 436 height 238
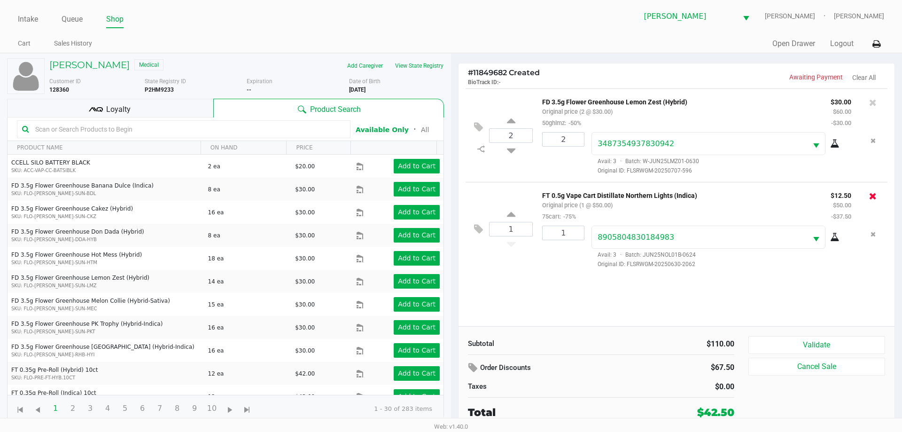
click at [874, 198] on icon at bounding box center [874, 195] width 8 height 9
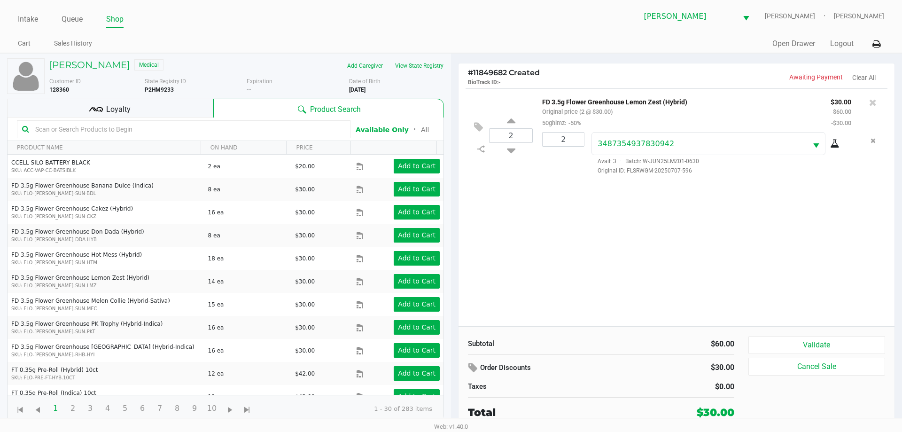
click at [841, 212] on div "2 FD 3.5g Flower Greenhouse Lemon Zest (Hybrid) Original price (2 @ $30.00) 50g…" at bounding box center [677, 207] width 436 height 238
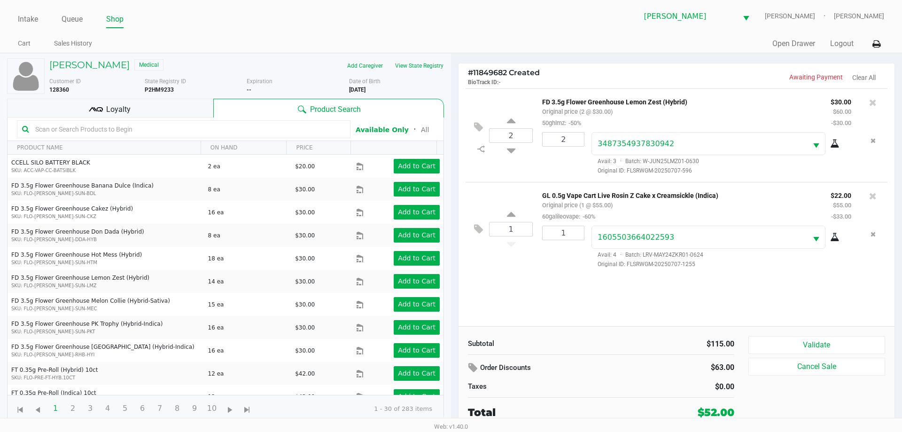
click at [150, 106] on div "Loyalty" at bounding box center [110, 108] width 206 height 19
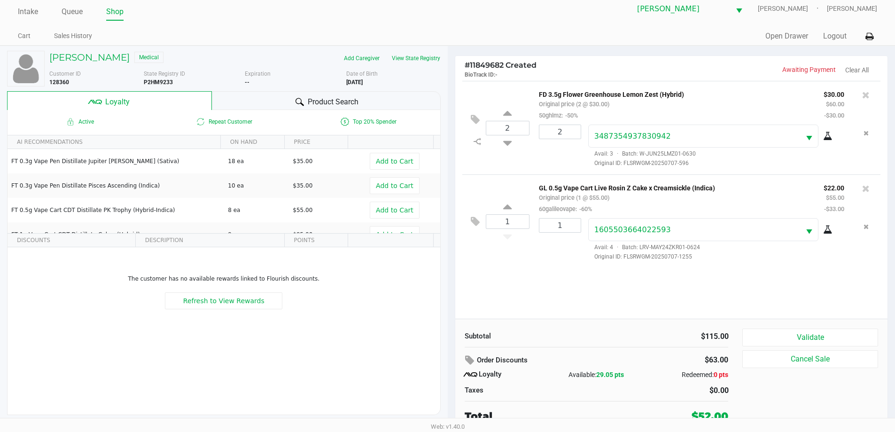
scroll to position [9, 0]
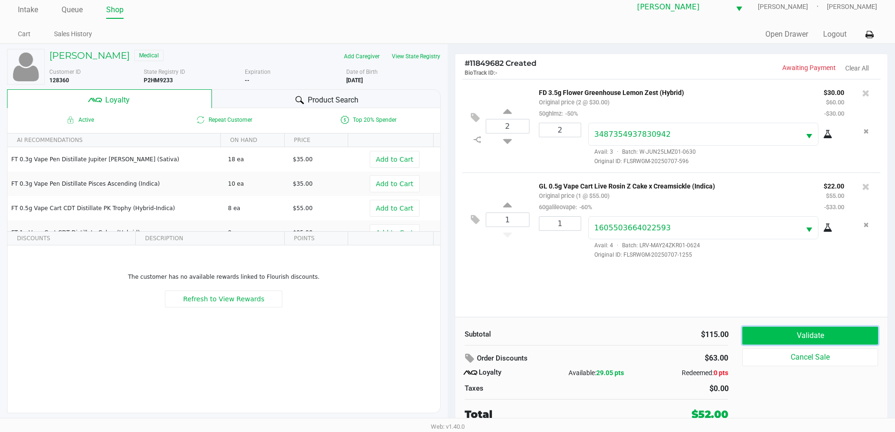
click at [799, 337] on button "Validate" at bounding box center [810, 336] width 135 height 18
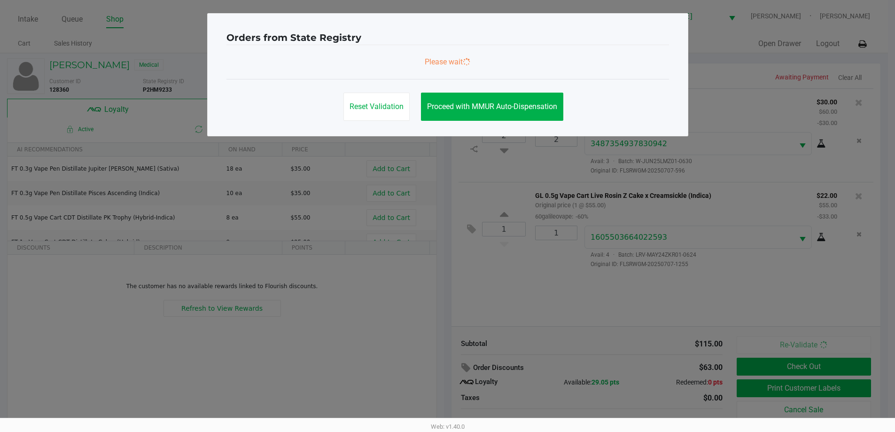
scroll to position [0, 0]
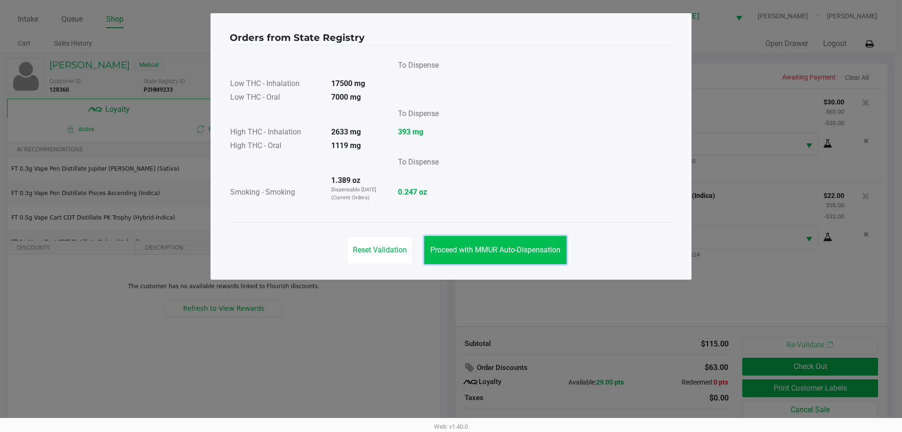
click at [482, 251] on span "Proceed with MMUR Auto-Dispensation" at bounding box center [496, 249] width 130 height 9
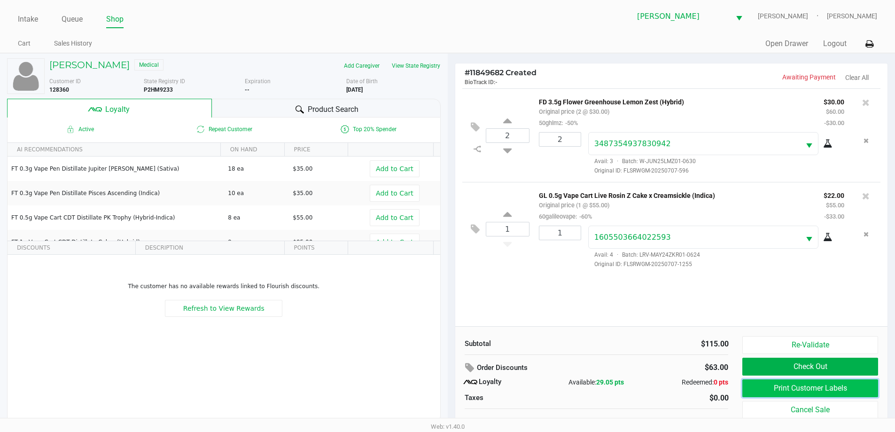
click at [805, 394] on button "Print Customer Labels" at bounding box center [810, 388] width 135 height 18
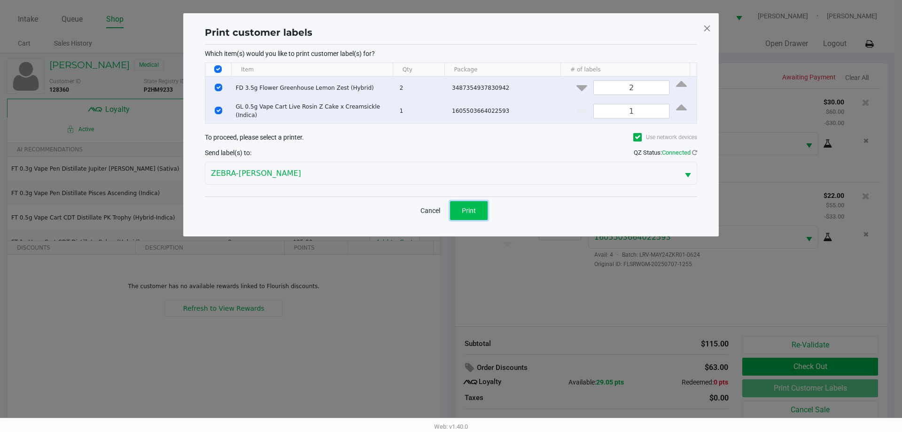
click at [470, 214] on button "Print" at bounding box center [469, 210] width 38 height 19
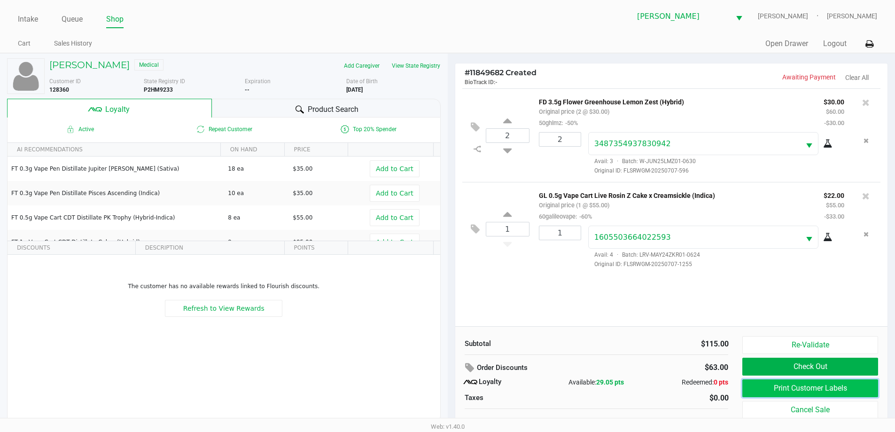
click at [831, 393] on button "Print Customer Labels" at bounding box center [810, 388] width 135 height 18
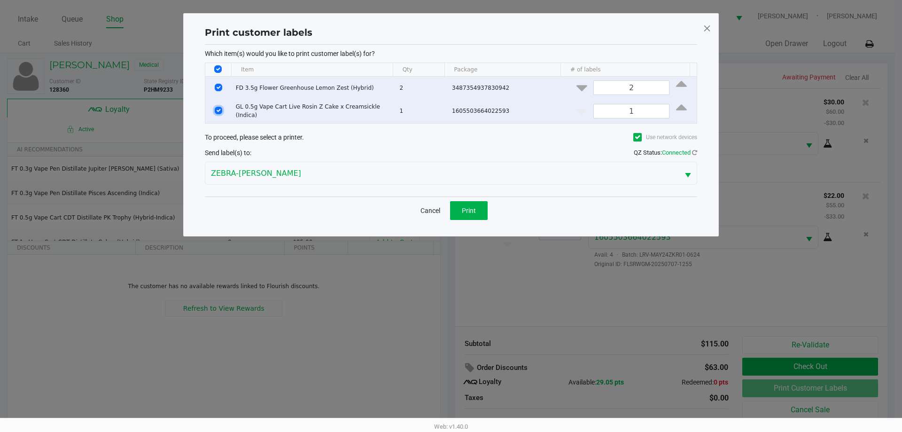
drag, startPoint x: 219, startPoint y: 111, endPoint x: 388, endPoint y: 102, distance: 169.9
click at [218, 111] on input "Select Row" at bounding box center [219, 111] width 8 height 8
checkbox input "false"
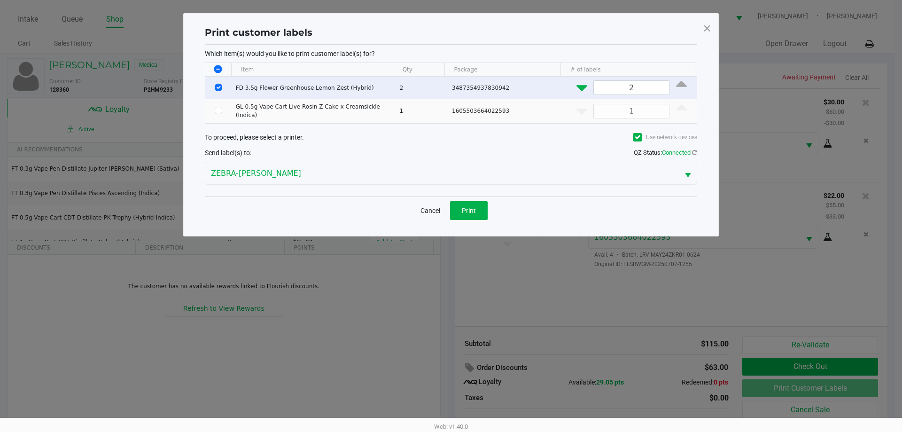
click at [578, 88] on icon "Data table" at bounding box center [582, 86] width 11 height 12
type input "1"
click at [475, 207] on span "Print" at bounding box center [469, 211] width 14 height 8
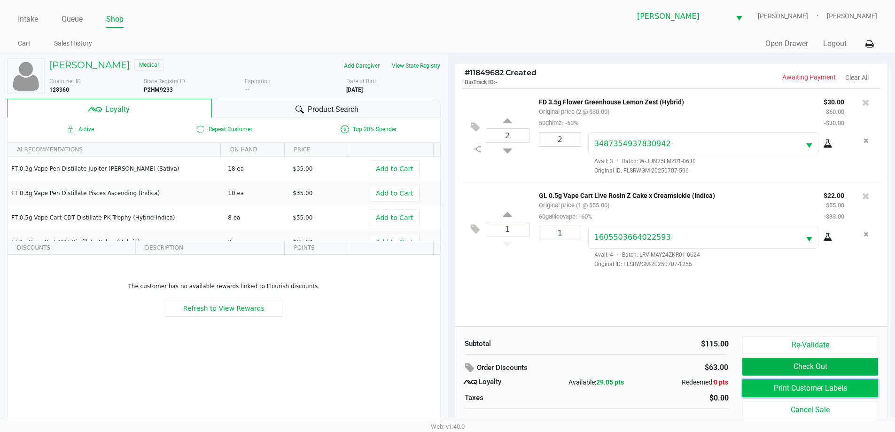
click at [827, 390] on button "Print Customer Labels" at bounding box center [810, 388] width 135 height 18
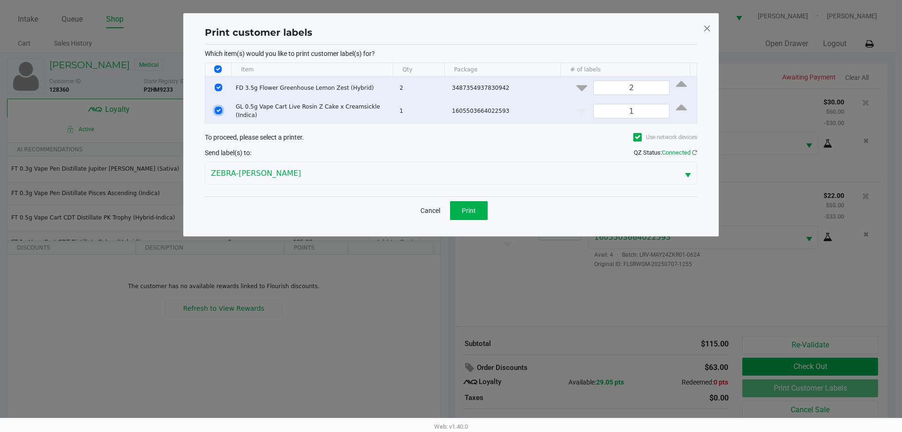
click at [218, 110] on input "Select Row" at bounding box center [219, 111] width 8 height 8
checkbox input "false"
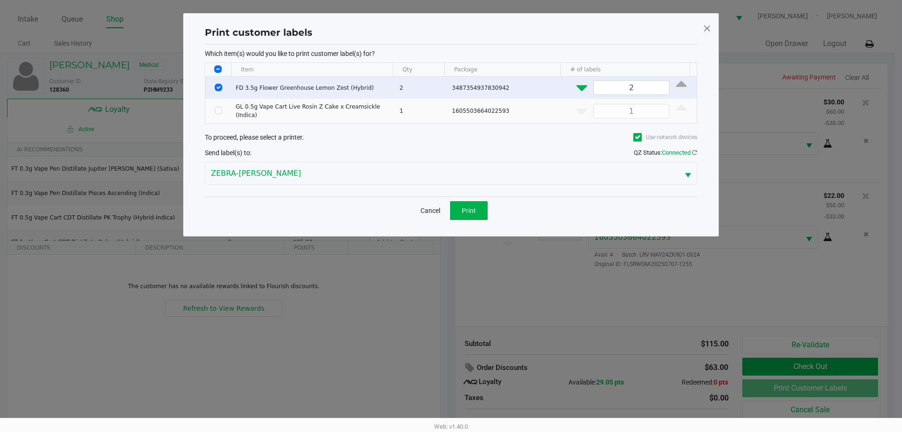
click at [578, 88] on icon "Data table" at bounding box center [582, 86] width 11 height 12
type input "1"
click at [463, 207] on span "Print" at bounding box center [469, 211] width 14 height 8
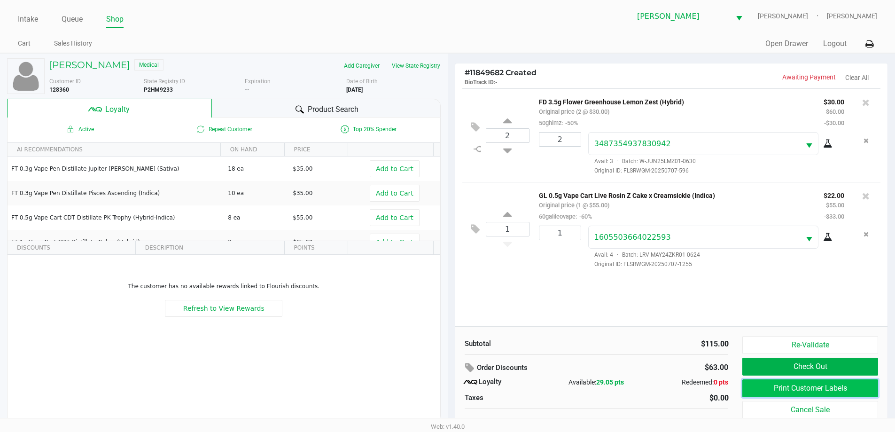
click at [821, 388] on button "Print Customer Labels" at bounding box center [810, 388] width 135 height 18
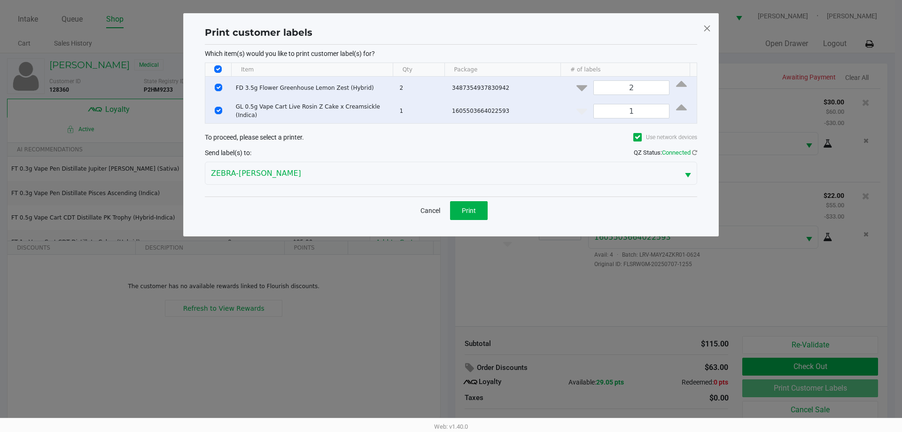
click at [470, 197] on div "Cancel Print" at bounding box center [451, 210] width 493 height 28
click at [471, 207] on span "Print" at bounding box center [469, 211] width 14 height 8
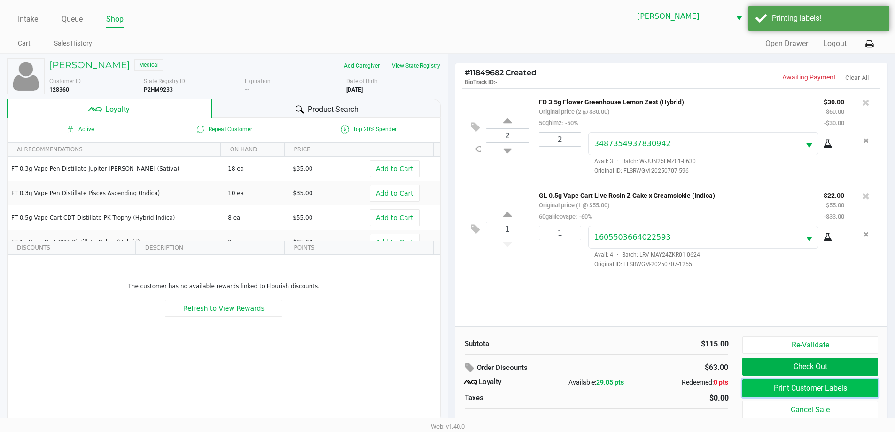
click at [834, 392] on button "Print Customer Labels" at bounding box center [810, 388] width 135 height 18
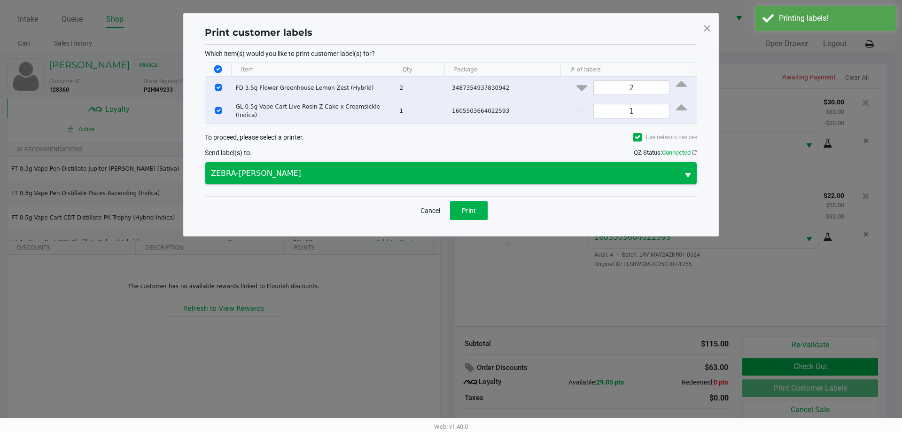
click at [492, 178] on span "ZEBRA-[PERSON_NAME]" at bounding box center [442, 173] width 474 height 22
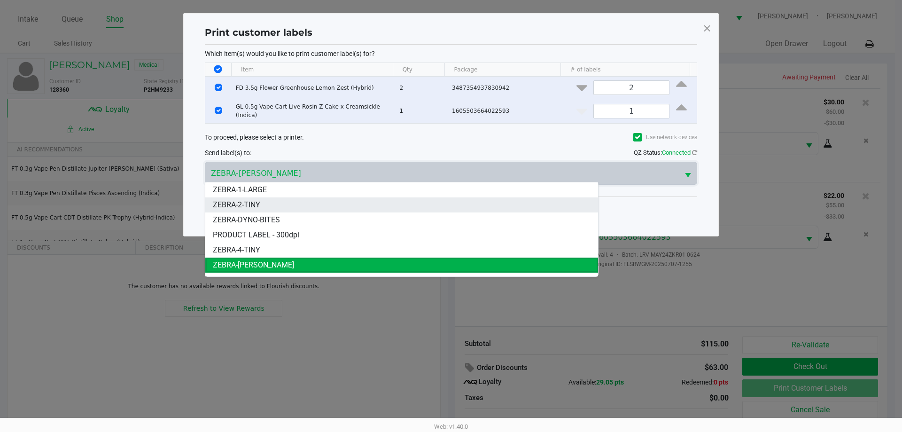
click at [434, 207] on li "ZEBRA-2-TINY" at bounding box center [401, 204] width 393 height 15
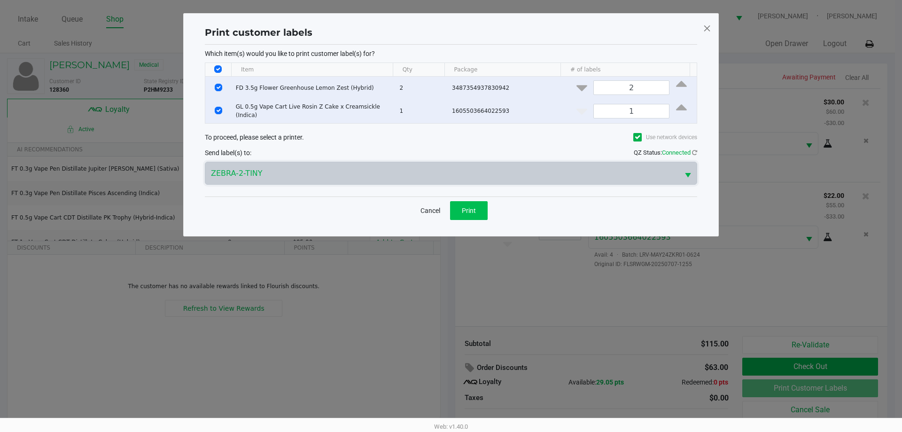
drag, startPoint x: 502, startPoint y: 200, endPoint x: 485, endPoint y: 207, distance: 19.0
click at [502, 201] on div "Cancel Print" at bounding box center [451, 210] width 493 height 28
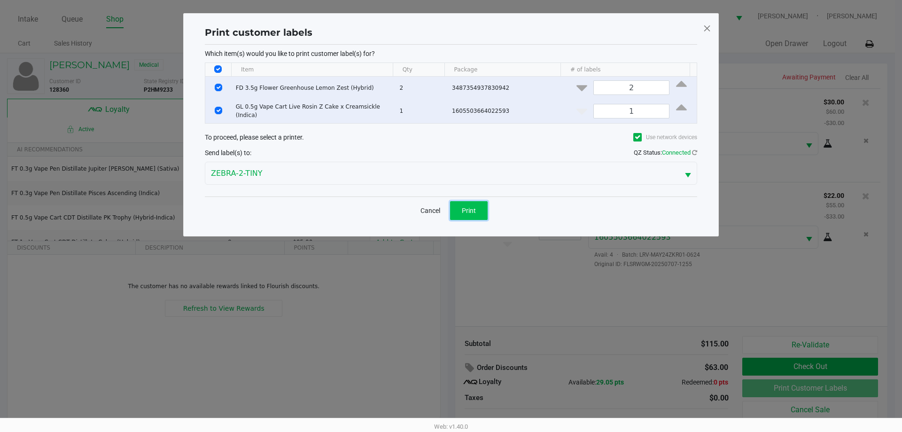
click at [483, 208] on button "Print" at bounding box center [469, 210] width 38 height 19
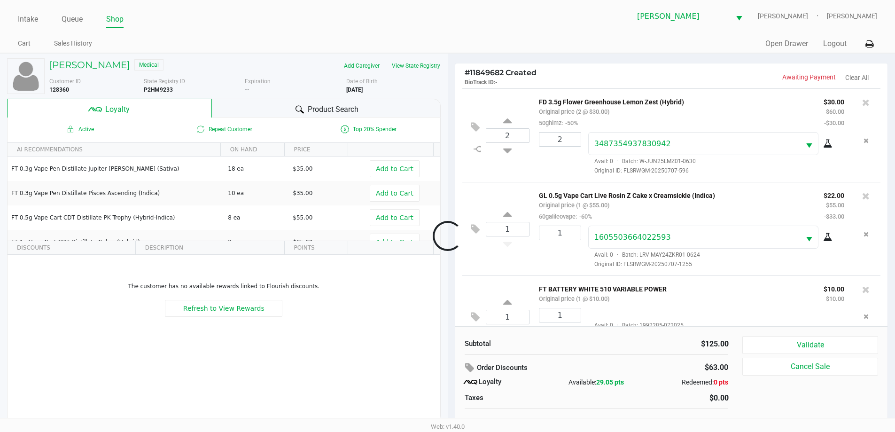
scroll to position [33, 0]
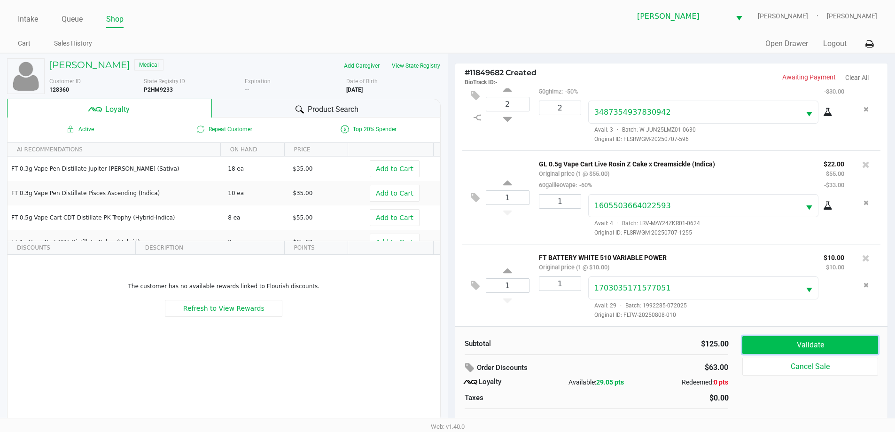
click at [777, 350] on button "Validate" at bounding box center [810, 345] width 135 height 18
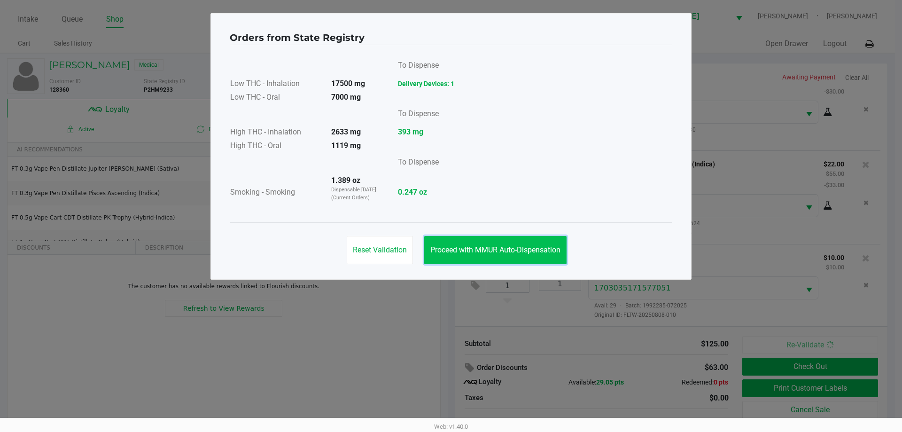
click at [448, 250] on span "Proceed with MMUR Auto-Dispensation" at bounding box center [496, 249] width 130 height 9
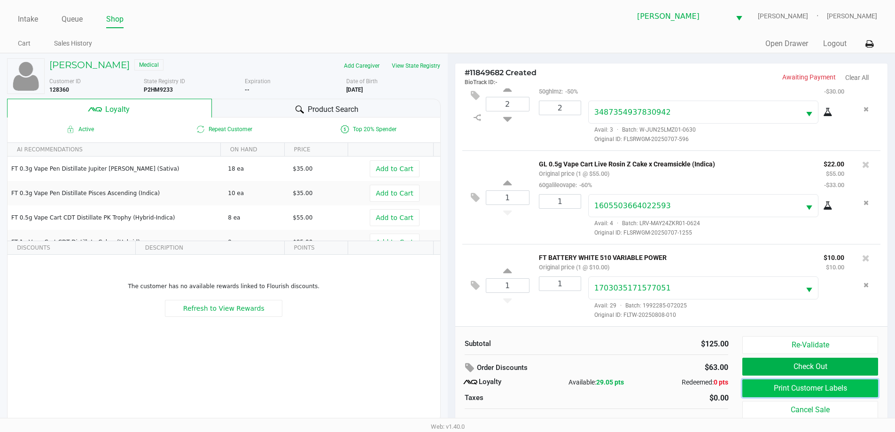
click at [784, 388] on button "Print Customer Labels" at bounding box center [810, 388] width 135 height 18
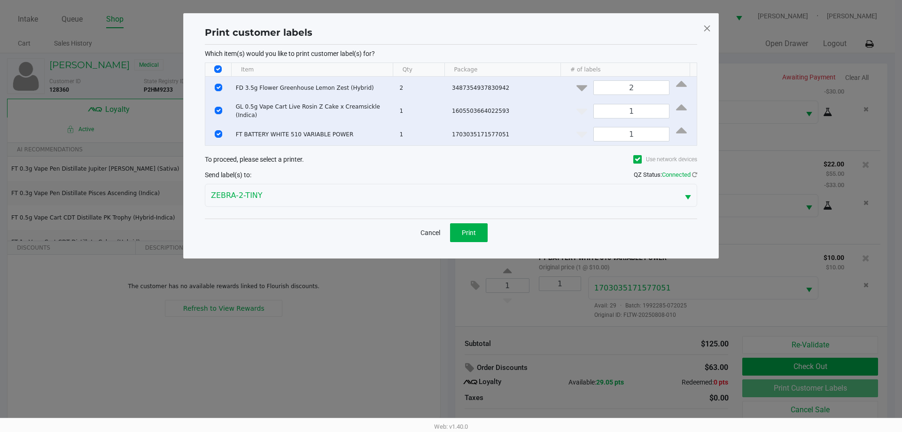
click at [214, 64] on th "Data table" at bounding box center [218, 70] width 26 height 14
click at [218, 70] on input "Select All Rows" at bounding box center [218, 69] width 8 height 8
checkbox input "false"
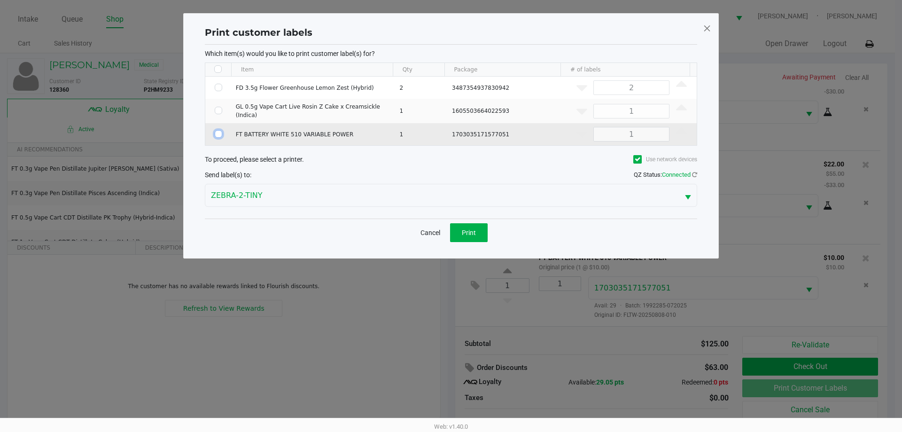
drag, startPoint x: 217, startPoint y: 131, endPoint x: 488, endPoint y: 219, distance: 285.4
click at [217, 132] on input "Select Row" at bounding box center [219, 134] width 8 height 8
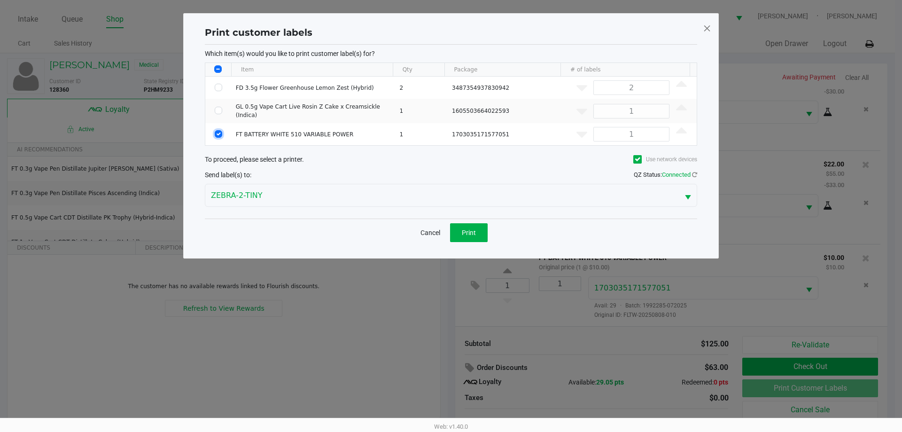
checkbox input "true"
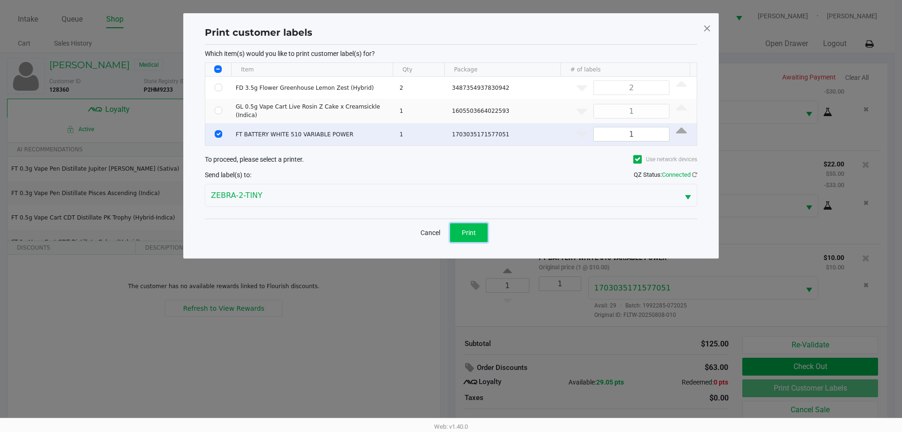
click at [478, 231] on button "Print" at bounding box center [469, 232] width 38 height 19
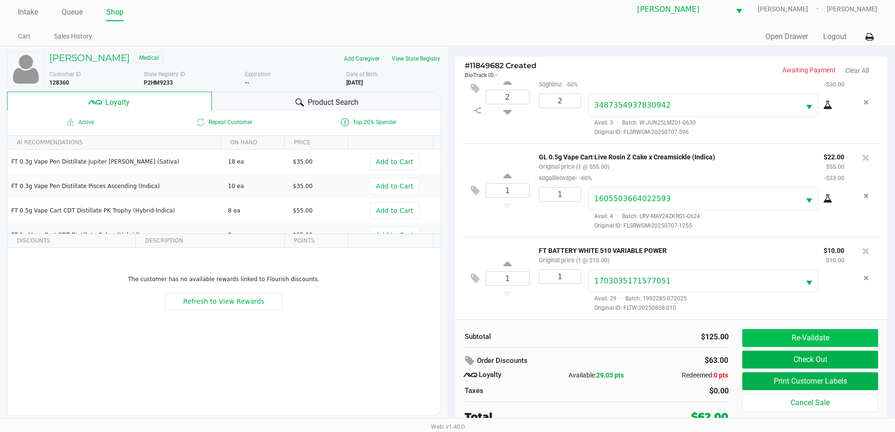
scroll to position [9, 0]
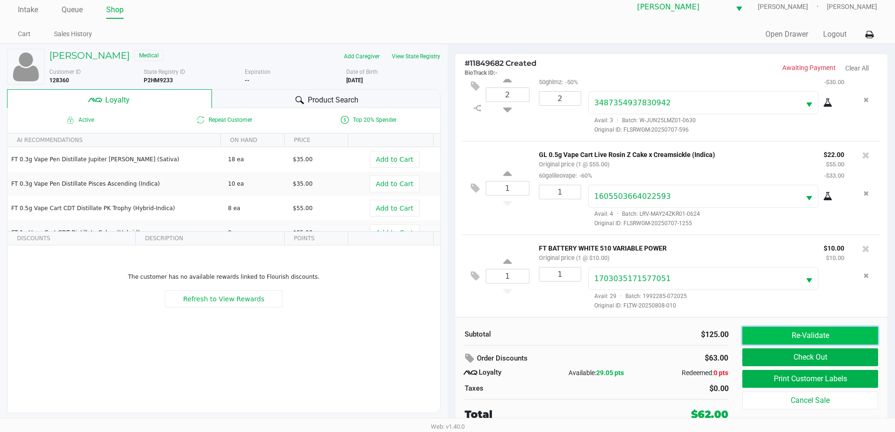
click at [815, 337] on button "Re-Validate" at bounding box center [810, 336] width 135 height 18
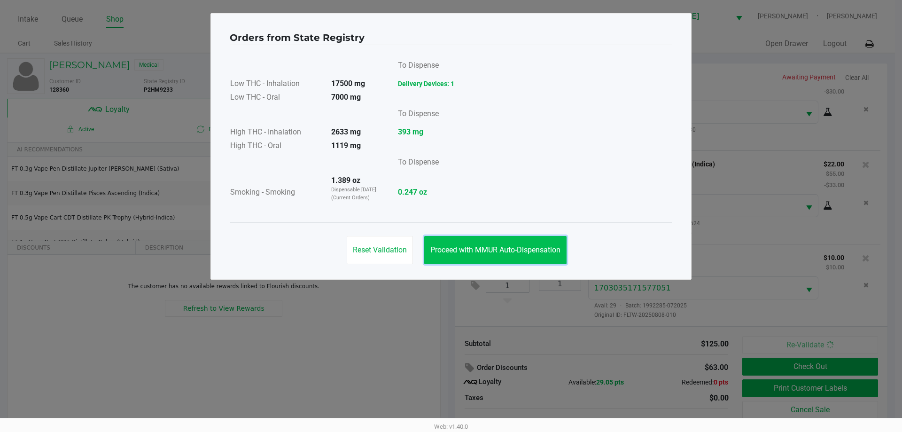
click at [503, 247] on span "Proceed with MMUR Auto-Dispensation" at bounding box center [496, 249] width 130 height 9
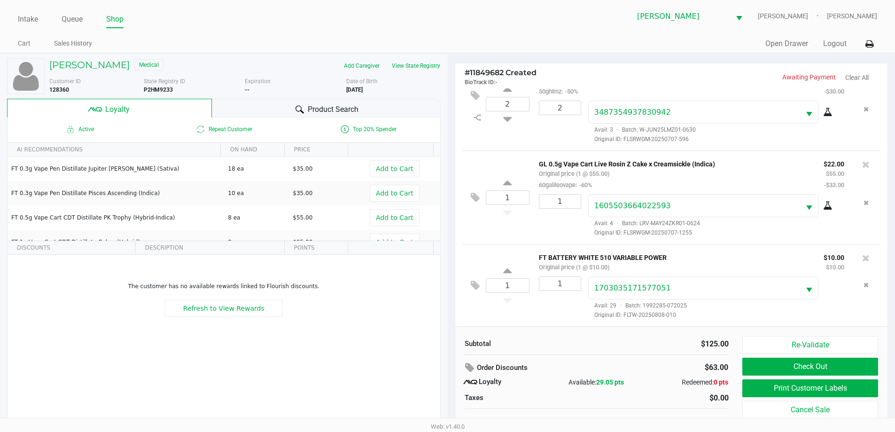
scroll to position [9, 0]
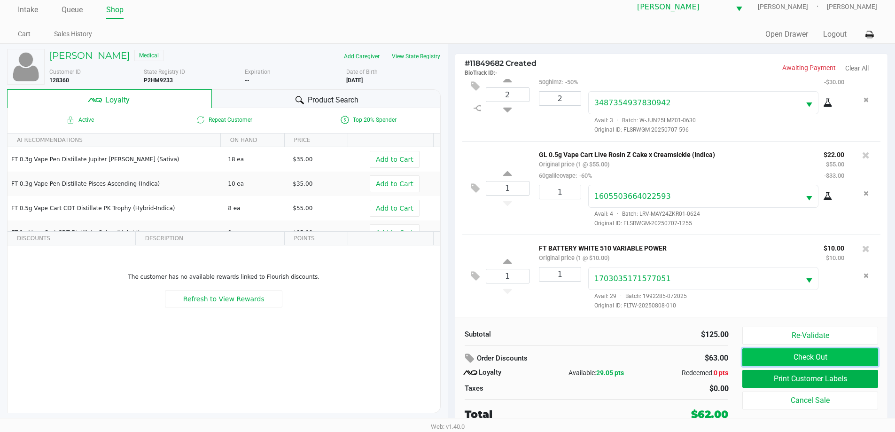
click at [783, 357] on button "Check Out" at bounding box center [810, 357] width 135 height 18
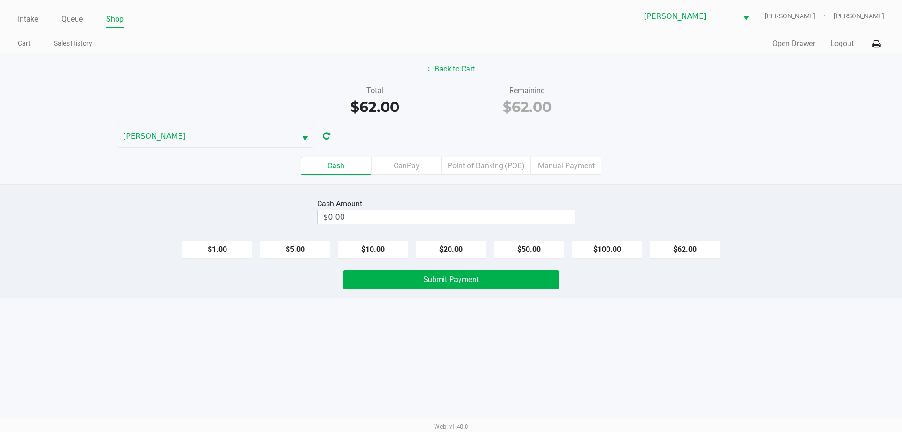
drag, startPoint x: 424, startPoint y: 206, endPoint x: 424, endPoint y: 216, distance: 9.4
click at [424, 207] on div "Cash Amount" at bounding box center [446, 203] width 259 height 11
click at [424, 216] on input "0" at bounding box center [447, 217] width 258 height 14
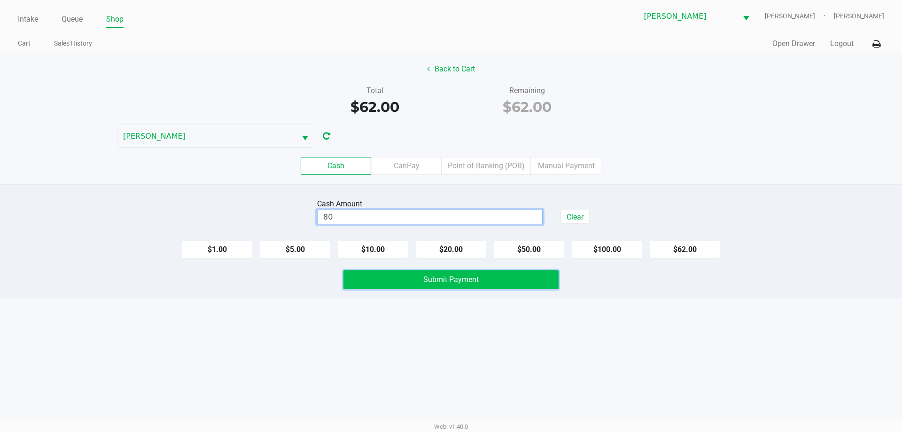
type input "$80.00"
click at [435, 274] on button "Submit Payment" at bounding box center [451, 279] width 215 height 19
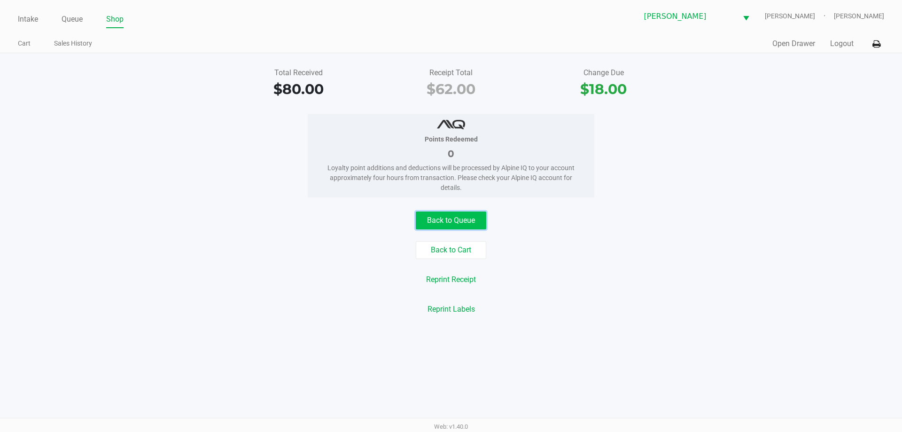
click at [453, 215] on button "Back to Queue" at bounding box center [451, 221] width 71 height 18
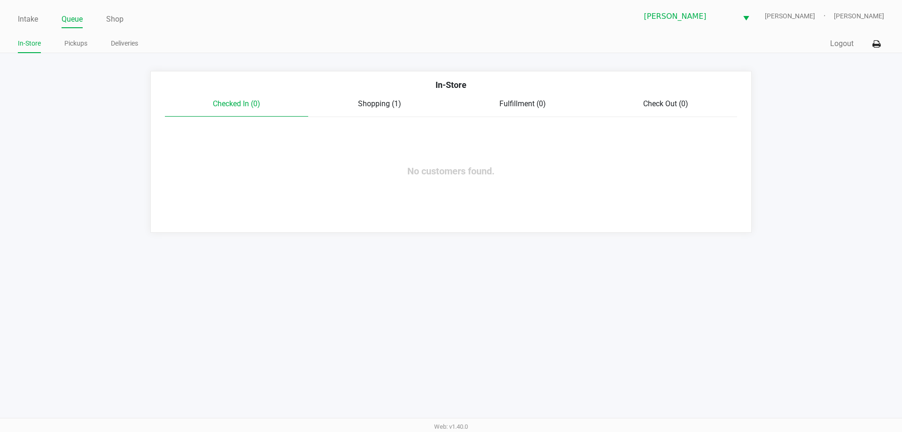
click at [78, 41] on link "Pickups" at bounding box center [75, 44] width 23 height 12
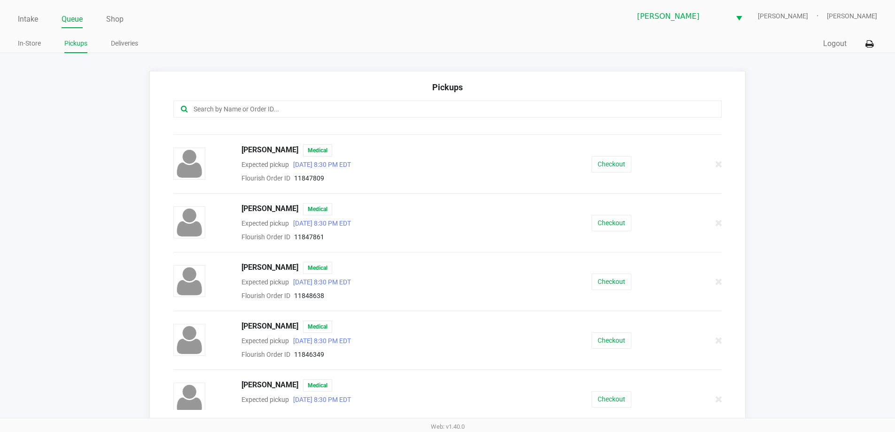
scroll to position [221, 0]
click at [603, 277] on button "Checkout" at bounding box center [612, 280] width 40 height 16
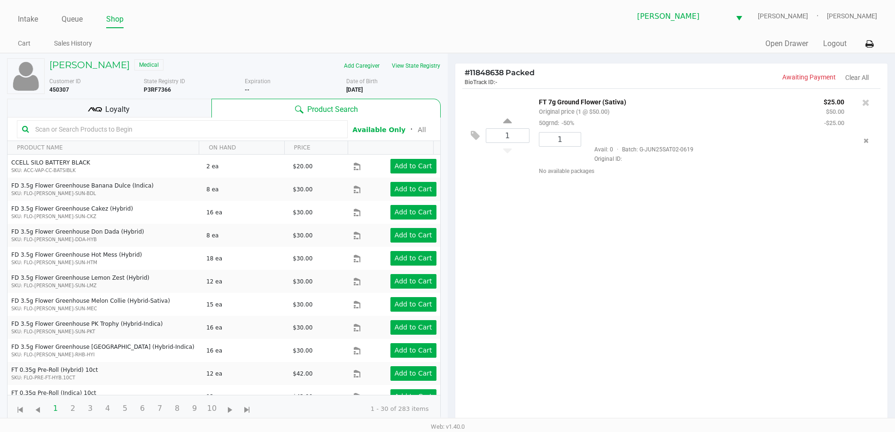
click at [97, 110] on icon at bounding box center [95, 109] width 14 height 14
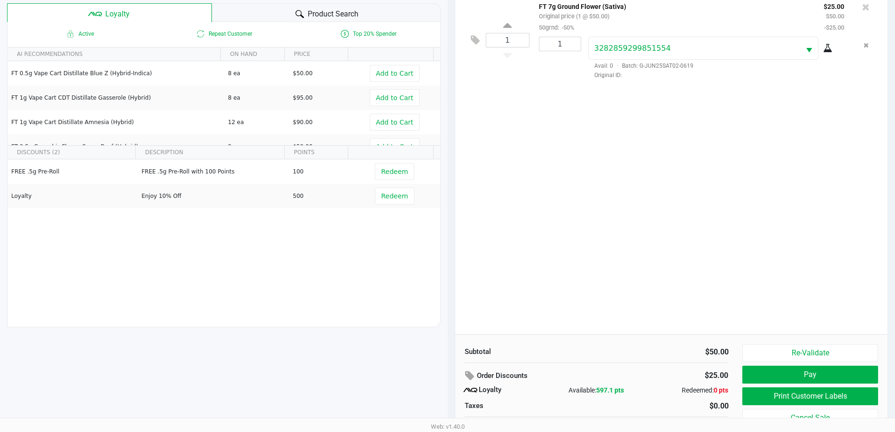
scroll to position [113, 0]
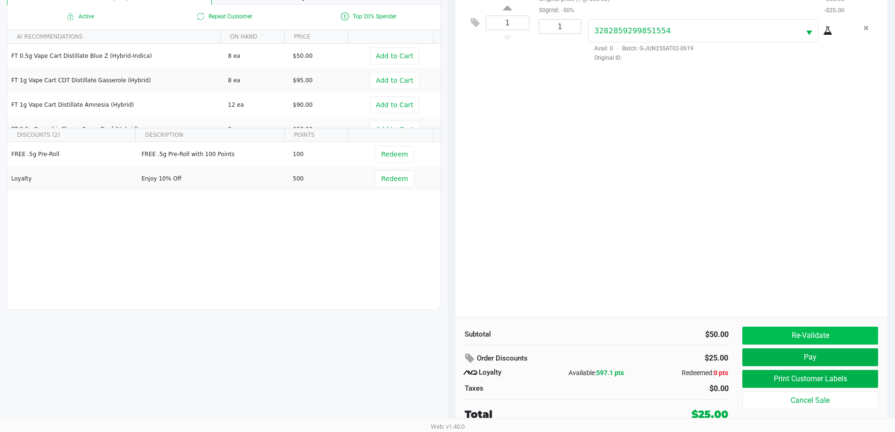
click at [807, 332] on button "Re-Validate" at bounding box center [810, 336] width 135 height 18
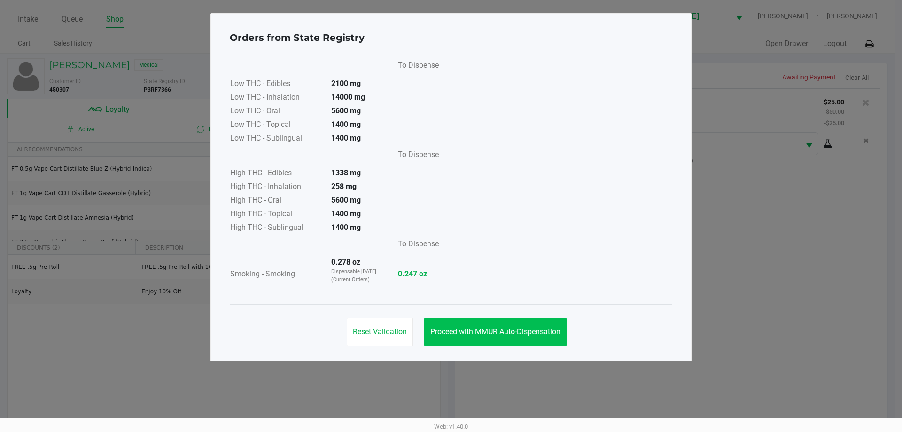
click at [479, 339] on button "Proceed with MMUR Auto-Dispensation" at bounding box center [495, 332] width 142 height 28
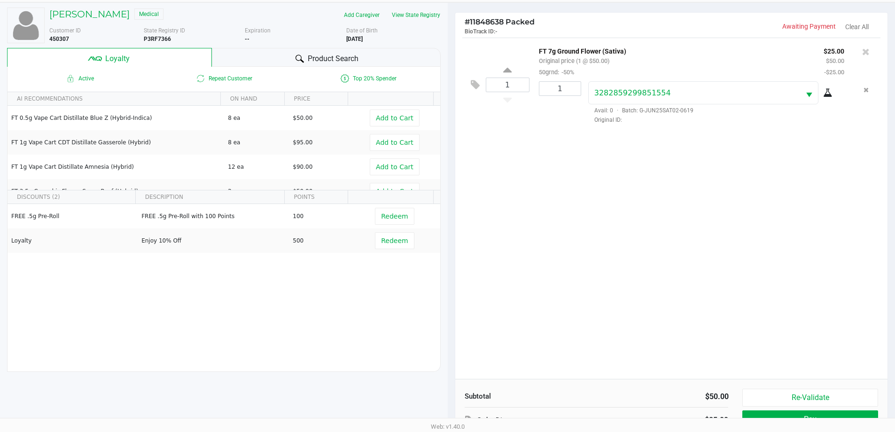
scroll to position [113, 0]
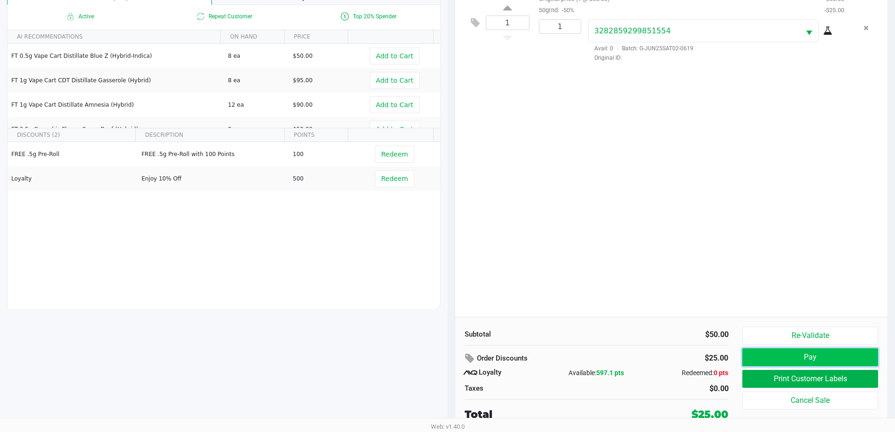
click at [784, 366] on button "Pay" at bounding box center [810, 357] width 135 height 18
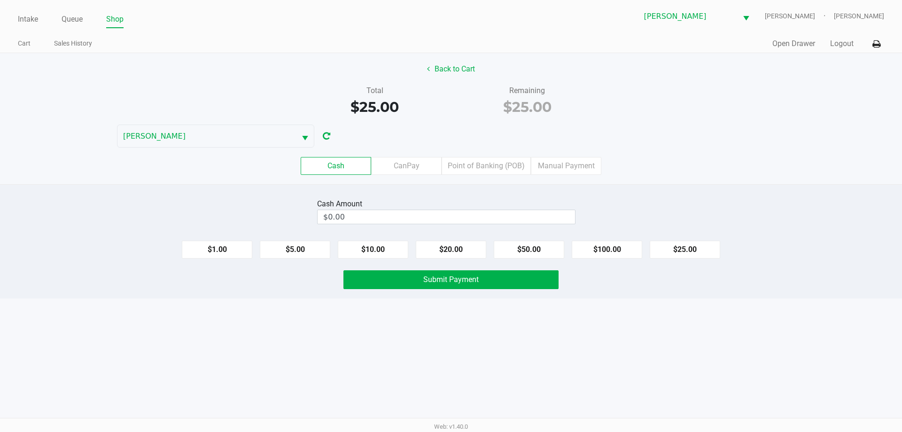
click at [464, 63] on button "Back to Cart" at bounding box center [451, 69] width 60 height 18
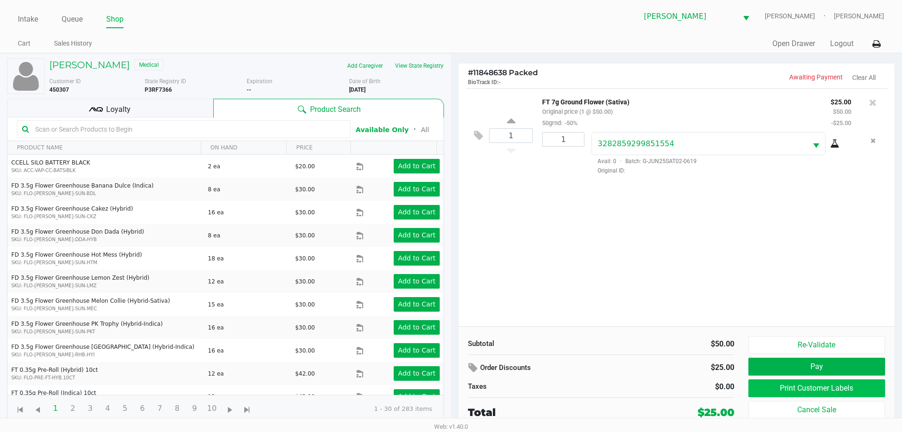
click at [819, 390] on button "Print Customer Labels" at bounding box center [817, 388] width 137 height 18
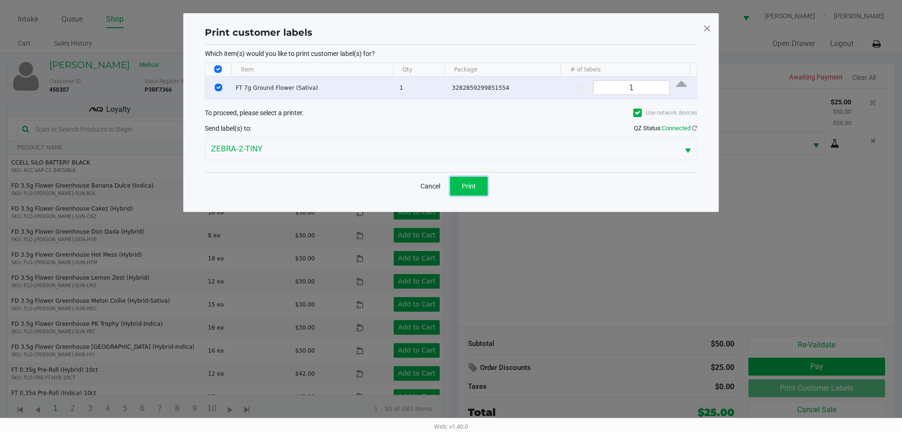
click at [482, 183] on button "Print" at bounding box center [469, 186] width 38 height 19
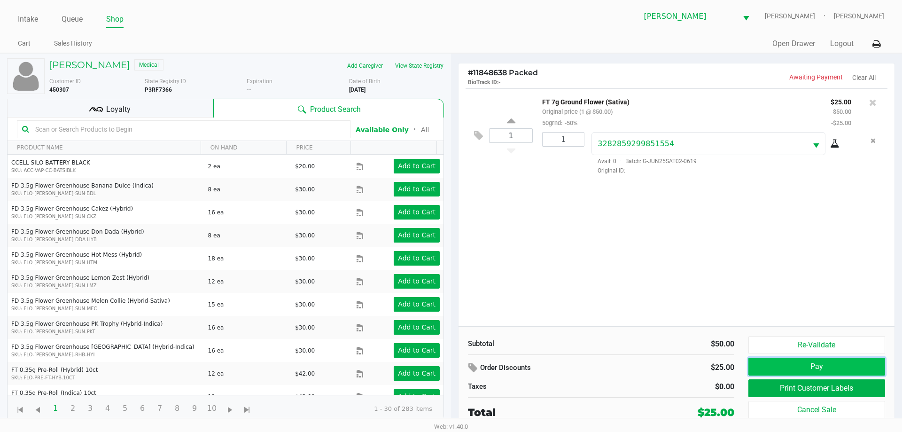
click at [801, 364] on button "Pay" at bounding box center [817, 367] width 137 height 18
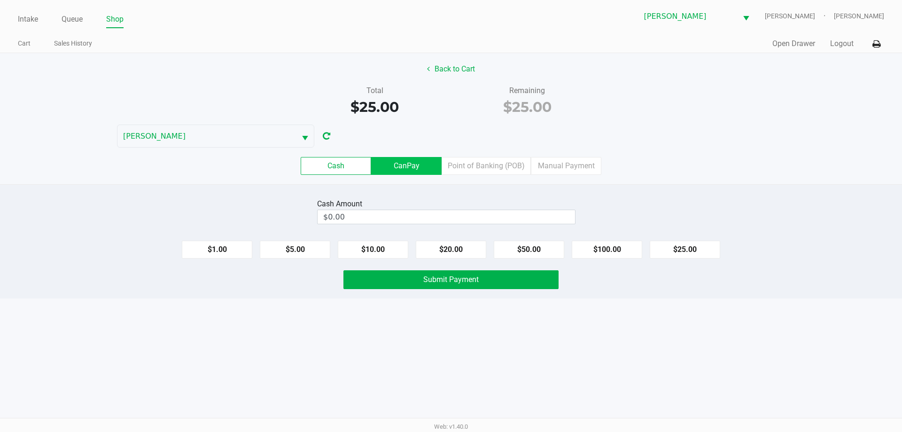
click at [404, 166] on label "CanPay" at bounding box center [406, 166] width 71 height 18
click at [0, 0] on 2 "CanPay" at bounding box center [0, 0] width 0 height 0
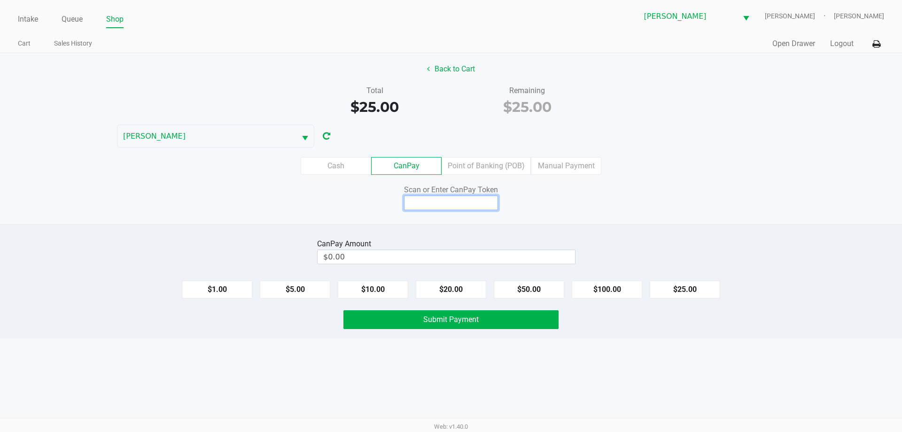
click at [459, 200] on input at bounding box center [451, 203] width 94 height 15
type input "Q7800951X"
click at [674, 285] on button "$25.00" at bounding box center [685, 290] width 71 height 18
type input "$25.00"
click at [414, 322] on button "Submit Payment" at bounding box center [451, 319] width 215 height 19
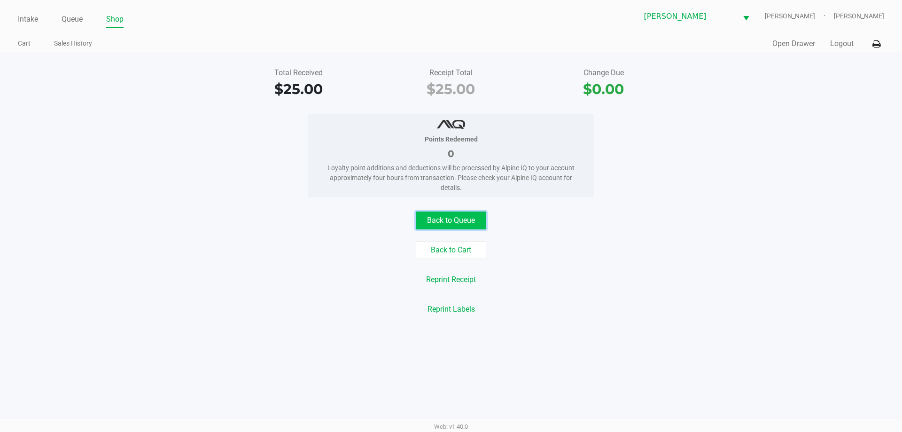
click at [445, 221] on button "Back to Queue" at bounding box center [451, 221] width 71 height 18
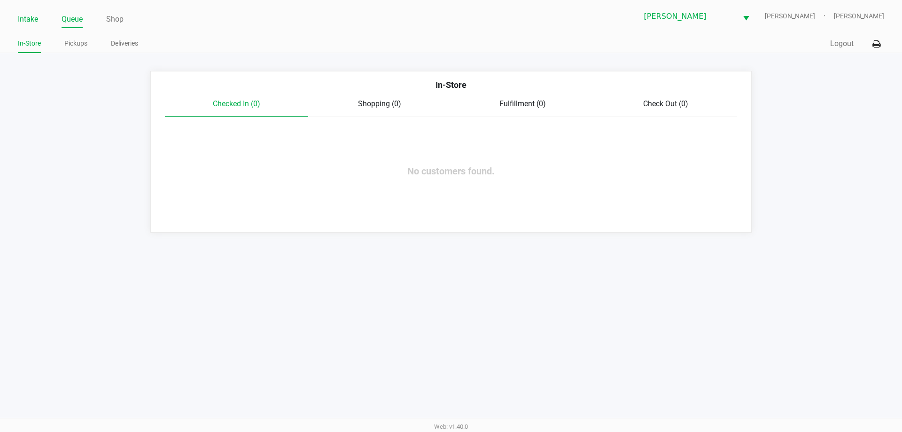
click at [25, 21] on link "Intake" at bounding box center [28, 19] width 20 height 13
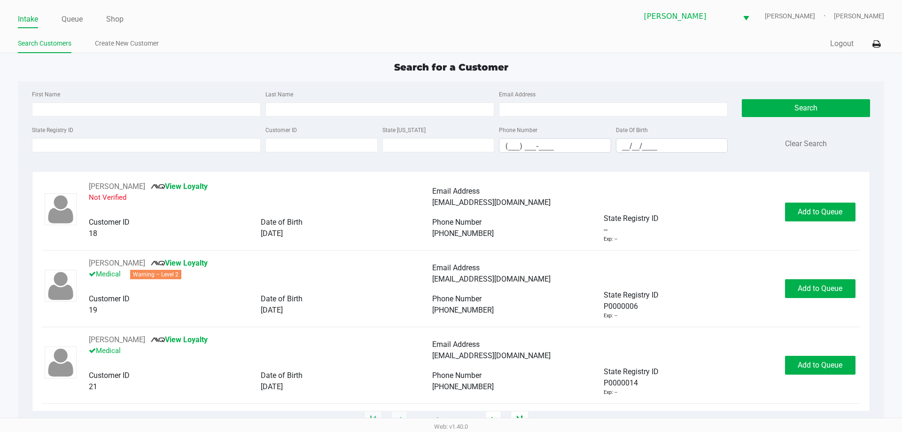
click at [112, 73] on div "Search for a Customer" at bounding box center [451, 67] width 880 height 14
click at [107, 142] on input "State Registry ID" at bounding box center [146, 145] width 229 height 14
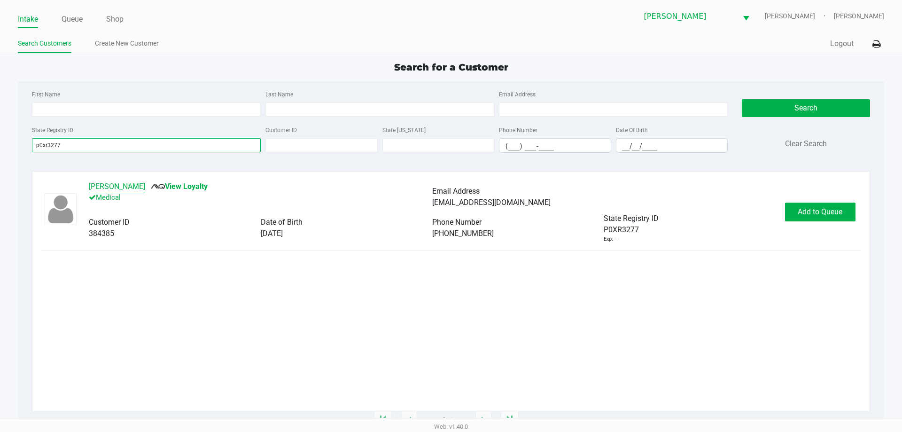
type input "p0xr3277"
click at [136, 188] on button "[PERSON_NAME]" at bounding box center [117, 186] width 56 height 11
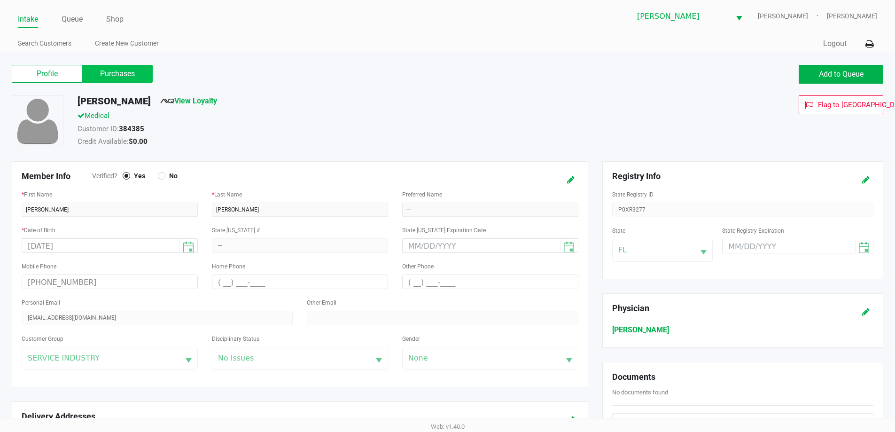
click at [117, 73] on label "Purchases" at bounding box center [117, 74] width 71 height 18
click at [0, 0] on 1 "Purchases" at bounding box center [0, 0] width 0 height 0
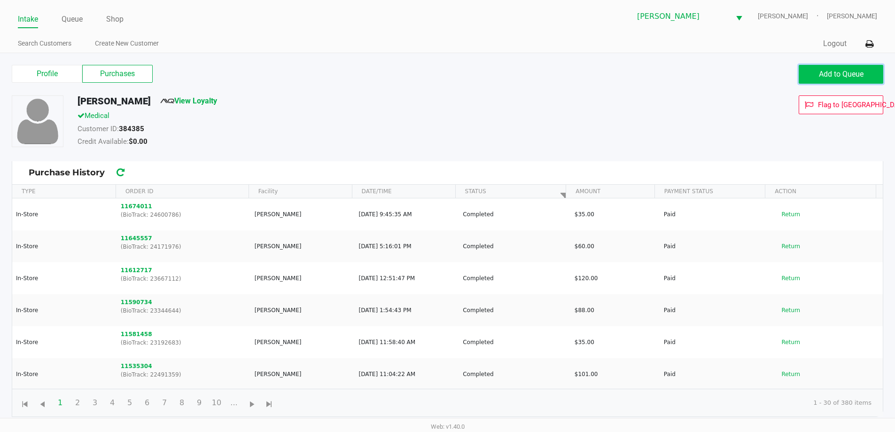
click at [804, 71] on button "Add to Queue" at bounding box center [841, 74] width 85 height 19
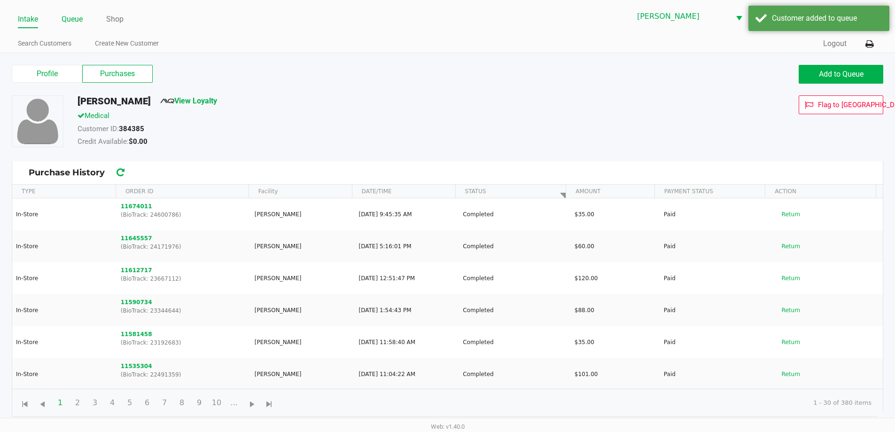
click at [65, 14] on link "Queue" at bounding box center [72, 19] width 21 height 13
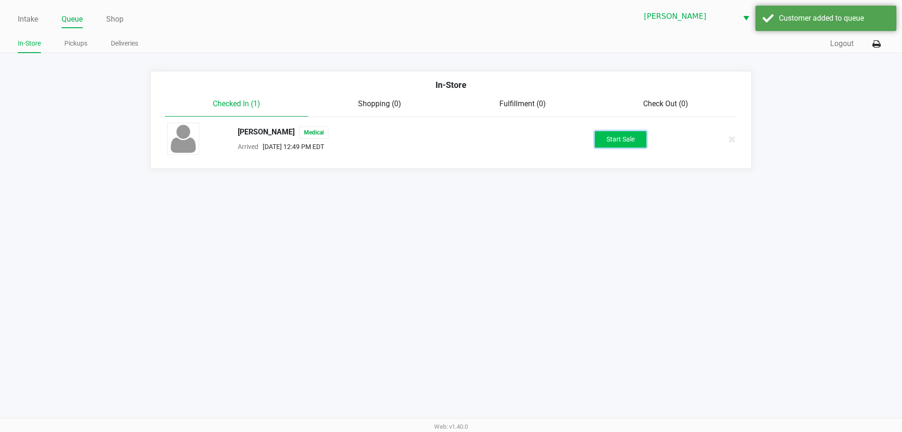
click at [621, 141] on button "Start Sale" at bounding box center [621, 139] width 52 height 16
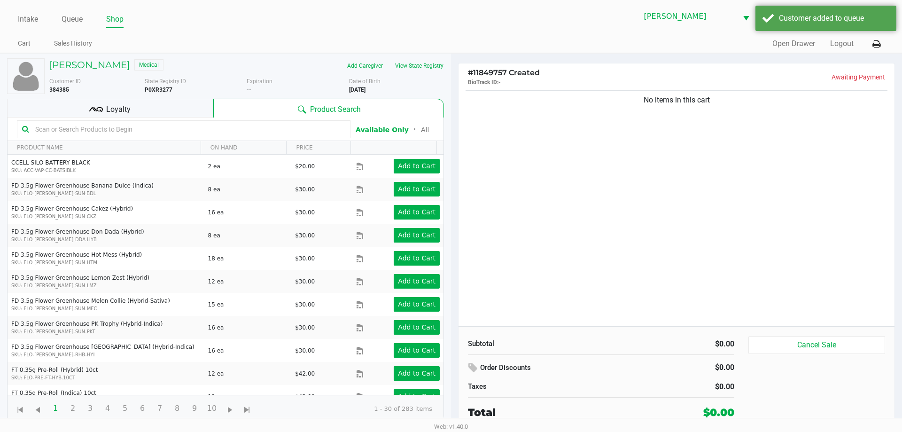
click at [566, 193] on div "No items in this cart" at bounding box center [677, 207] width 436 height 238
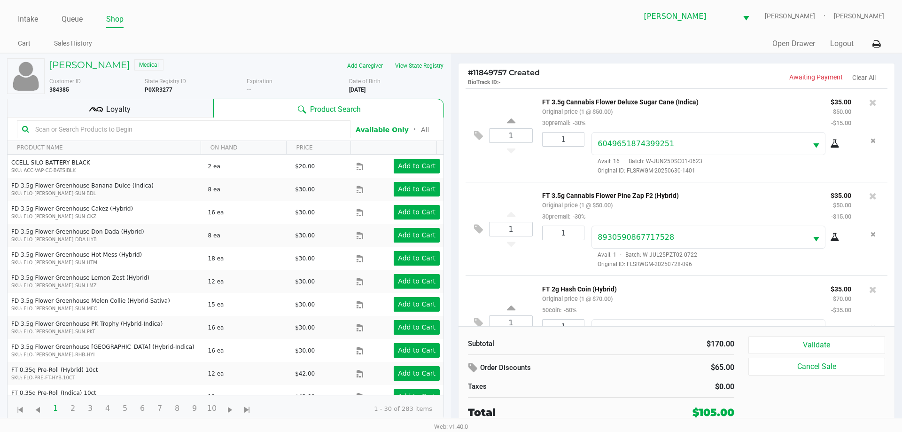
scroll to position [44, 0]
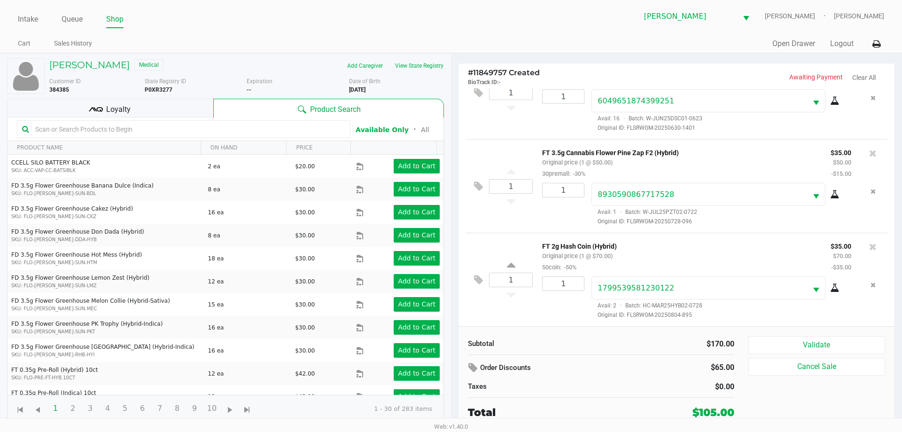
click at [850, 336] on div "Subtotal $170.00 Order Discounts $65.00 Taxes $0.00 Total $105.00 Validate Canc…" at bounding box center [677, 377] width 436 height 103
click at [839, 347] on button "Validate" at bounding box center [817, 345] width 137 height 18
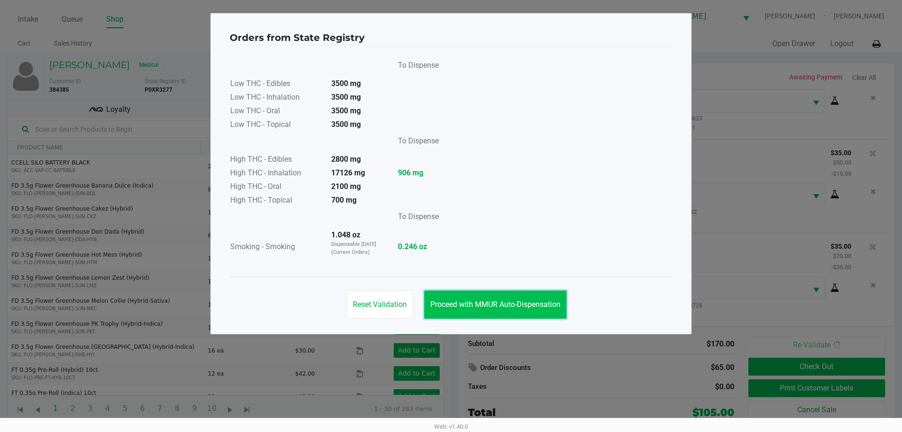
click at [522, 314] on button "Proceed with MMUR Auto-Dispensation" at bounding box center [495, 304] width 142 height 28
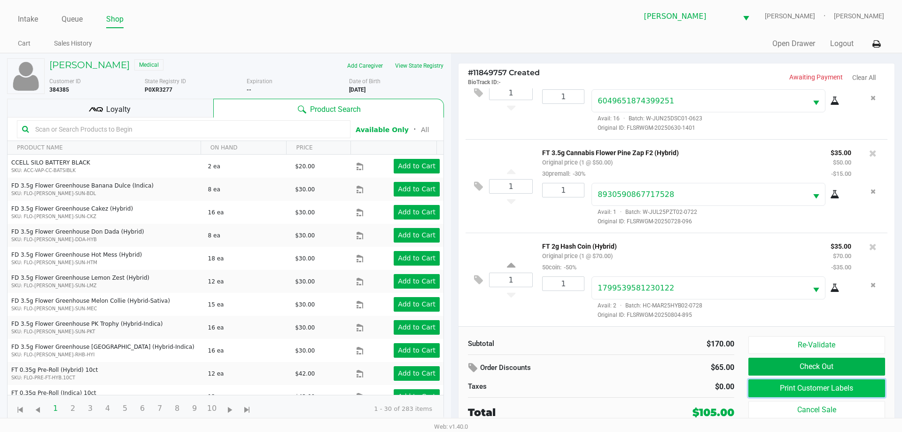
click at [814, 382] on button "Print Customer Labels" at bounding box center [817, 388] width 137 height 18
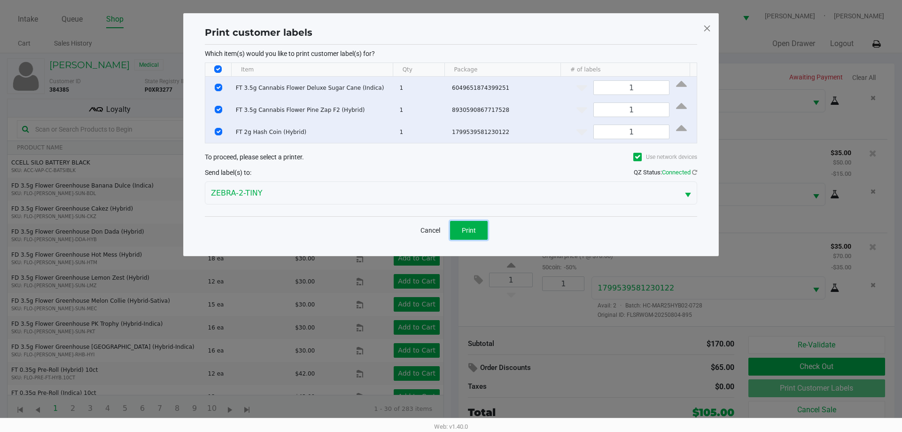
click at [472, 227] on span "Print" at bounding box center [469, 231] width 14 height 8
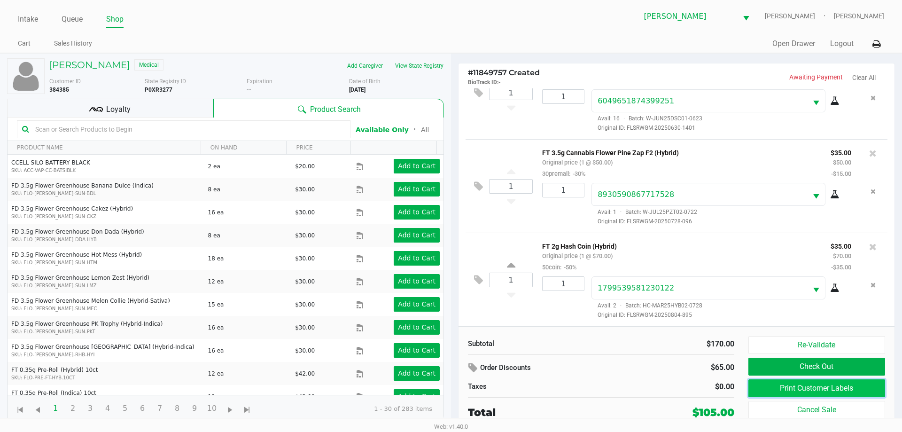
click at [786, 383] on button "Print Customer Labels" at bounding box center [817, 388] width 137 height 18
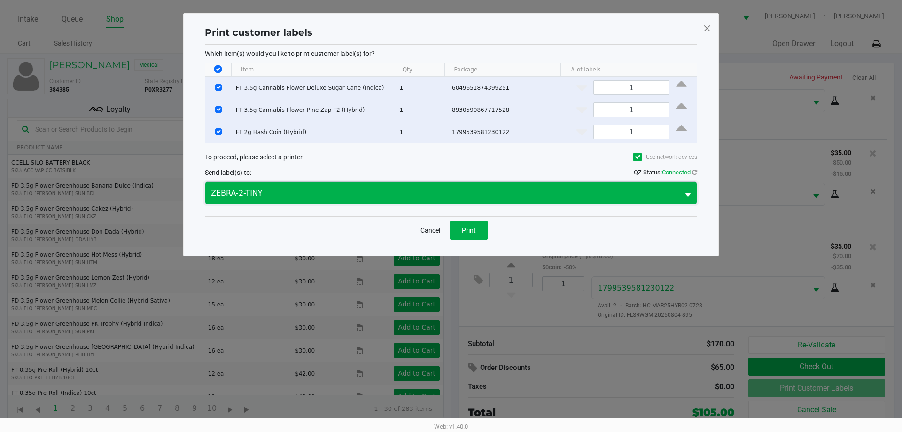
click at [329, 197] on span "ZEBRA-2-TINY" at bounding box center [442, 193] width 462 height 11
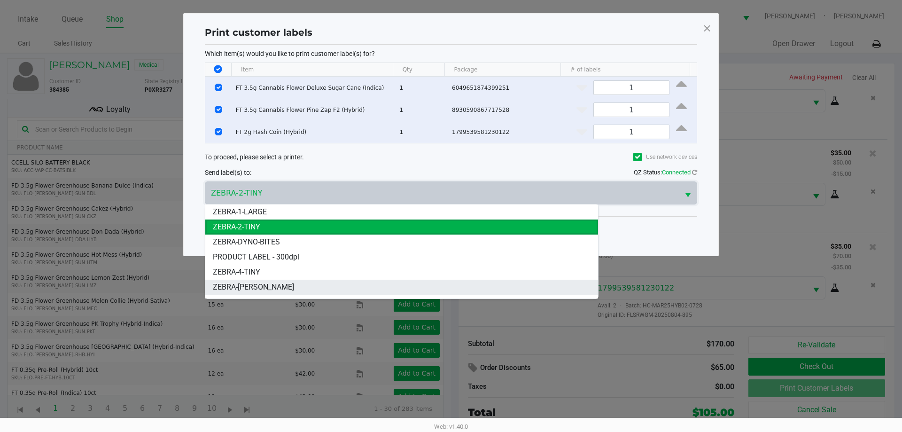
click at [289, 289] on span "ZEBRA-[PERSON_NAME]" at bounding box center [253, 287] width 81 height 11
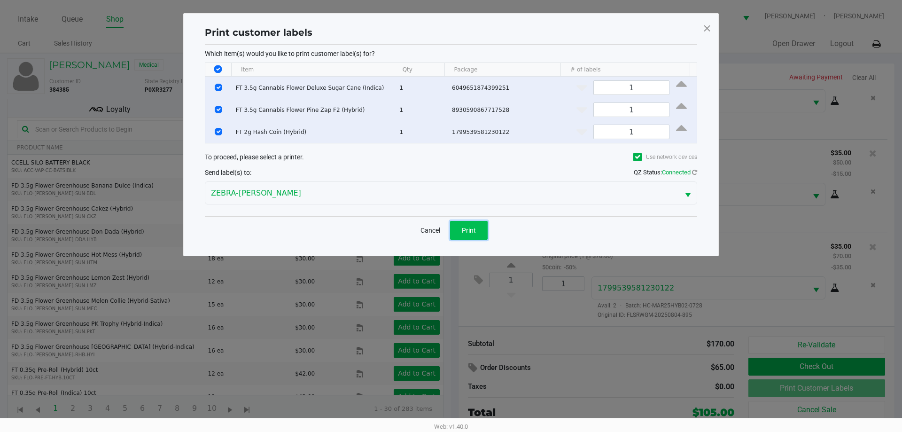
click at [455, 227] on button "Print" at bounding box center [469, 230] width 38 height 19
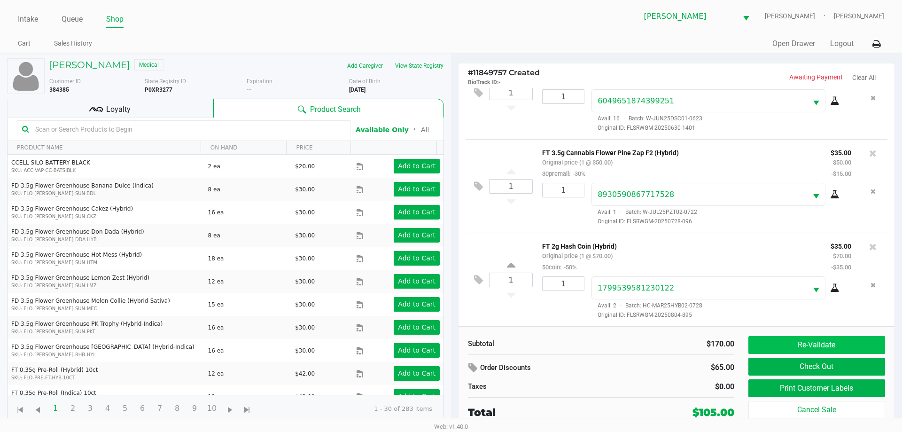
click at [819, 347] on button "Re-Validate" at bounding box center [817, 345] width 137 height 18
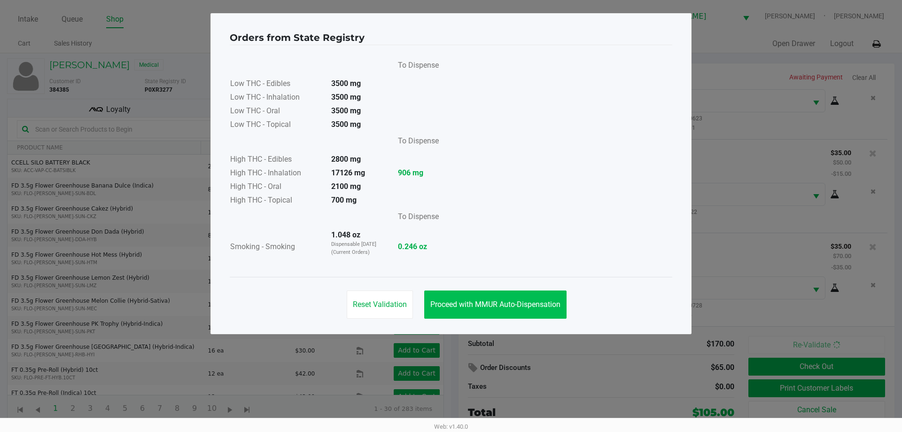
click at [539, 303] on span "Proceed with MMUR Auto-Dispensation" at bounding box center [496, 304] width 130 height 9
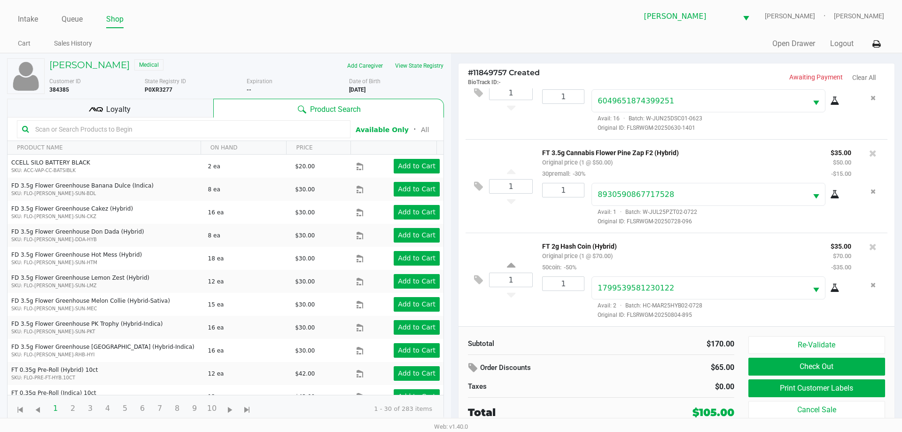
click at [826, 389] on button "Print Customer Labels" at bounding box center [817, 388] width 137 height 18
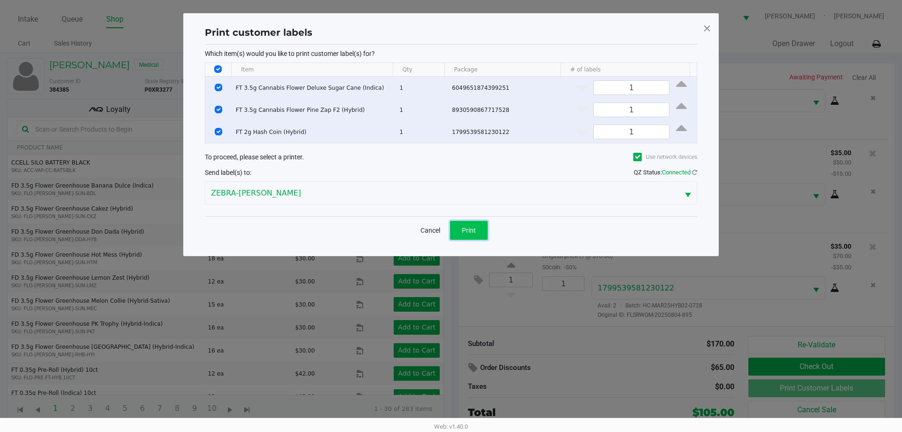
click at [479, 237] on button "Print" at bounding box center [469, 230] width 38 height 19
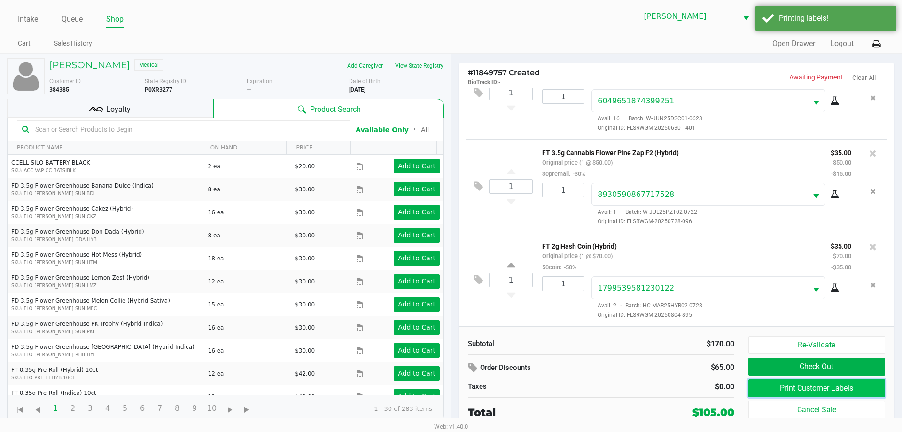
click at [806, 390] on button "Print Customer Labels" at bounding box center [817, 388] width 137 height 18
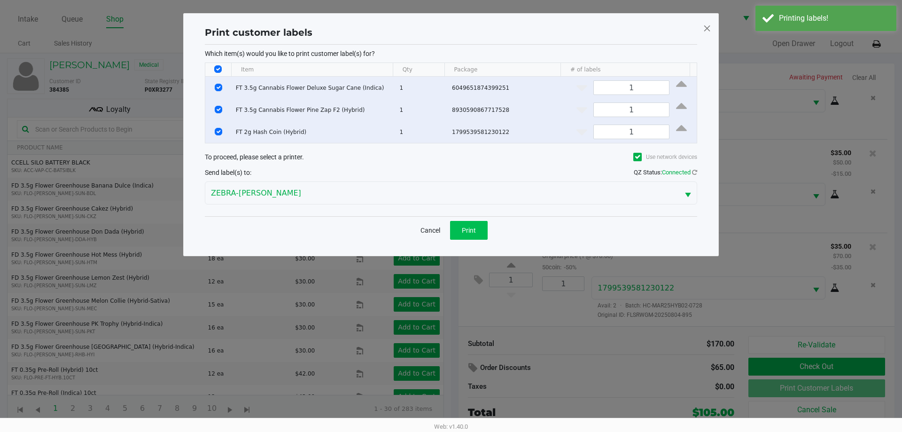
click at [478, 226] on button "Print" at bounding box center [469, 230] width 38 height 19
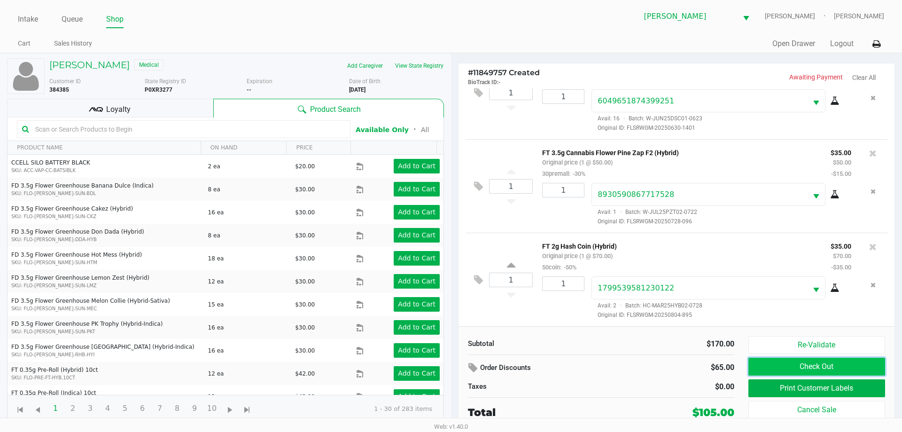
click at [803, 367] on button "Check Out" at bounding box center [817, 367] width 137 height 18
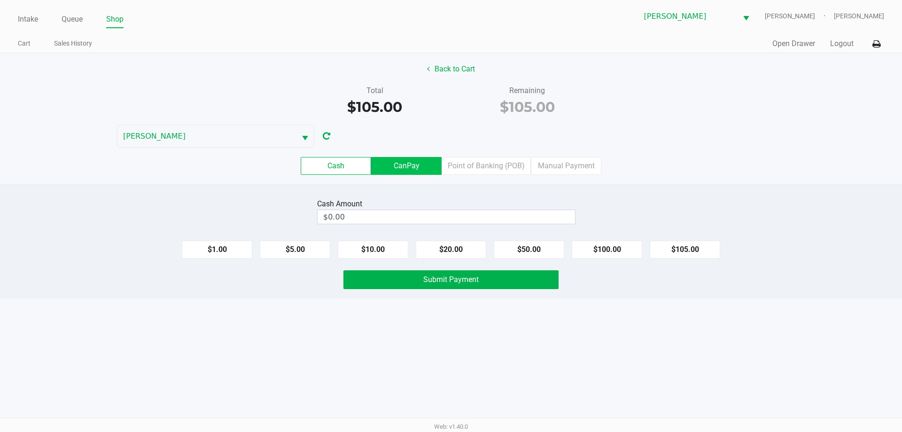
click at [402, 166] on label "CanPay" at bounding box center [406, 166] width 71 height 18
click at [0, 0] on 2 "CanPay" at bounding box center [0, 0] width 0 height 0
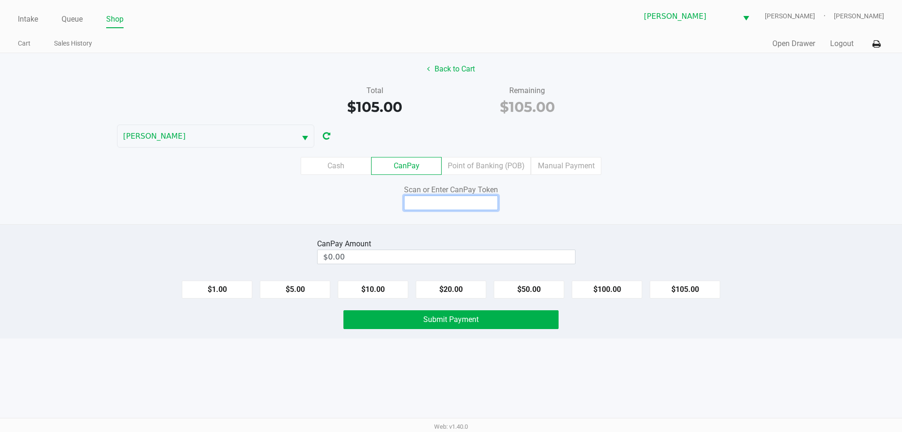
click at [438, 203] on input at bounding box center [451, 203] width 94 height 15
type input "X7994535Q"
click at [685, 309] on div "CanPay Amount $0.00 $1.00 $5.00 $10.00 $20.00 $50.00 $100.00 $105.00 Submit Pay…" at bounding box center [451, 281] width 902 height 114
click at [677, 295] on button "$105.00" at bounding box center [685, 290] width 71 height 18
type input "$105.00"
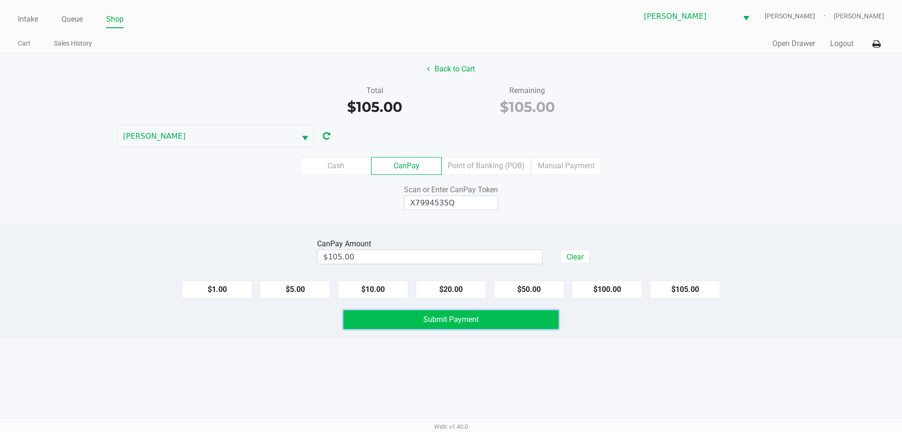
click at [476, 322] on span "Submit Payment" at bounding box center [450, 319] width 55 height 9
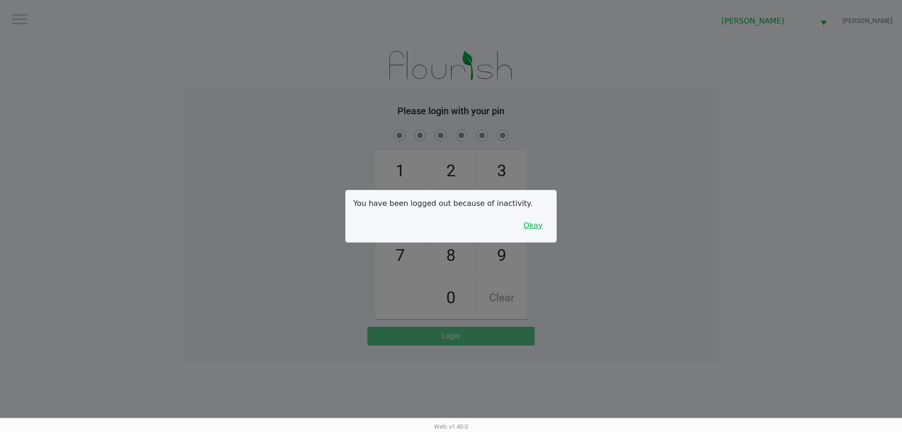
click at [543, 220] on button "Okay" at bounding box center [532, 226] width 31 height 18
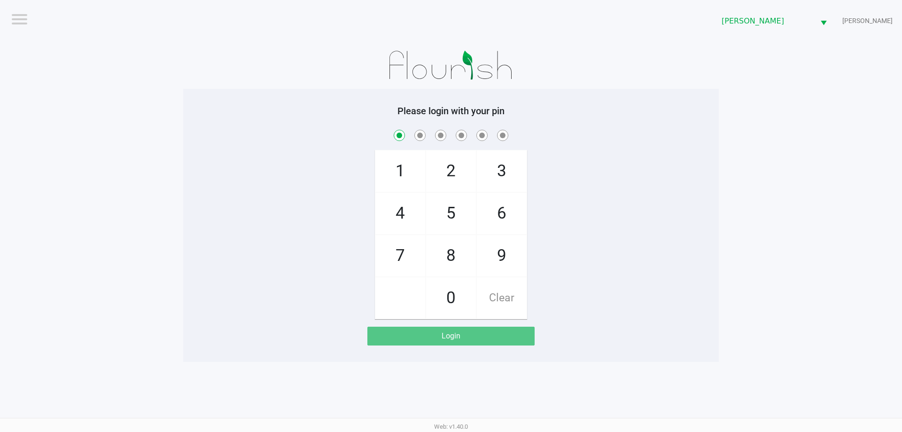
checkbox input "true"
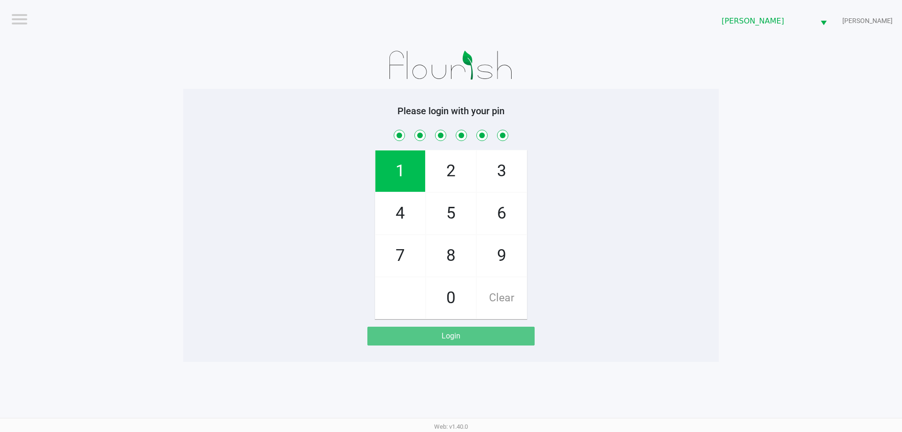
checkbox input "true"
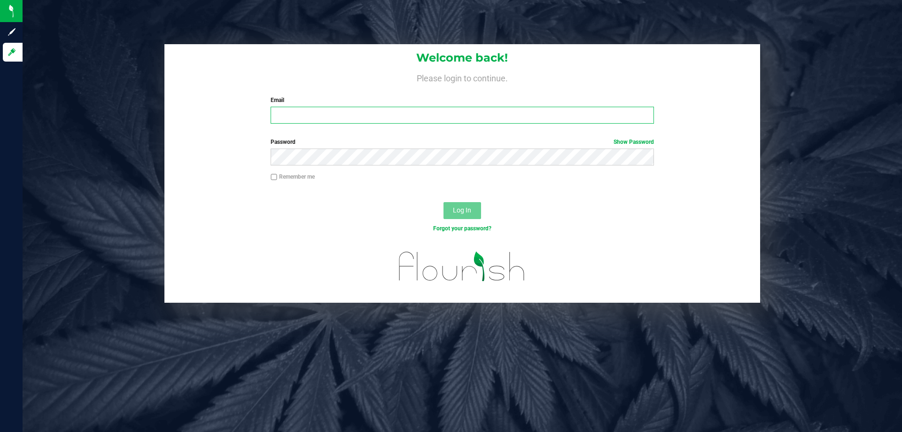
click at [388, 114] on input "Email" at bounding box center [462, 115] width 383 height 17
type input "[EMAIL_ADDRESS][DOMAIN_NAME]"
click at [444, 202] on button "Log In" at bounding box center [463, 210] width 38 height 17
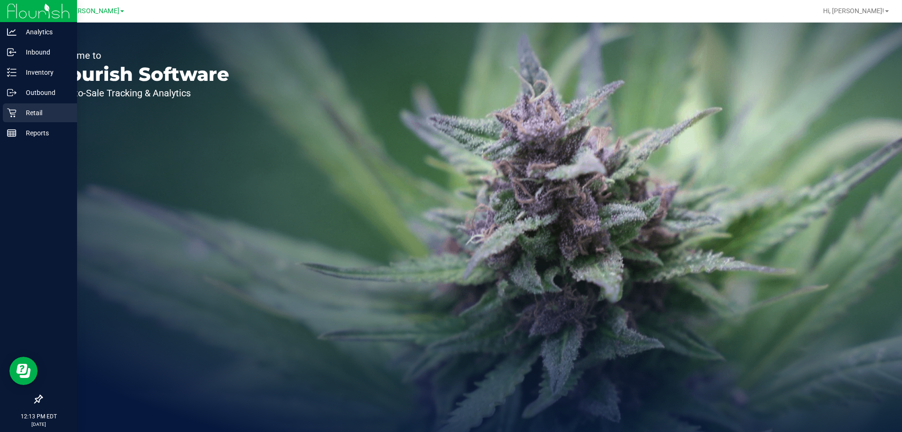
click at [6, 113] on div "Retail" at bounding box center [40, 112] width 74 height 19
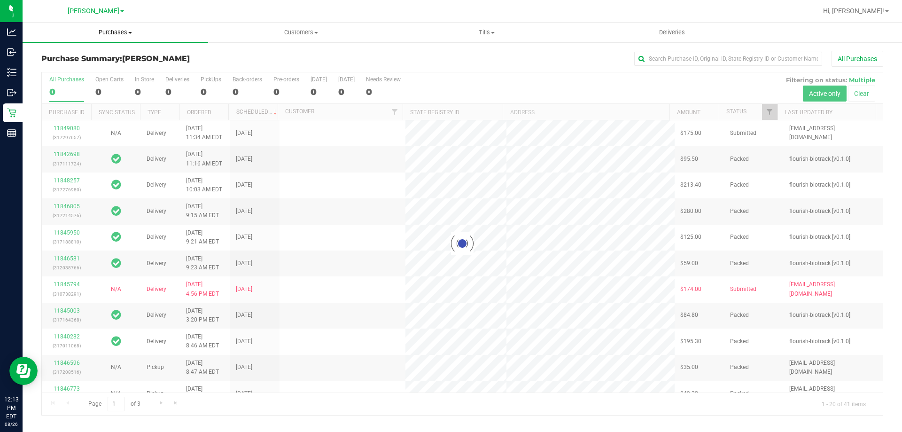
click at [121, 34] on span "Purchases" at bounding box center [116, 32] width 186 height 8
click at [83, 69] on li "Fulfillment" at bounding box center [116, 68] width 186 height 11
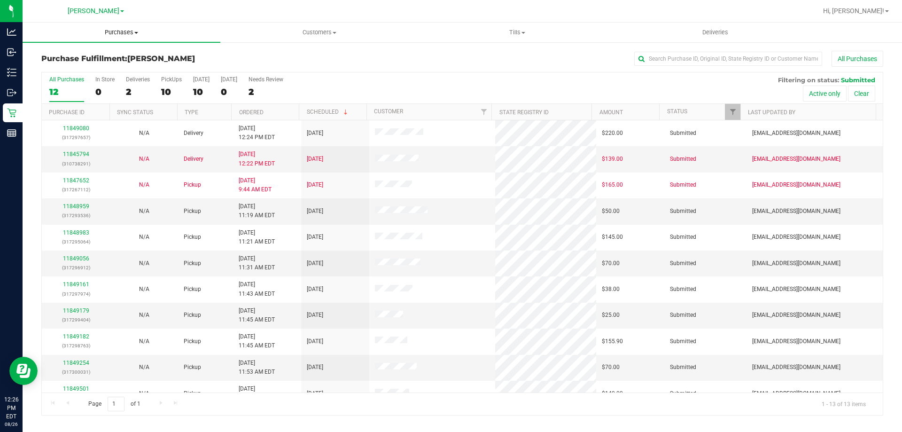
click at [113, 28] on span "Purchases" at bounding box center [122, 32] width 198 height 8
click at [77, 68] on span "Fulfillment" at bounding box center [52, 68] width 58 height 8
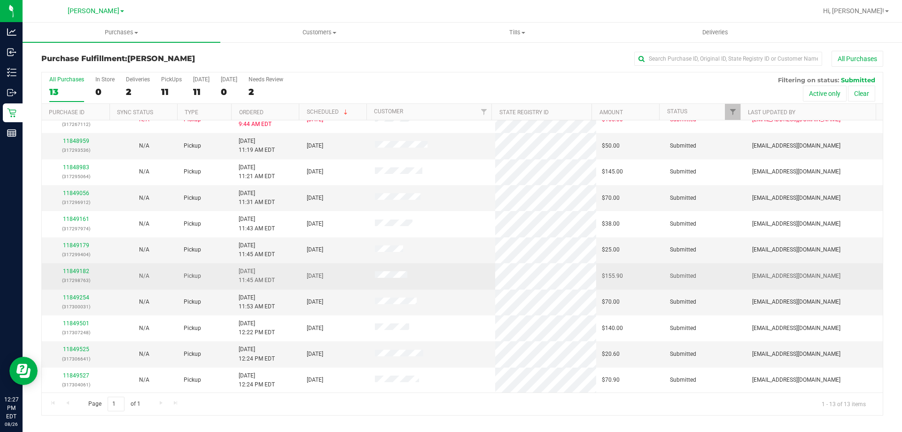
scroll to position [66, 0]
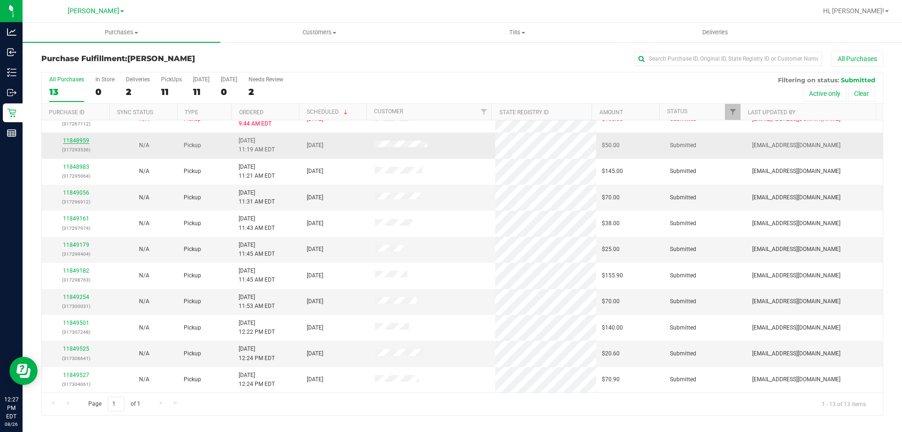
click at [77, 139] on link "11848959" at bounding box center [76, 140] width 26 height 7
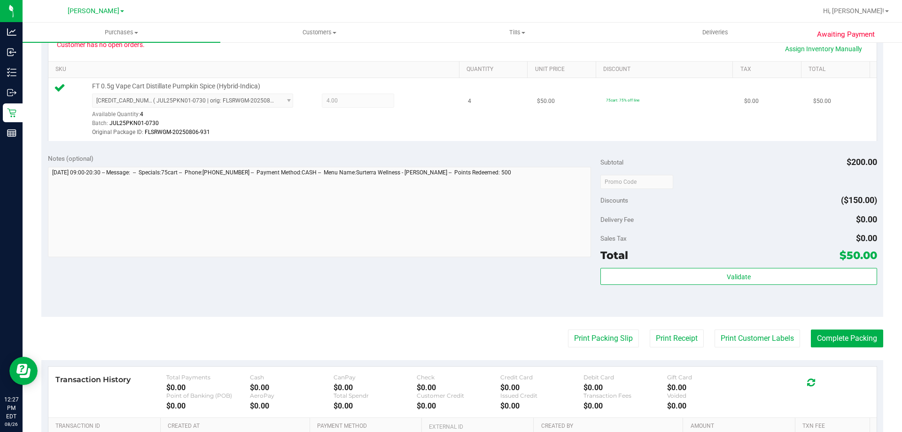
scroll to position [238, 0]
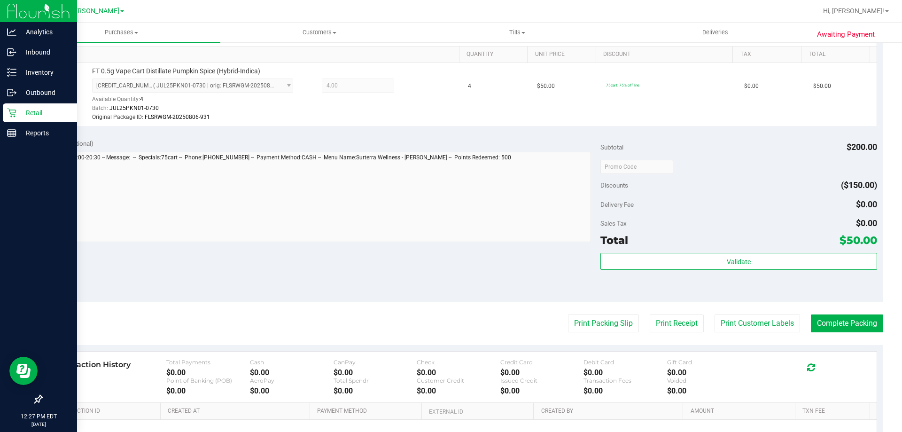
click at [18, 103] on div "Retail" at bounding box center [40, 112] width 74 height 19
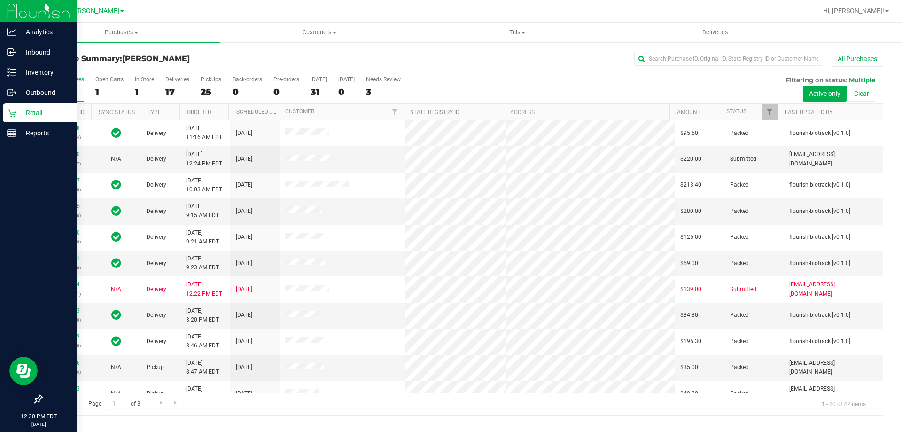
click at [16, 109] on icon at bounding box center [11, 112] width 9 height 9
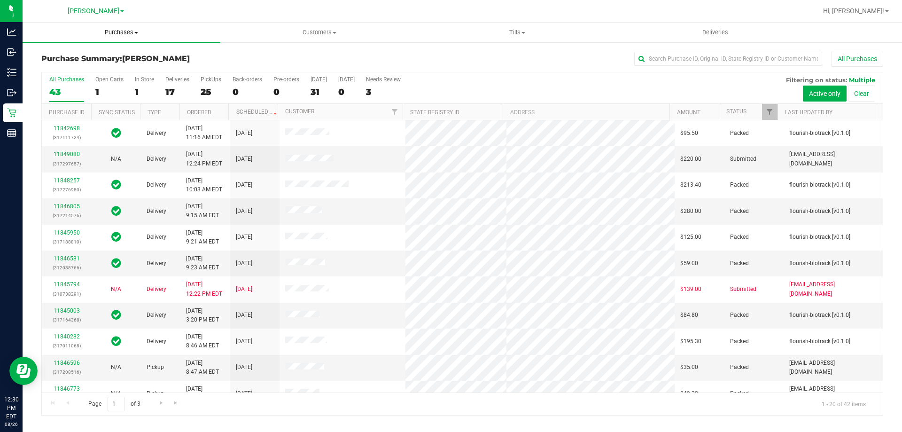
click at [113, 41] on uib-tab-heading "Purchases Summary of purchases Fulfillment All purchases" at bounding box center [122, 33] width 198 height 20
click at [92, 68] on li "Fulfillment" at bounding box center [122, 68] width 198 height 11
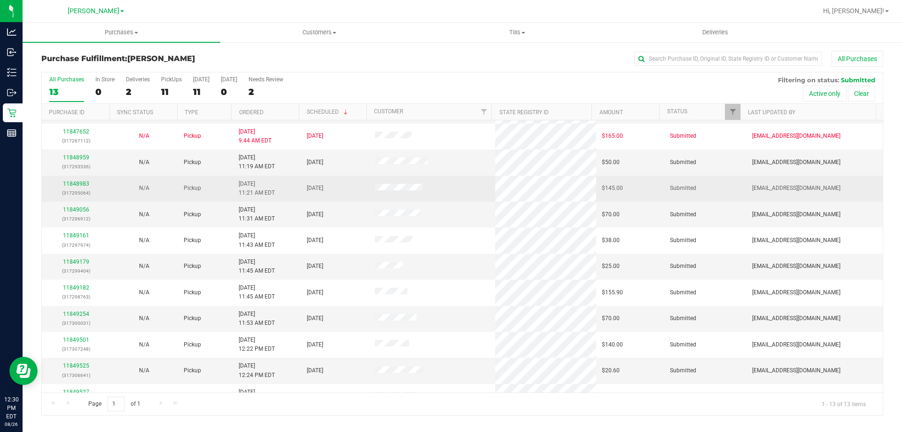
scroll to position [66, 0]
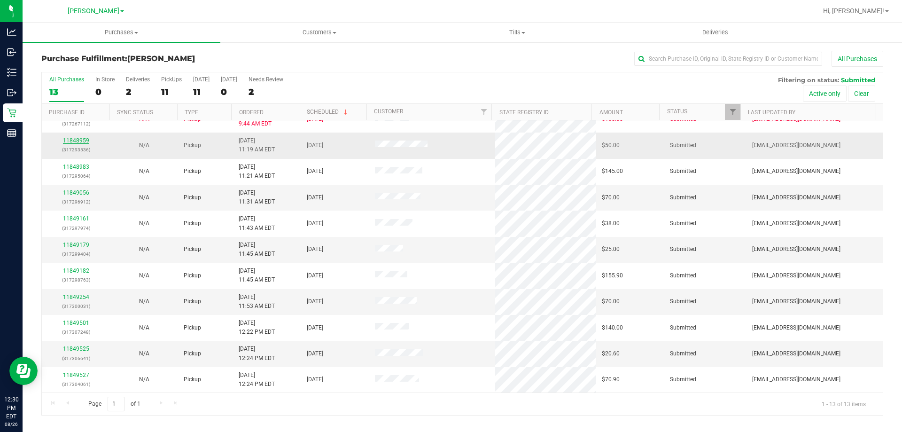
click at [74, 140] on link "11848959" at bounding box center [76, 140] width 26 height 7
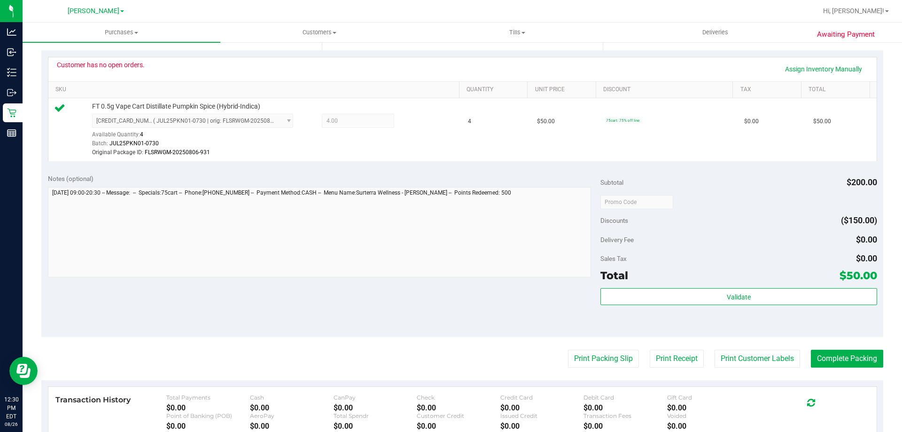
scroll to position [207, 0]
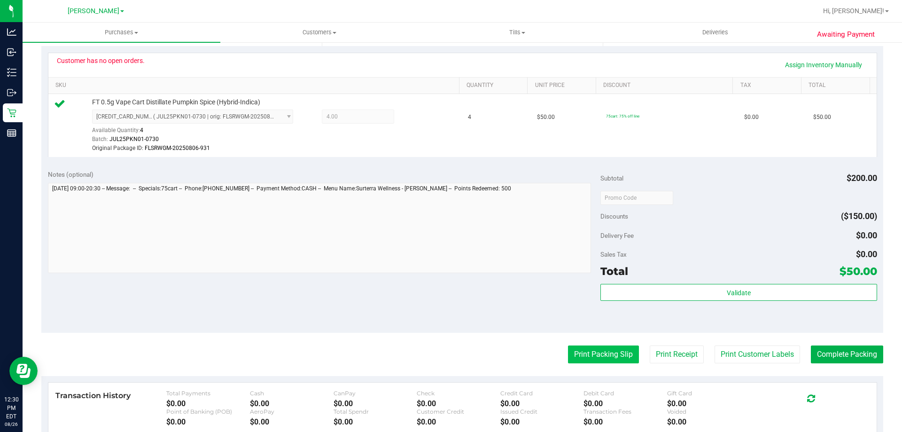
click at [604, 353] on button "Print Packing Slip" at bounding box center [603, 354] width 71 height 18
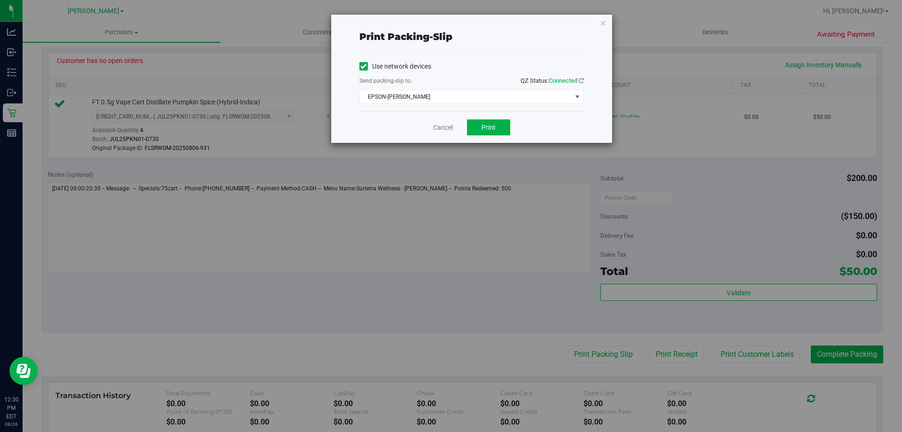
click at [458, 86] on div "Send packing-slip to: QZ Status: Connected" at bounding box center [472, 82] width 225 height 12
click at [457, 90] on span "EPSON-[PERSON_NAME]" at bounding box center [466, 96] width 212 height 13
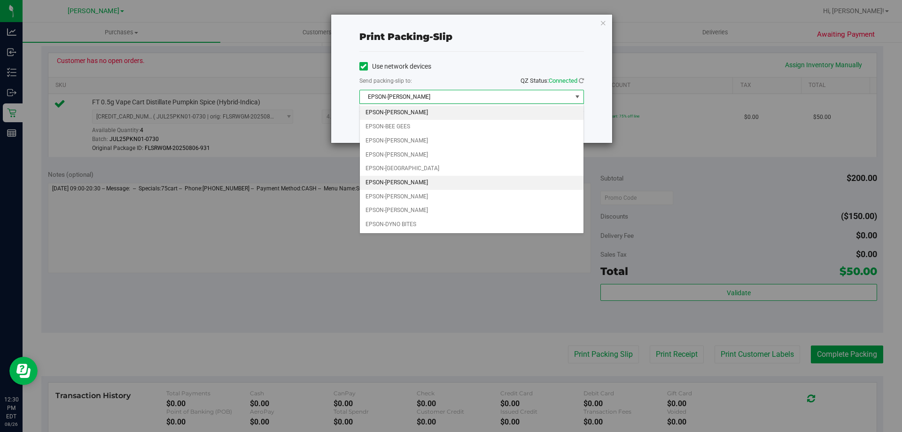
click at [434, 182] on li "EPSON-[PERSON_NAME]" at bounding box center [472, 183] width 224 height 14
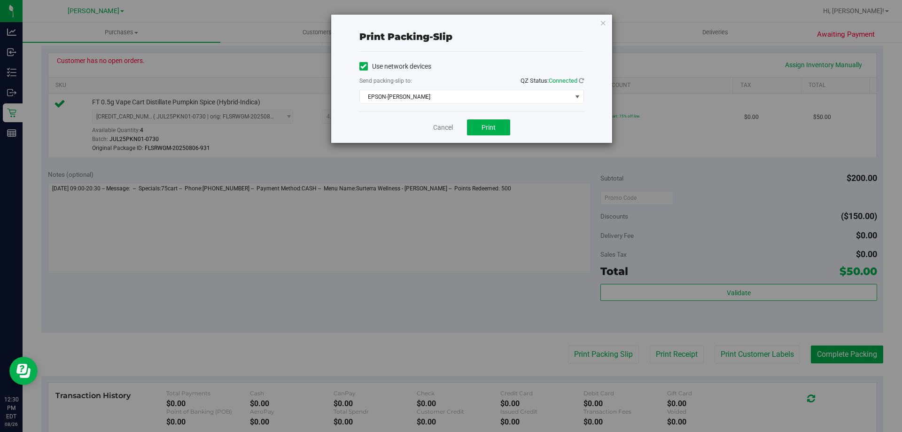
click at [487, 135] on div "Cancel Print" at bounding box center [472, 126] width 225 height 31
click at [488, 130] on span "Print" at bounding box center [489, 128] width 14 height 8
click at [605, 23] on icon "button" at bounding box center [603, 22] width 7 height 11
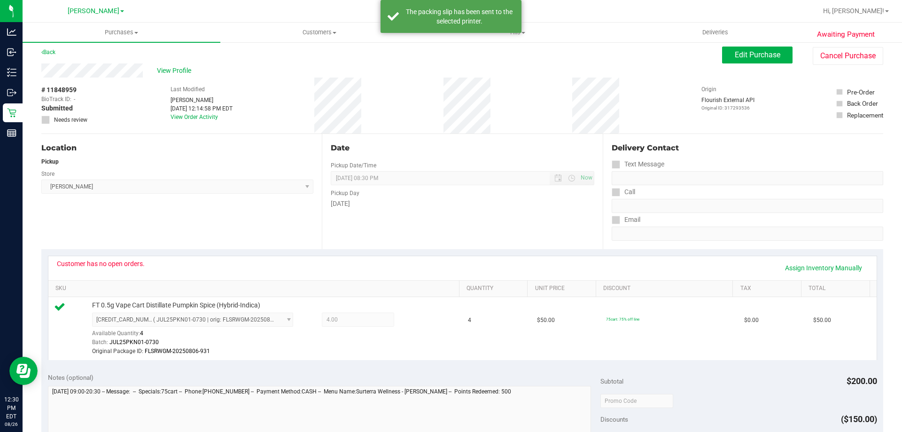
scroll to position [0, 0]
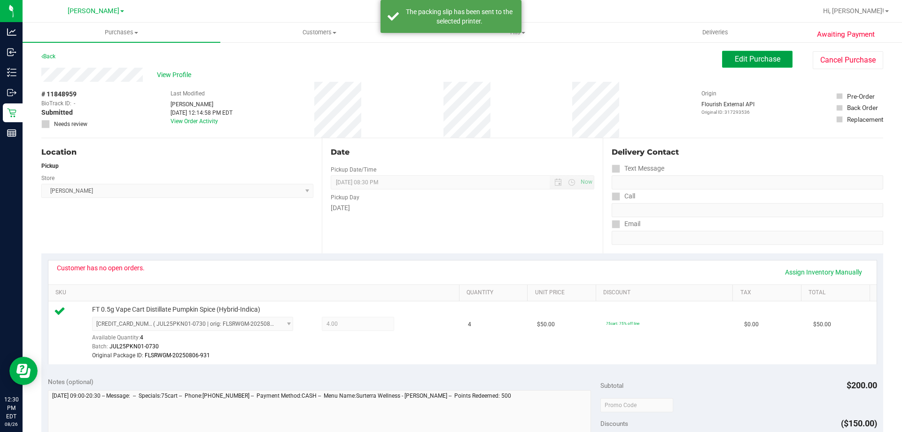
click at [763, 63] on span "Edit Purchase" at bounding box center [758, 59] width 46 height 9
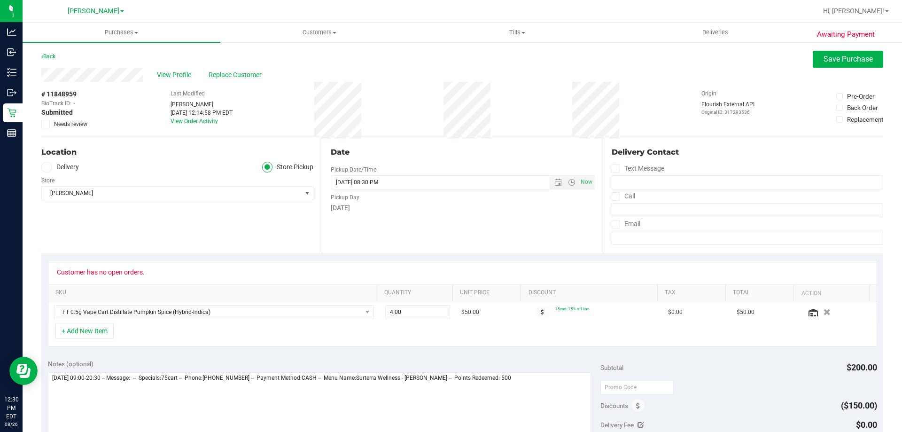
click at [59, 121] on span "Needs review" at bounding box center [70, 124] width 33 height 8
click at [0, 0] on input "Needs review" at bounding box center [0, 0] width 0 height 0
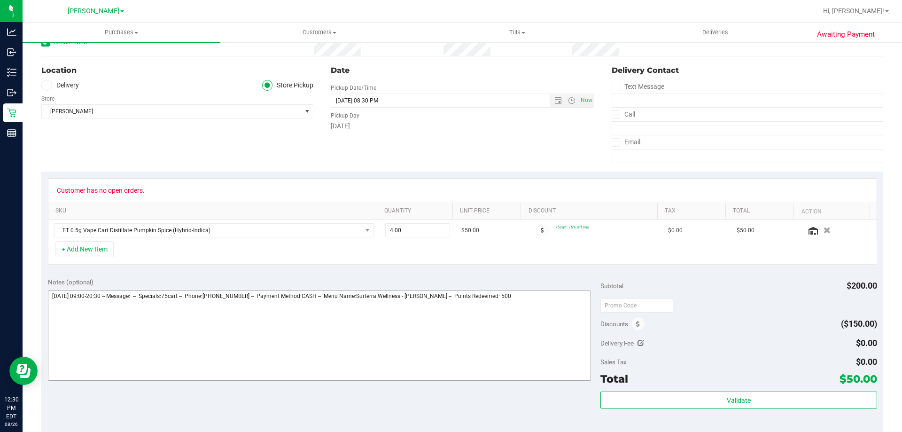
scroll to position [94, 0]
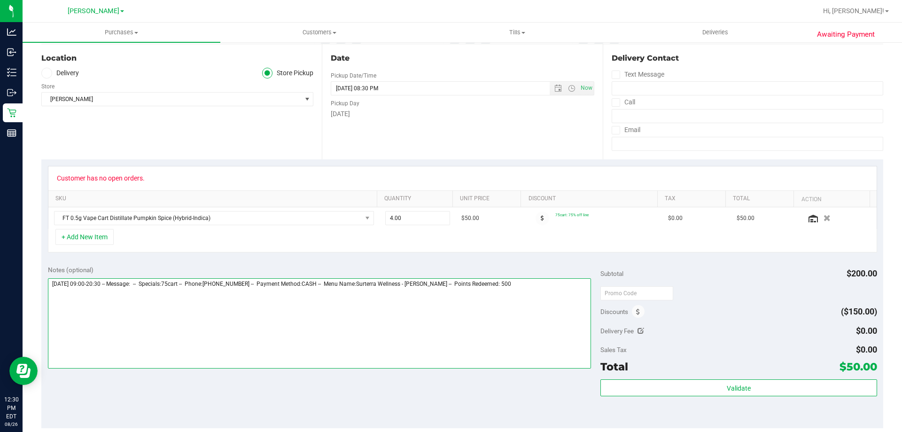
click at [531, 289] on textarea at bounding box center [320, 323] width 544 height 90
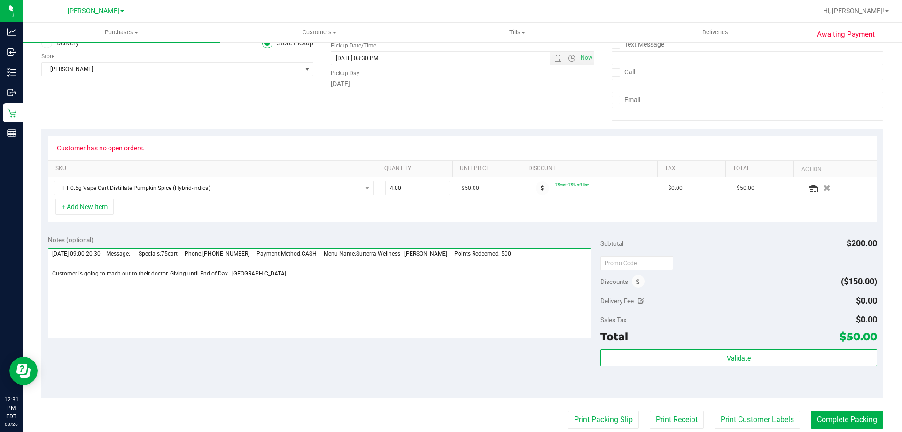
scroll to position [141, 0]
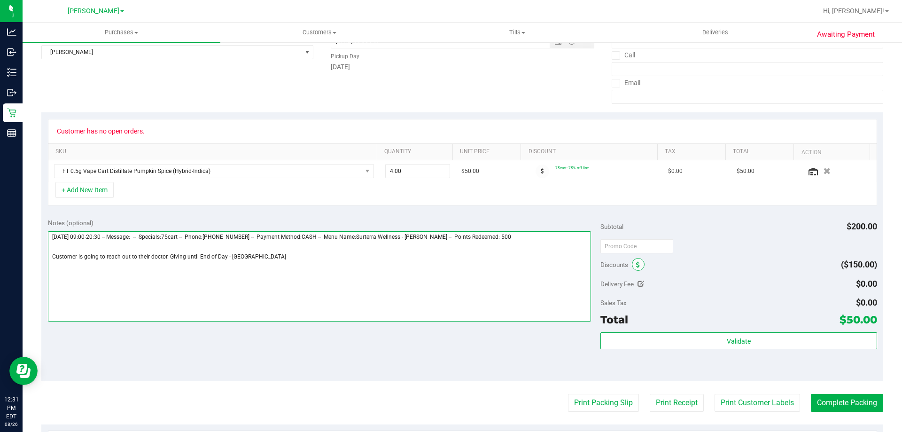
type textarea "Tuesday 08/26/2025 09:00-20:30 -- Message: -- Specials:75cart -- Phone:81338818…"
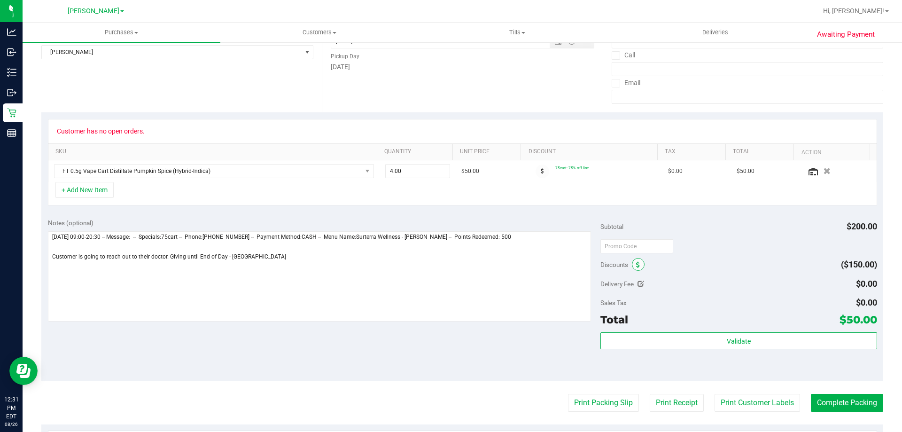
click at [633, 260] on span at bounding box center [638, 264] width 13 height 13
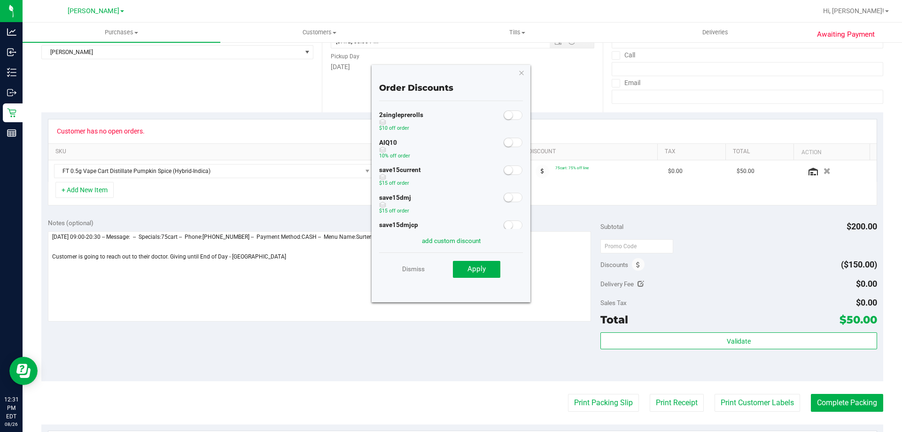
click at [504, 143] on small at bounding box center [508, 142] width 8 height 8
click at [482, 265] on span "Apply" at bounding box center [477, 269] width 18 height 8
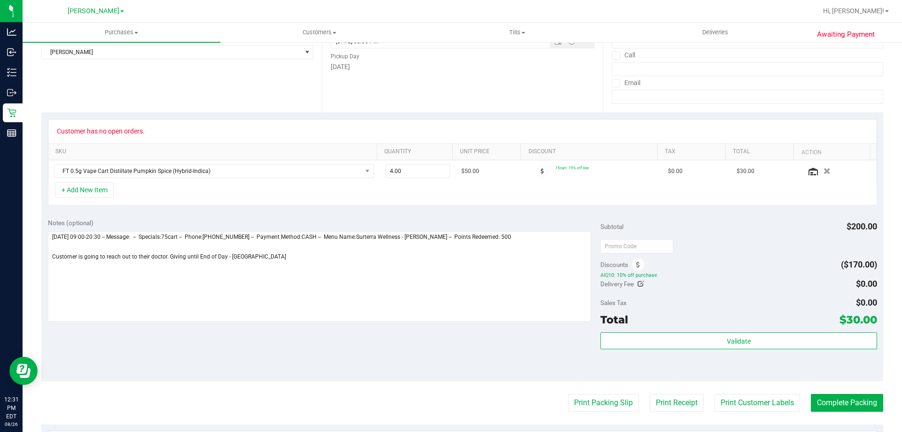
scroll to position [0, 0]
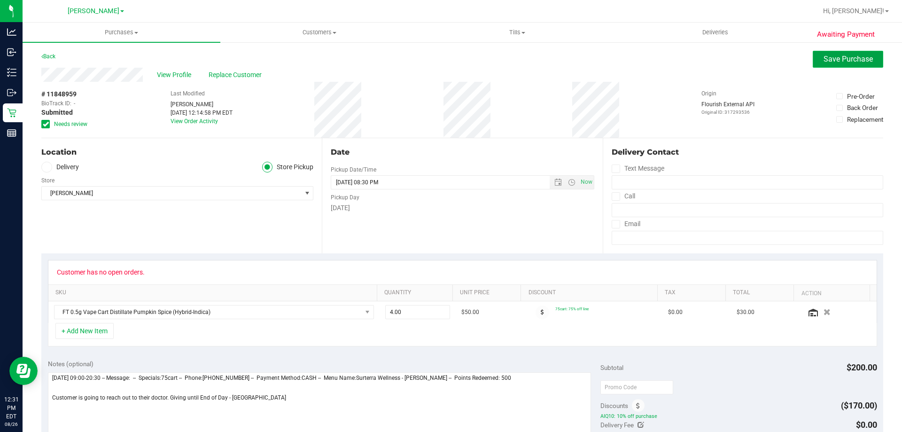
click at [824, 56] on span "Save Purchase" at bounding box center [848, 59] width 49 height 9
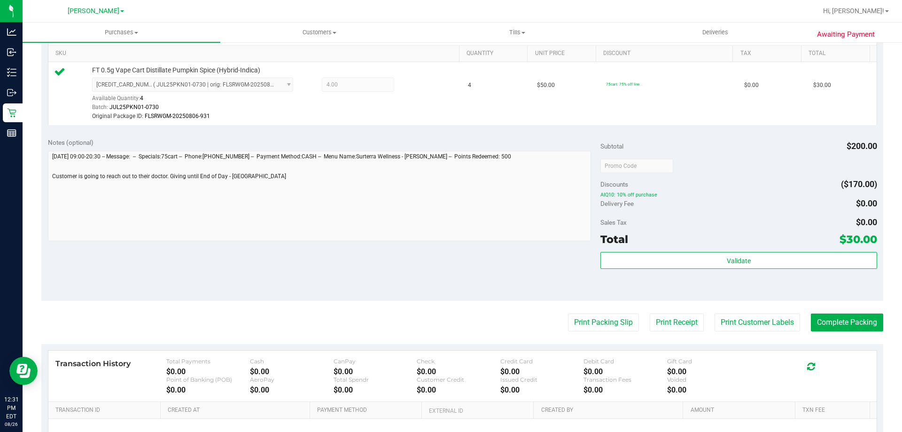
scroll to position [258, 0]
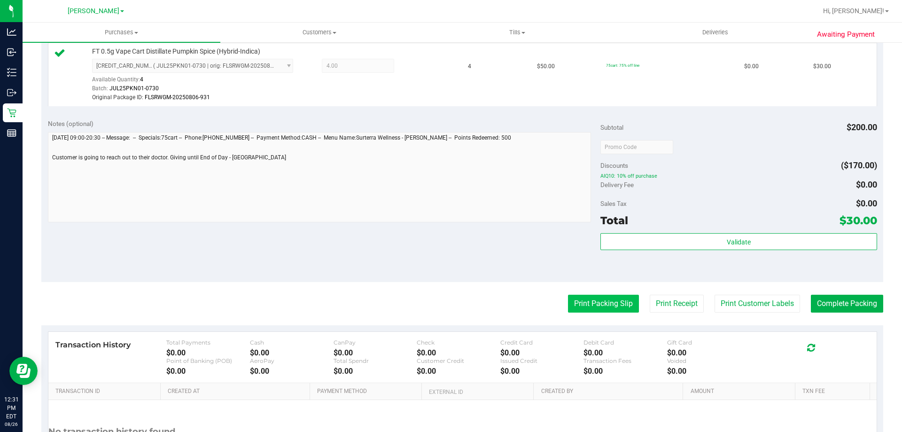
click at [587, 303] on button "Print Packing Slip" at bounding box center [603, 304] width 71 height 18
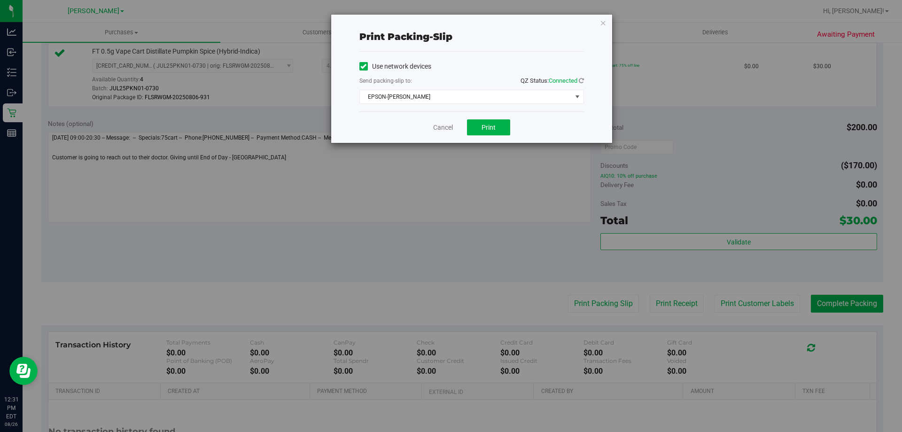
click at [481, 118] on div "Cancel Print" at bounding box center [472, 126] width 225 height 31
click at [487, 120] on button "Print" at bounding box center [488, 127] width 43 height 16
click at [601, 28] on icon "button" at bounding box center [603, 22] width 7 height 11
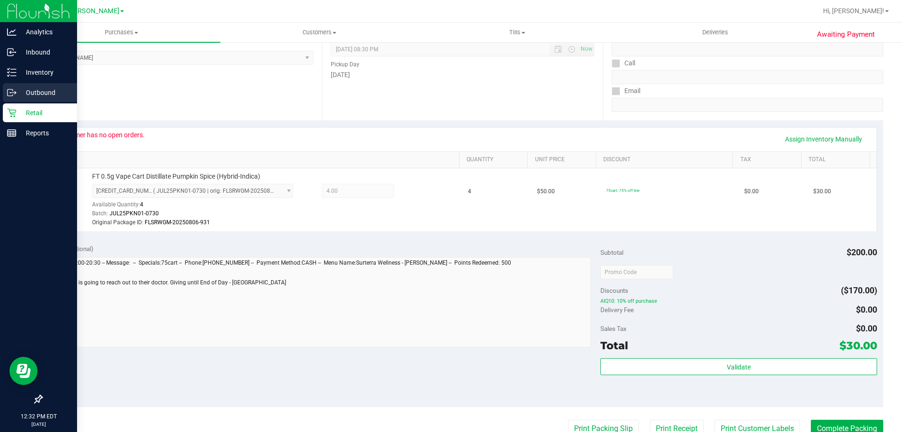
scroll to position [117, 0]
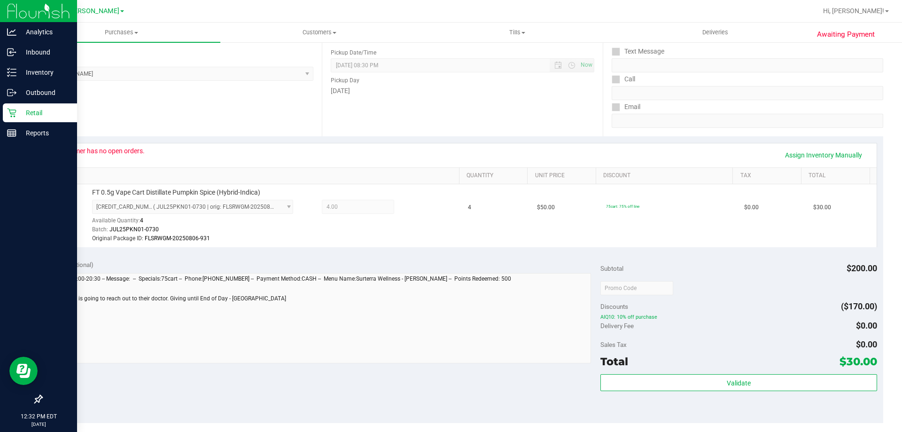
click at [15, 114] on icon at bounding box center [11, 113] width 9 height 9
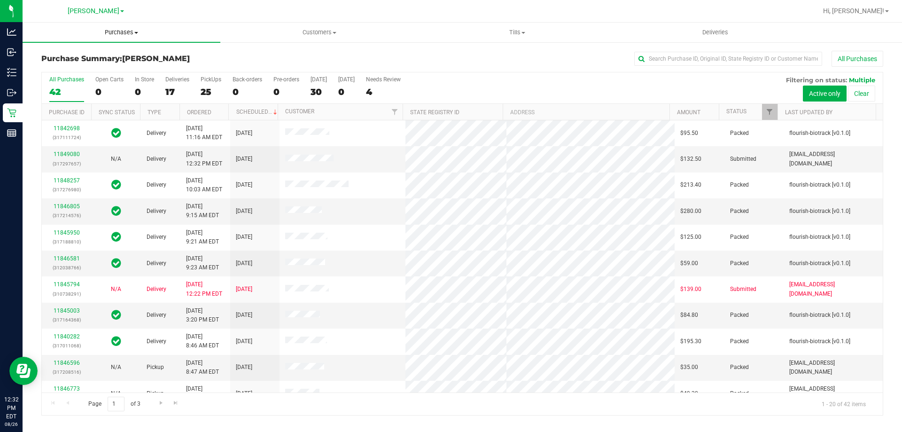
click at [118, 30] on span "Purchases" at bounding box center [122, 32] width 198 height 8
click at [87, 65] on li "Fulfillment" at bounding box center [122, 68] width 198 height 11
